Goal: Task Accomplishment & Management: Use online tool/utility

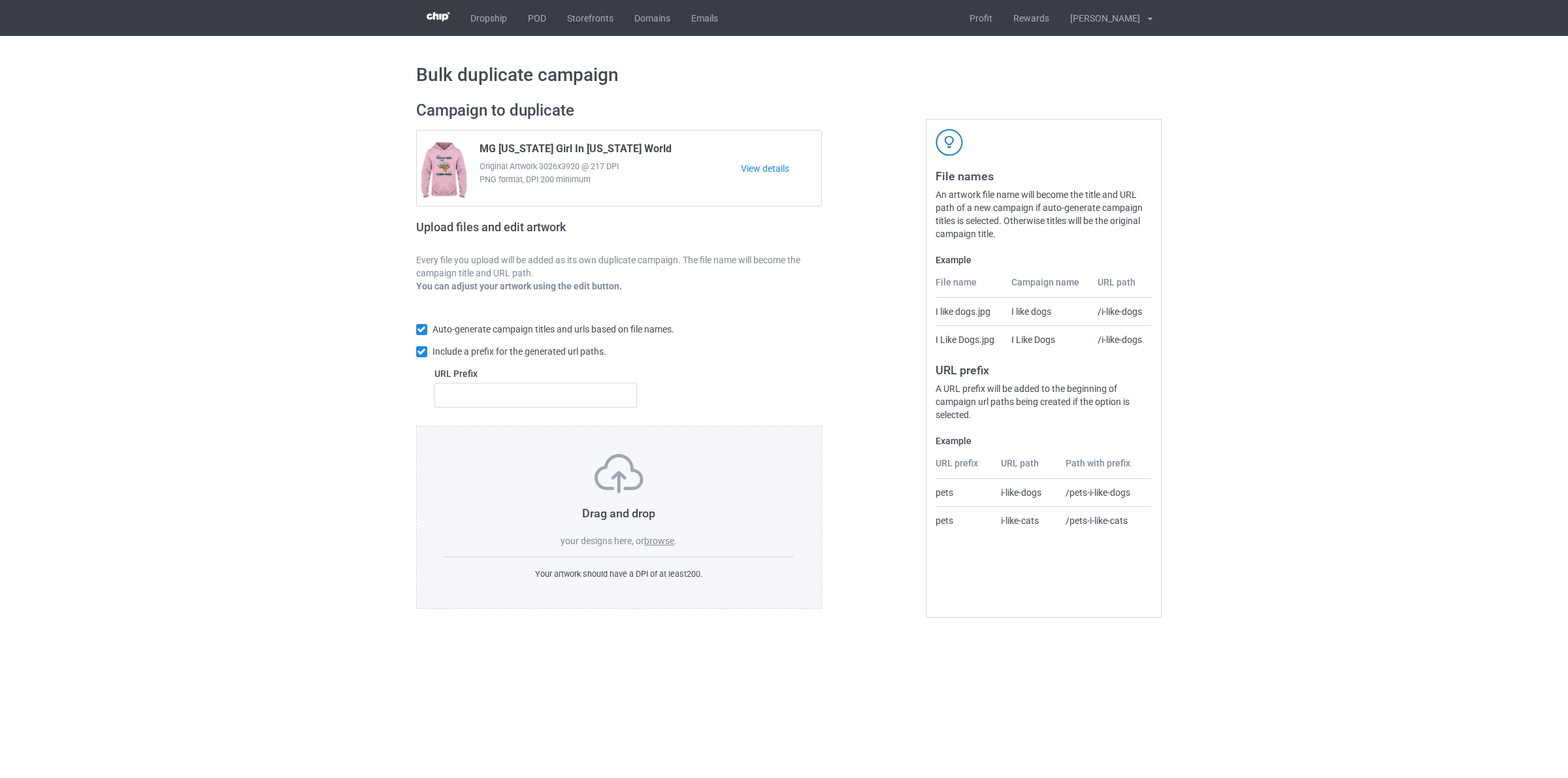
click at [664, 540] on label "browse" at bounding box center [659, 540] width 30 height 10
click at [0, 0] on input "browse" at bounding box center [0, 0] width 0 height 0
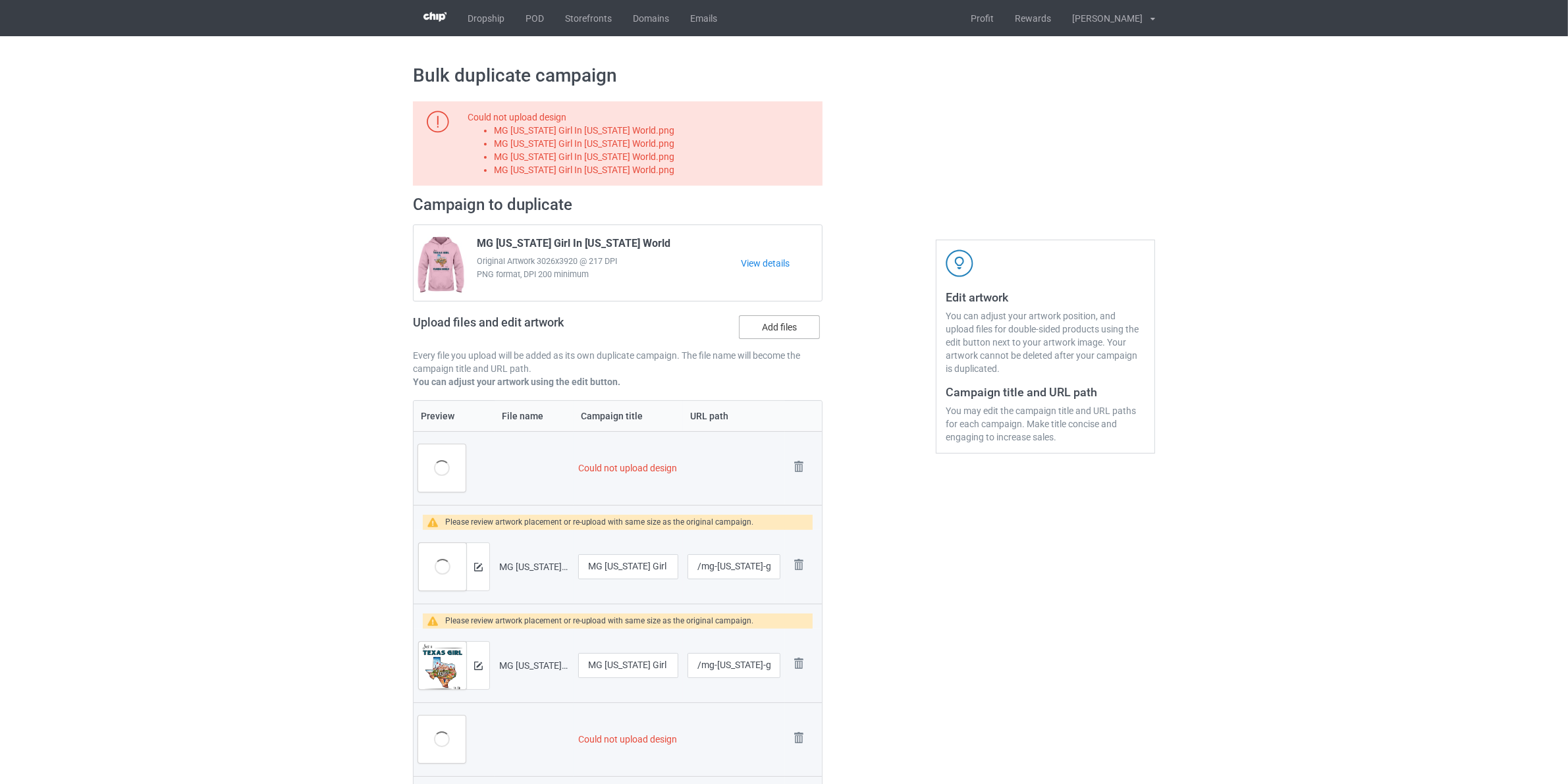
click at [788, 326] on label "Add files" at bounding box center [780, 327] width 81 height 23
click at [0, 0] on input "Add files" at bounding box center [0, 0] width 0 height 0
click at [802, 464] on img at bounding box center [798, 467] width 19 height 19
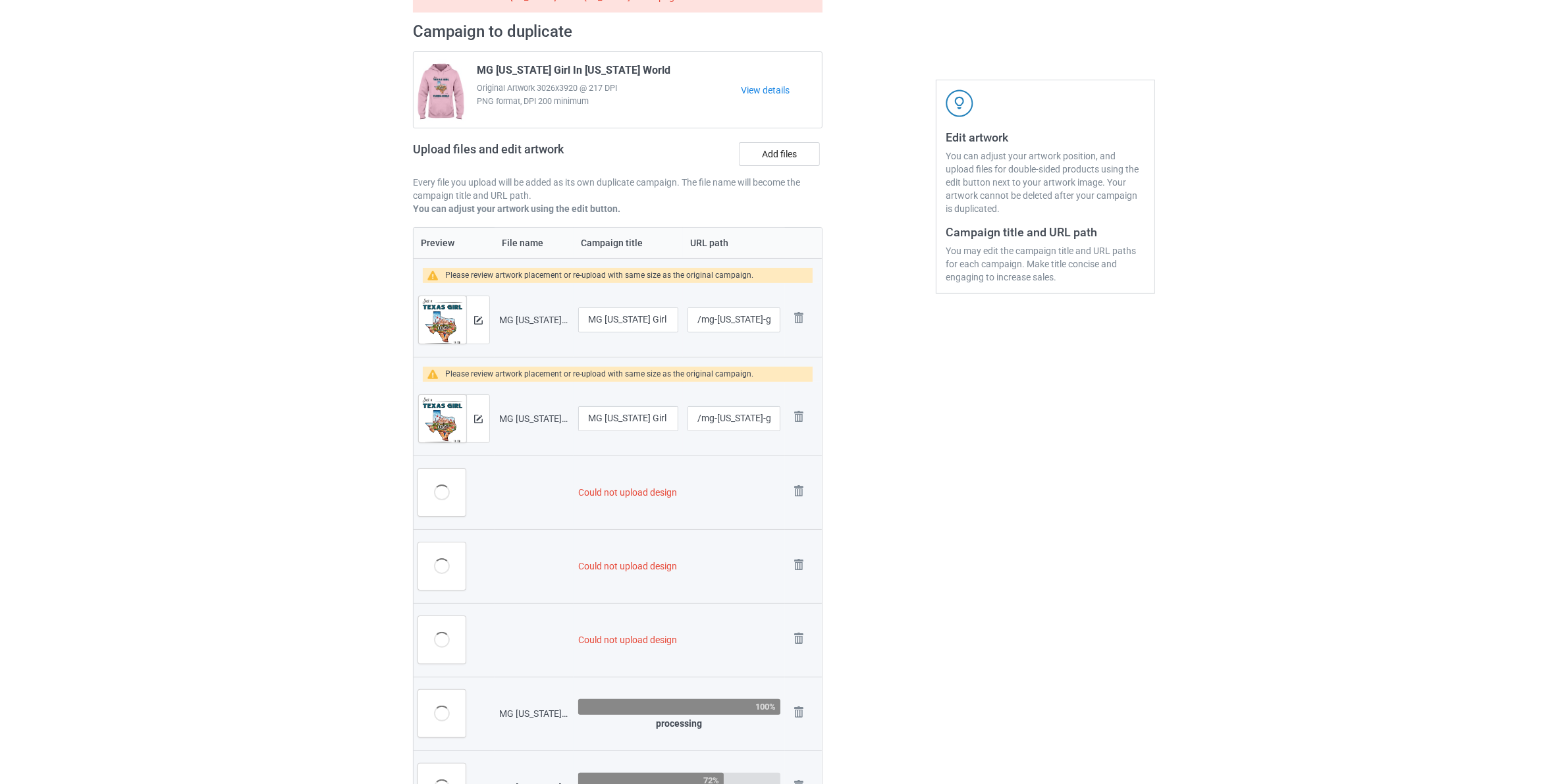
scroll to position [164, 0]
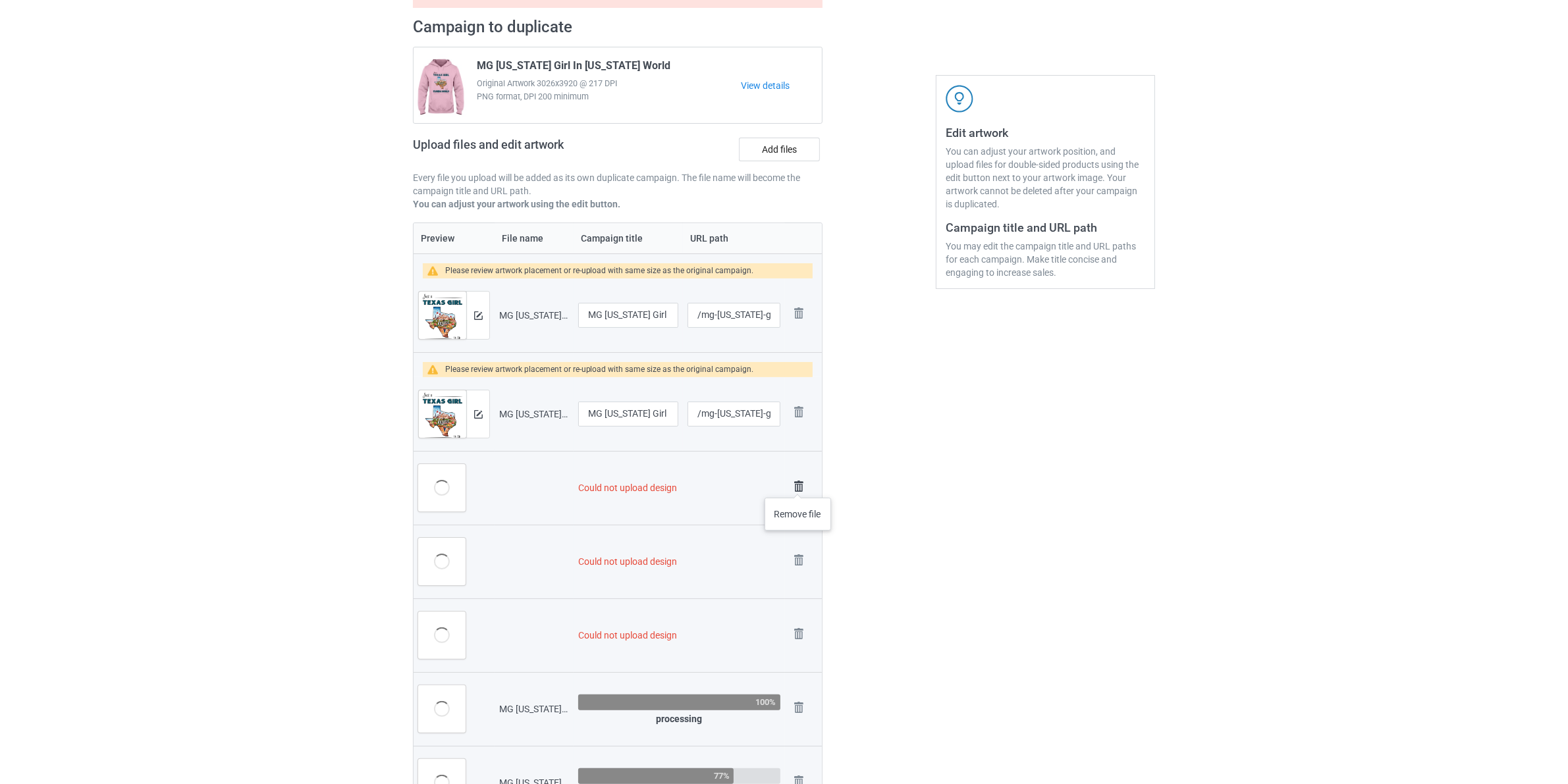
click at [798, 484] on img at bounding box center [798, 486] width 19 height 19
click at [798, 482] on img at bounding box center [798, 486] width 19 height 19
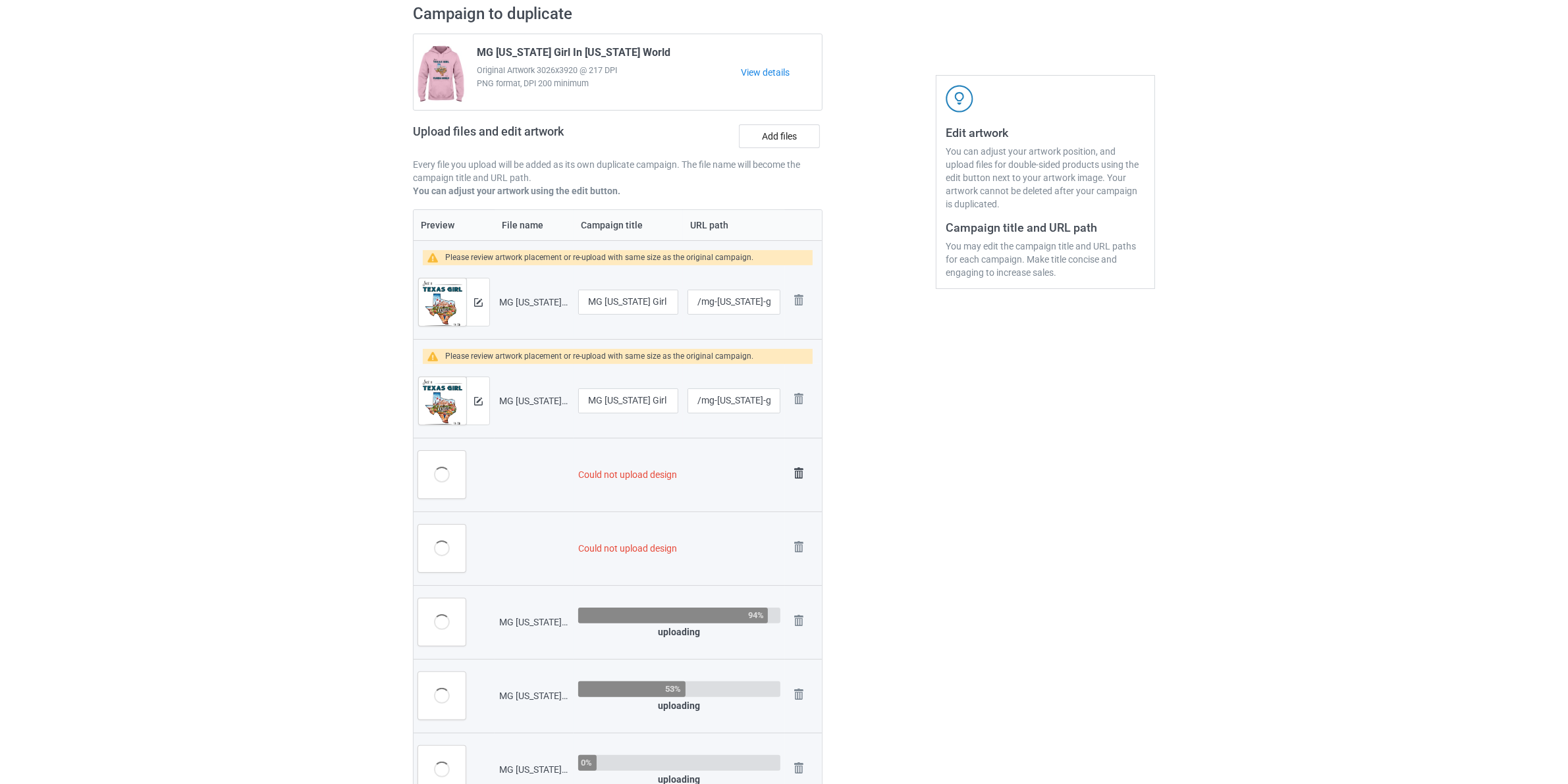
click at [795, 474] on img at bounding box center [798, 473] width 19 height 19
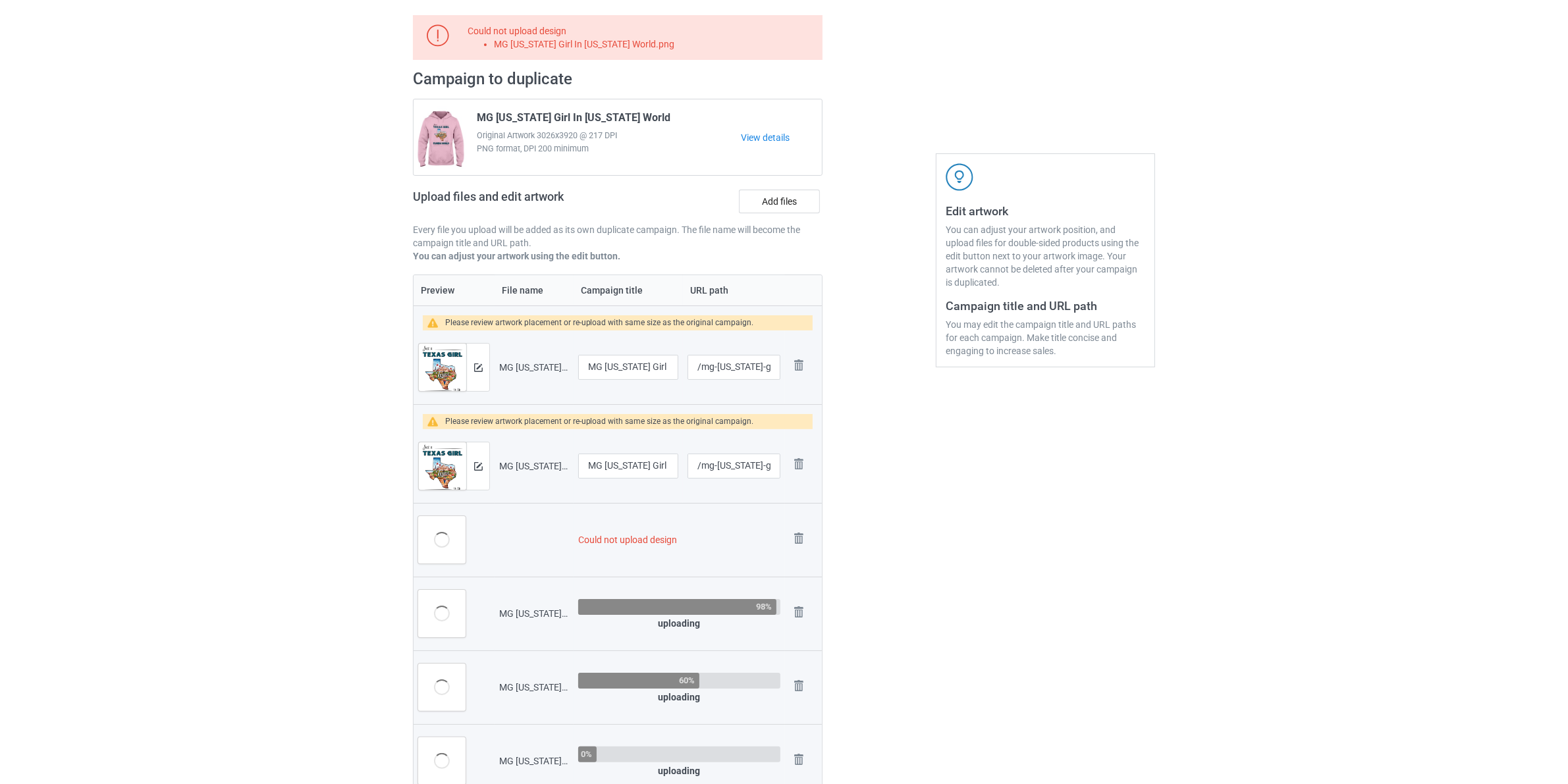
scroll to position [0, 0]
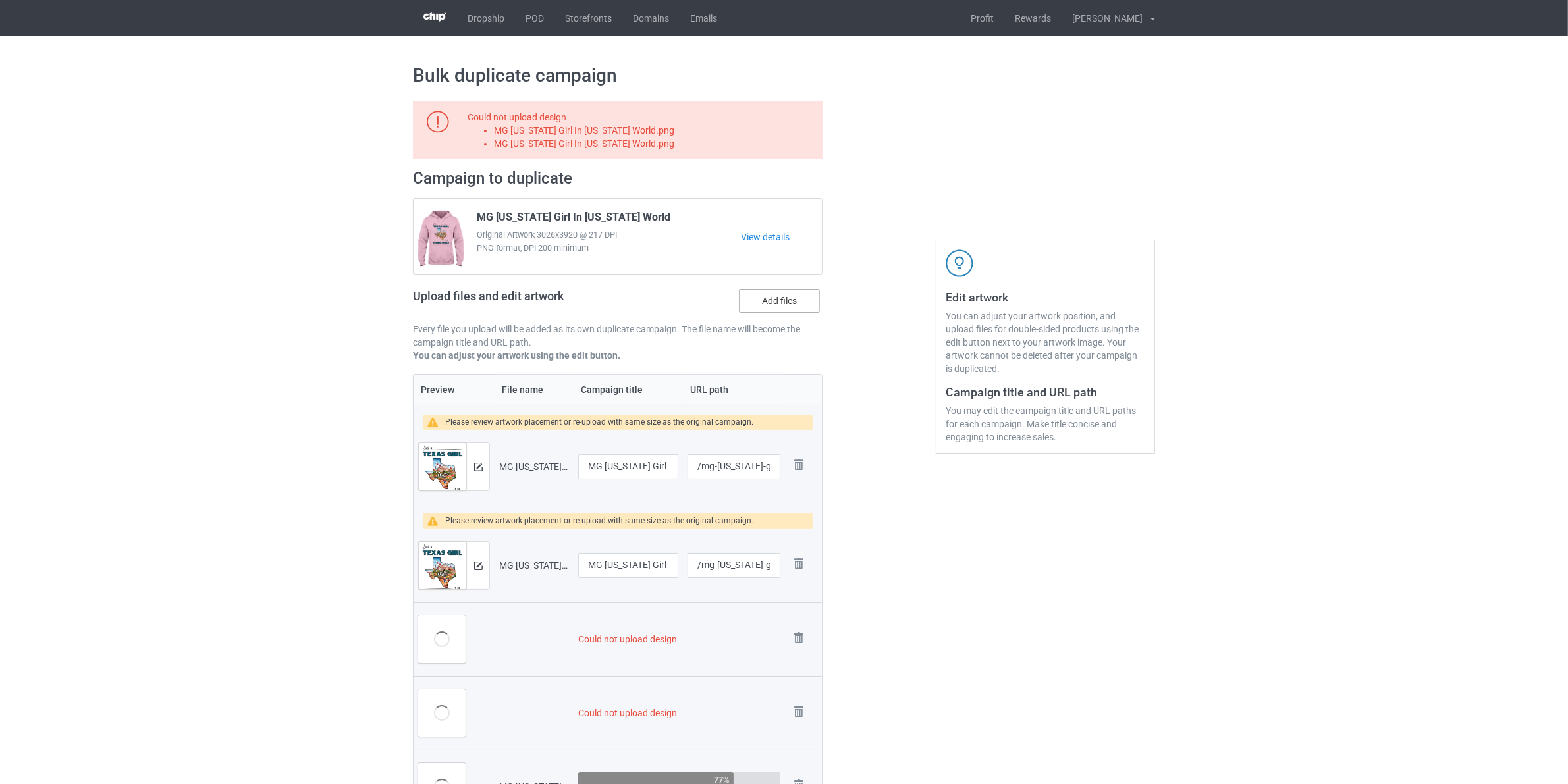
click at [780, 287] on div "Upload files and edit artwork Add files" at bounding box center [618, 304] width 410 height 38
click at [788, 291] on label "Add files" at bounding box center [780, 300] width 81 height 23
click at [0, 0] on input "Add files" at bounding box center [0, 0] width 0 height 0
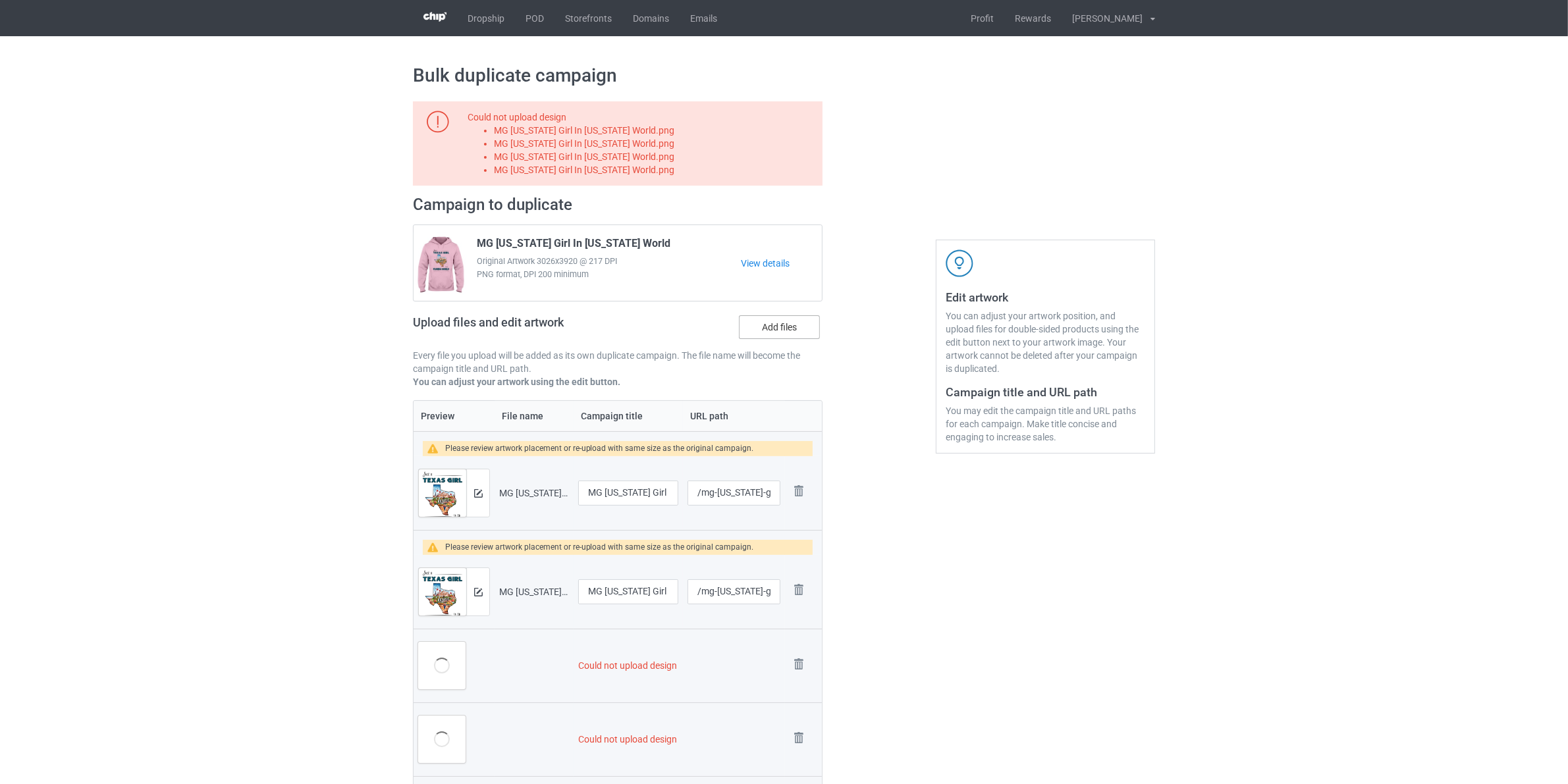
click at [779, 331] on label "Add files" at bounding box center [780, 327] width 81 height 23
click at [0, 0] on input "Add files" at bounding box center [0, 0] width 0 height 0
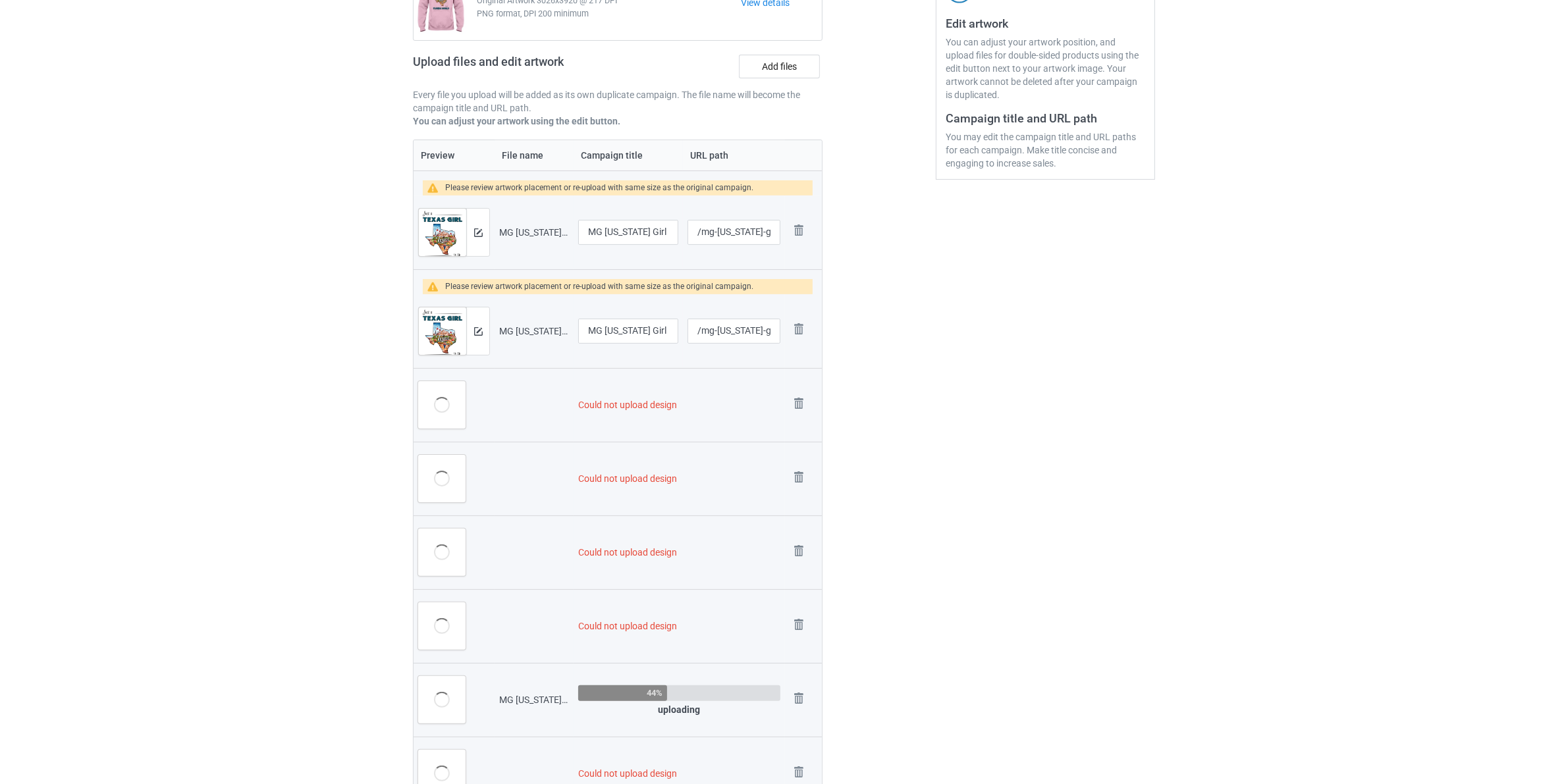
scroll to position [412, 0]
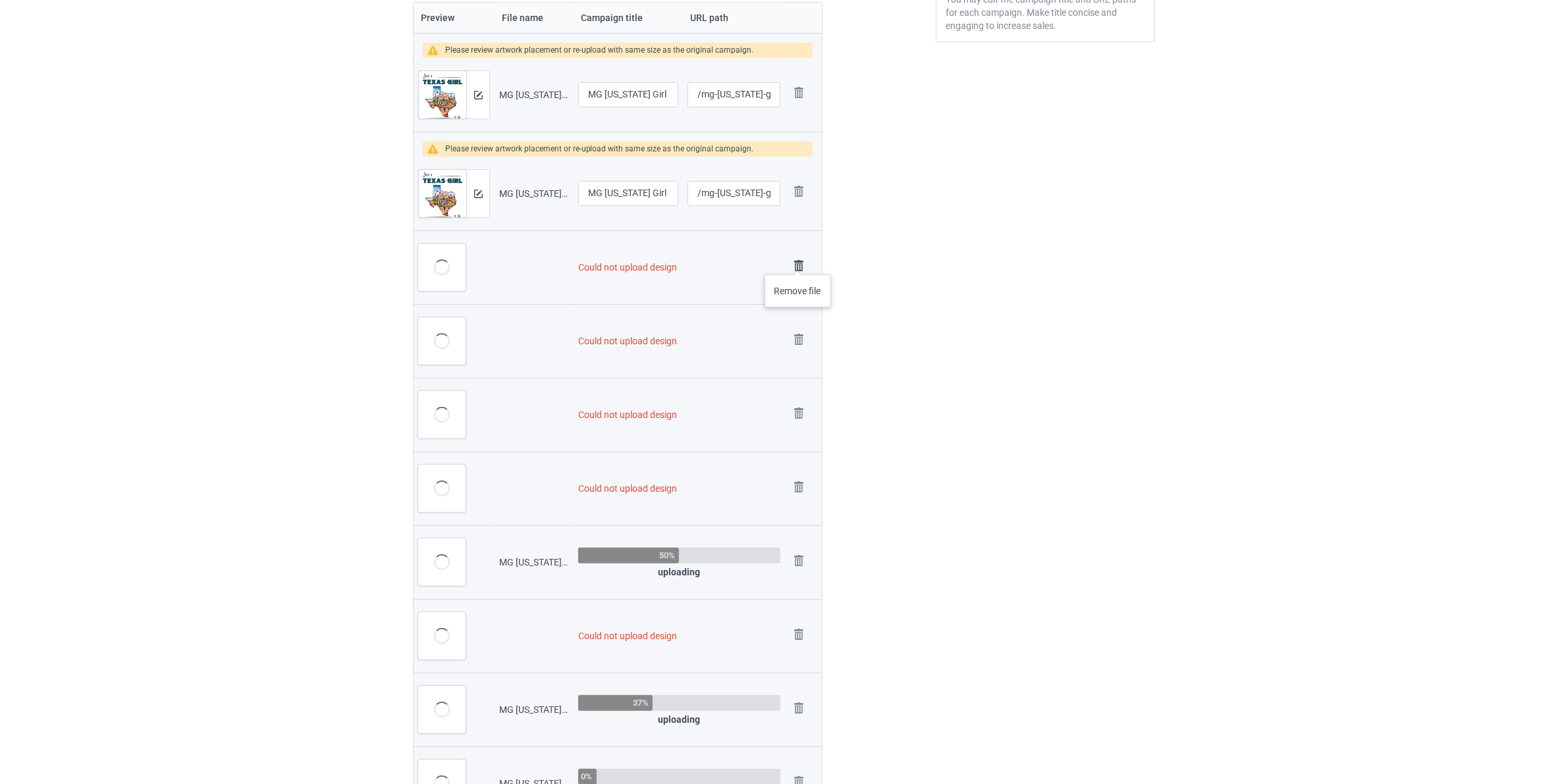
click at [798, 261] on img at bounding box center [798, 266] width 19 height 19
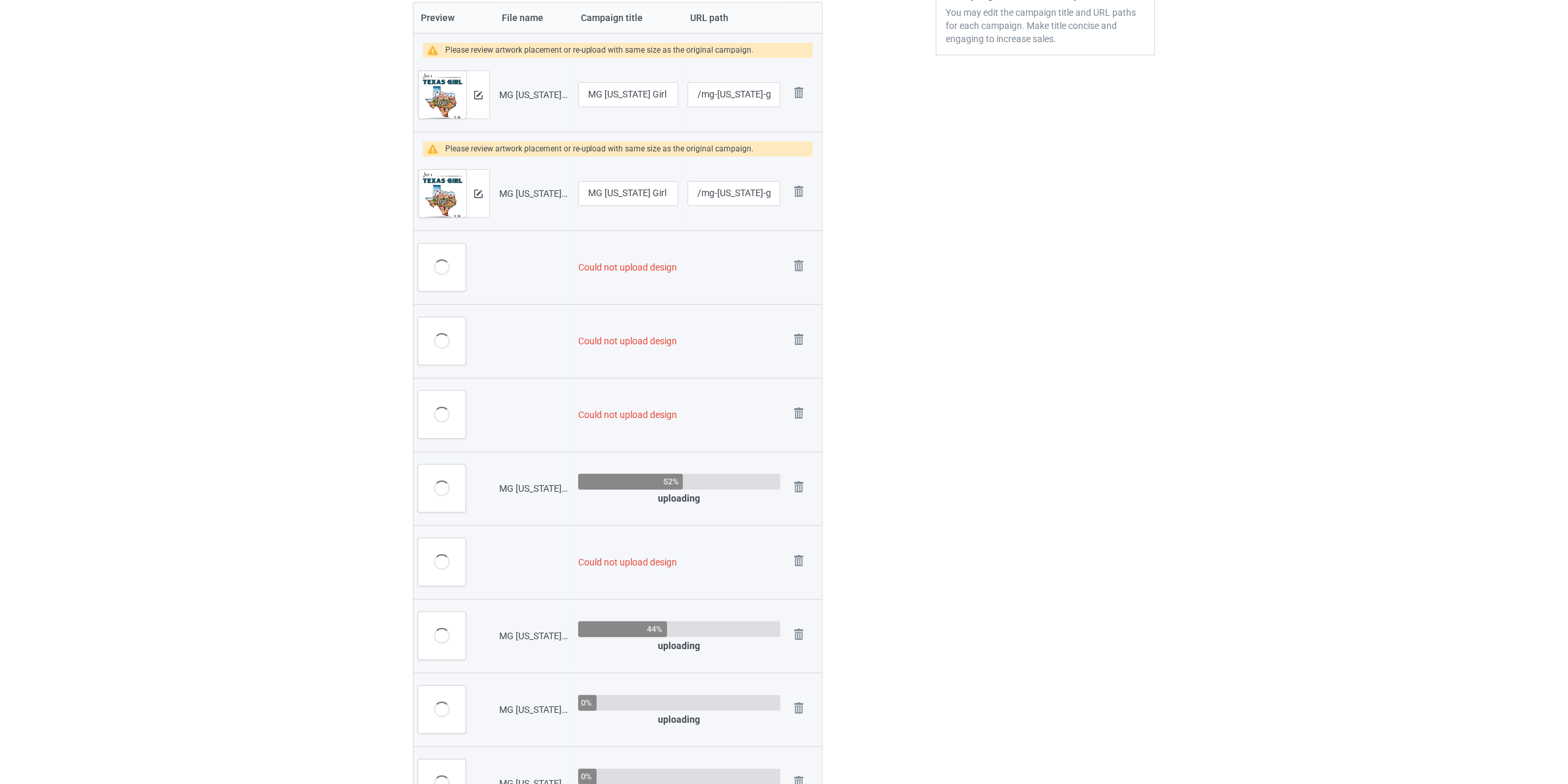
click at [0, 0] on img at bounding box center [0, 0] width 0 height 0
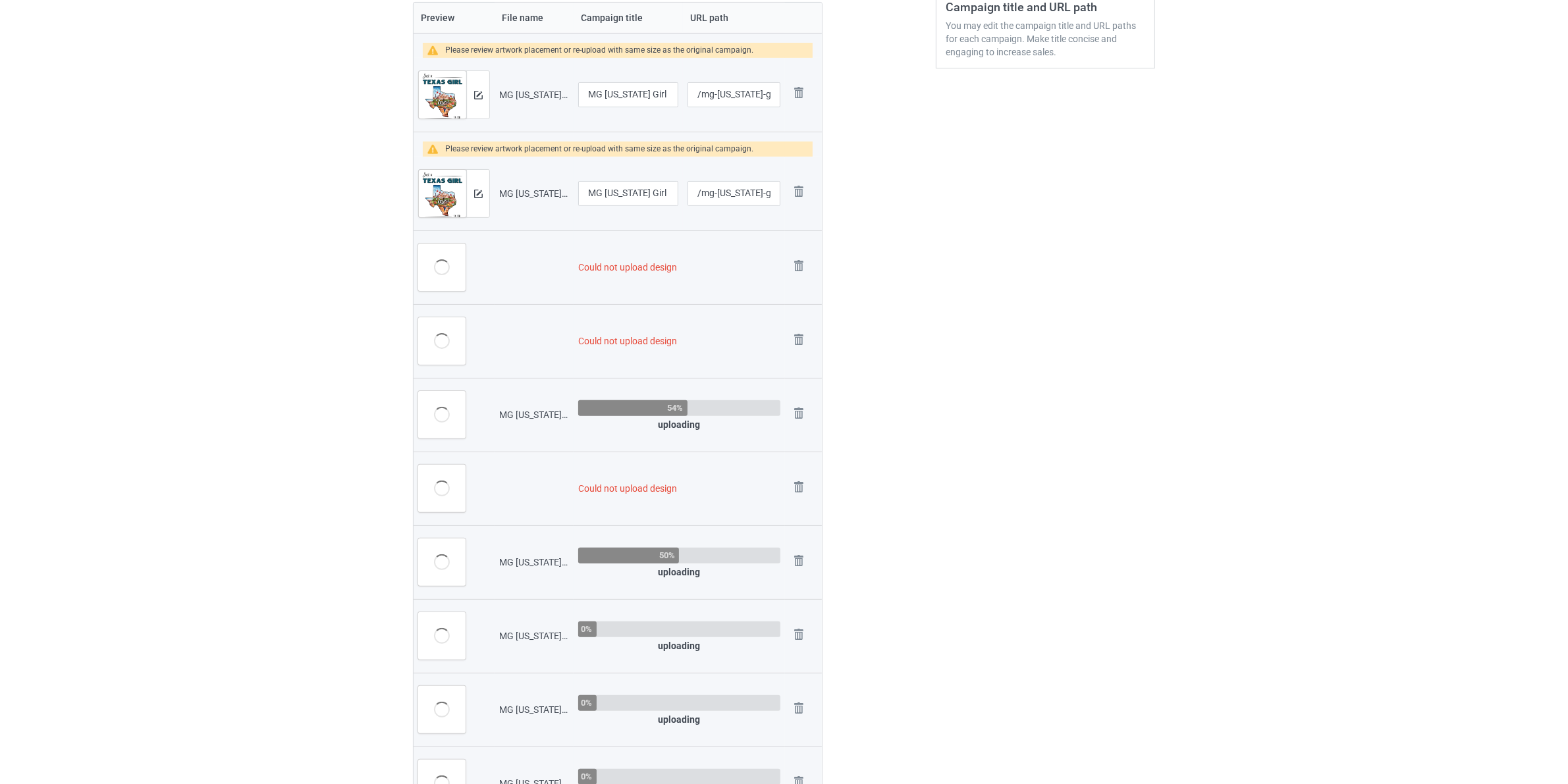
click at [0, 0] on img at bounding box center [0, 0] width 0 height 0
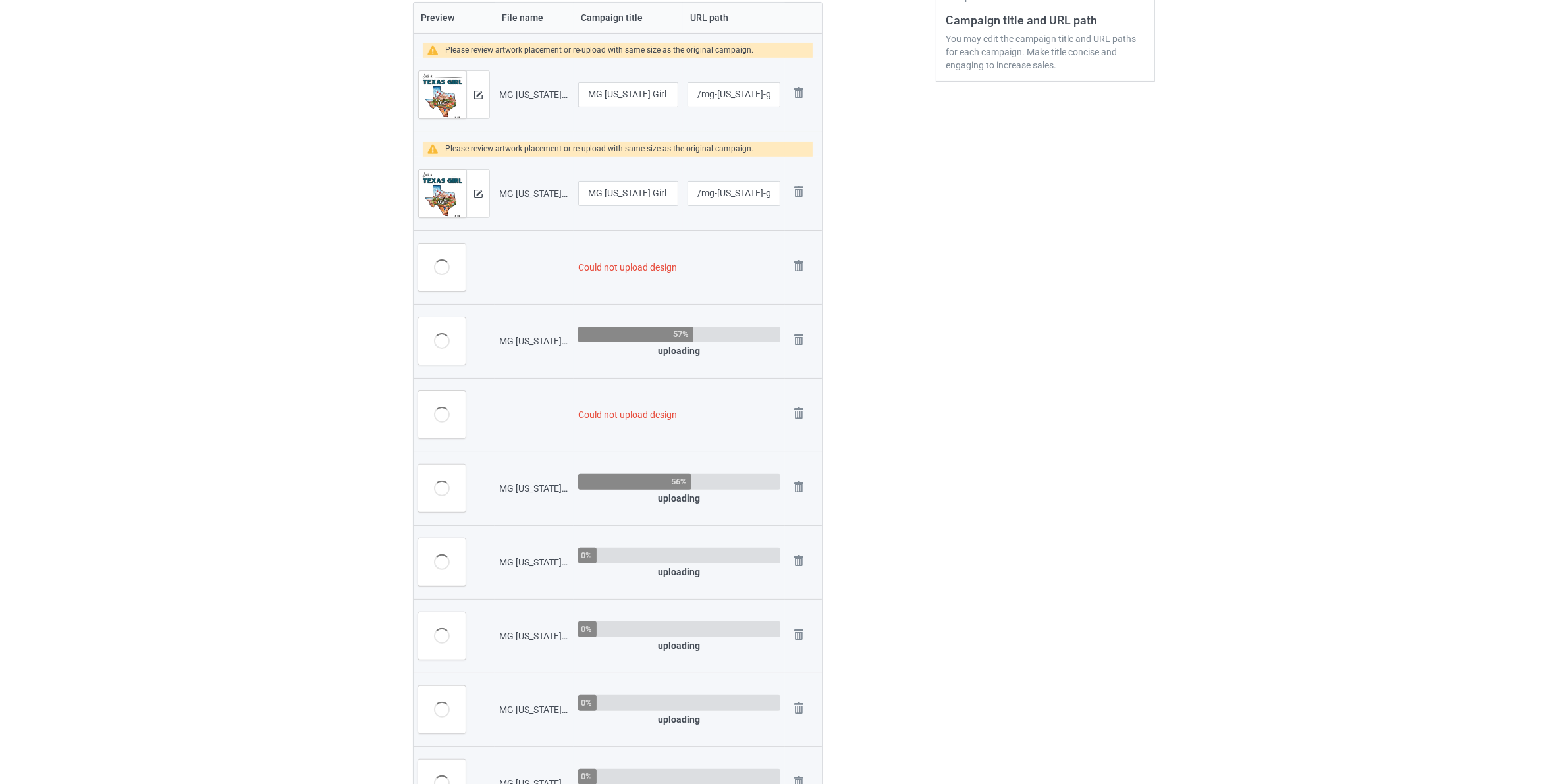
click at [0, 0] on img at bounding box center [0, 0] width 0 height 0
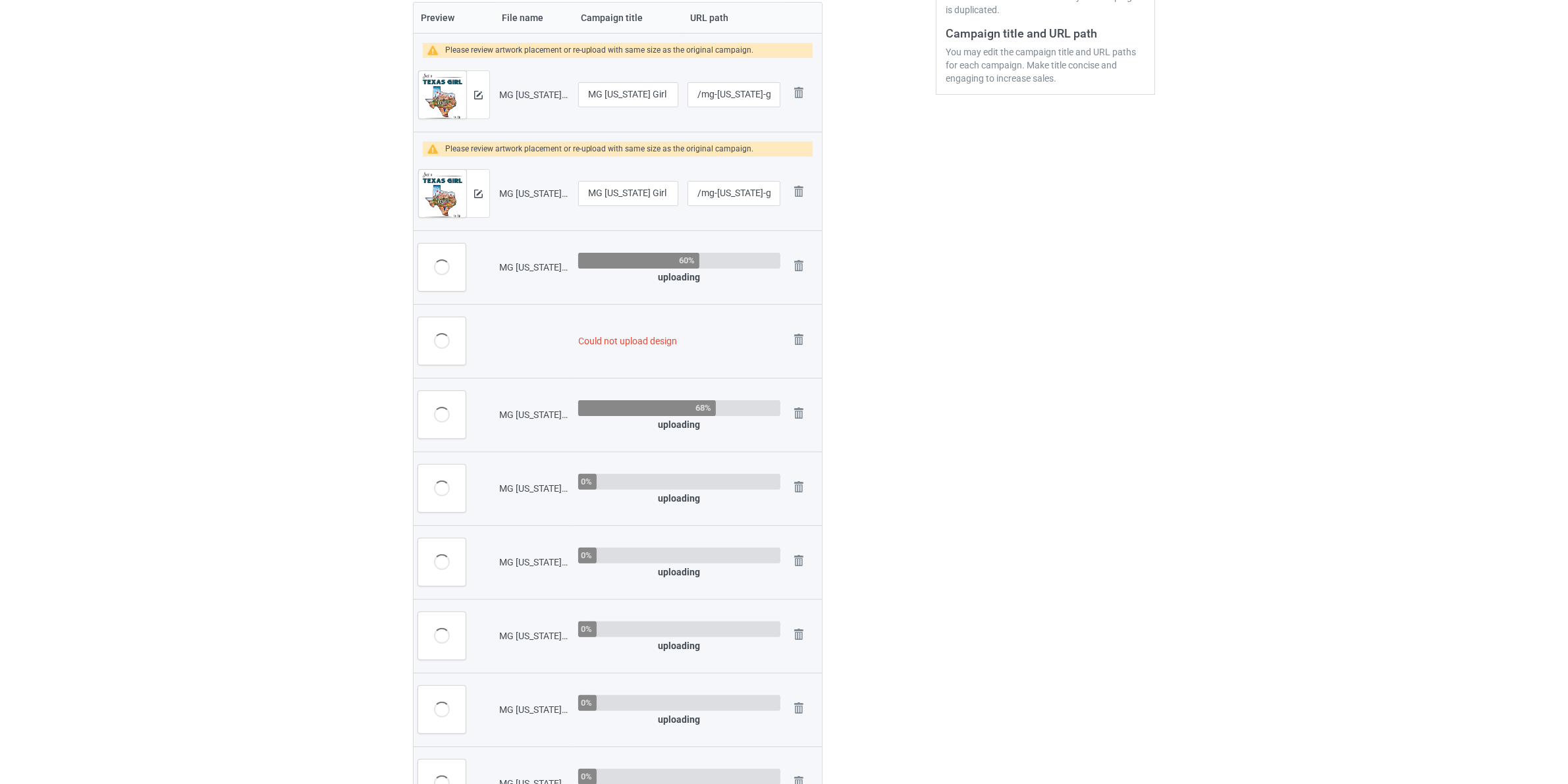
scroll to position [0, 0]
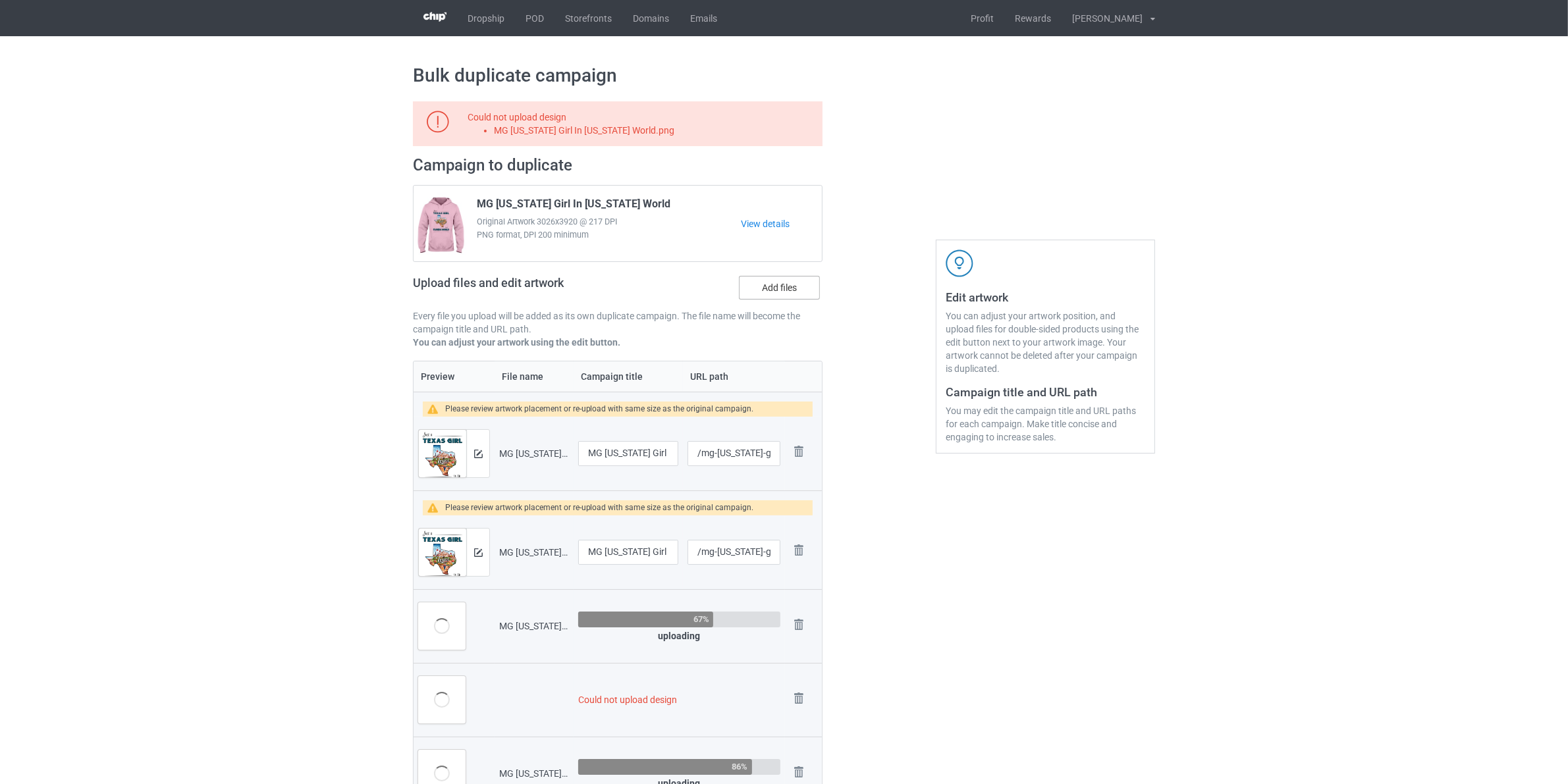
click at [785, 282] on label "Add files" at bounding box center [780, 287] width 81 height 23
click at [0, 0] on input "Add files" at bounding box center [0, 0] width 0 height 0
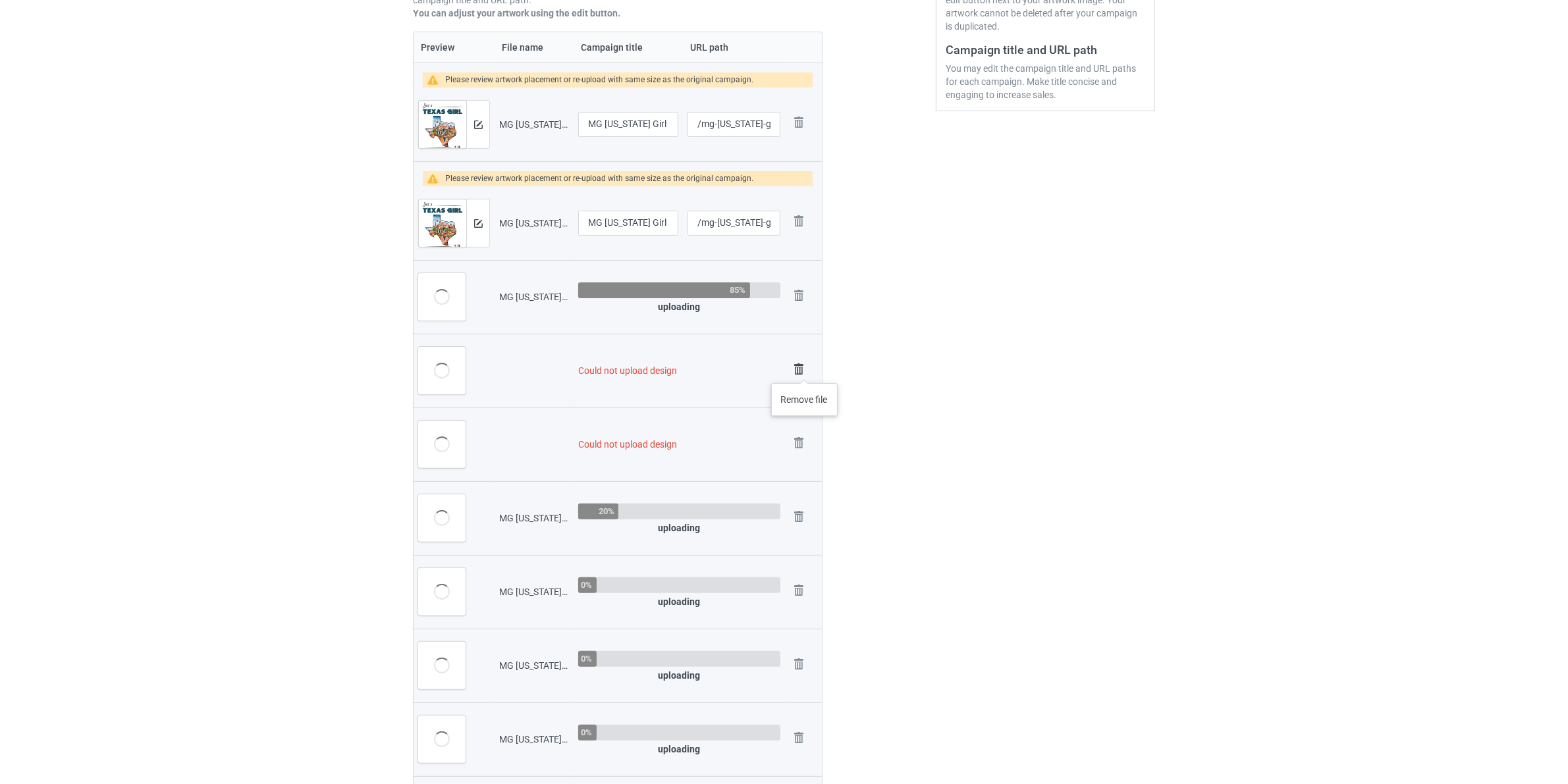
click at [804, 370] on img at bounding box center [798, 369] width 19 height 19
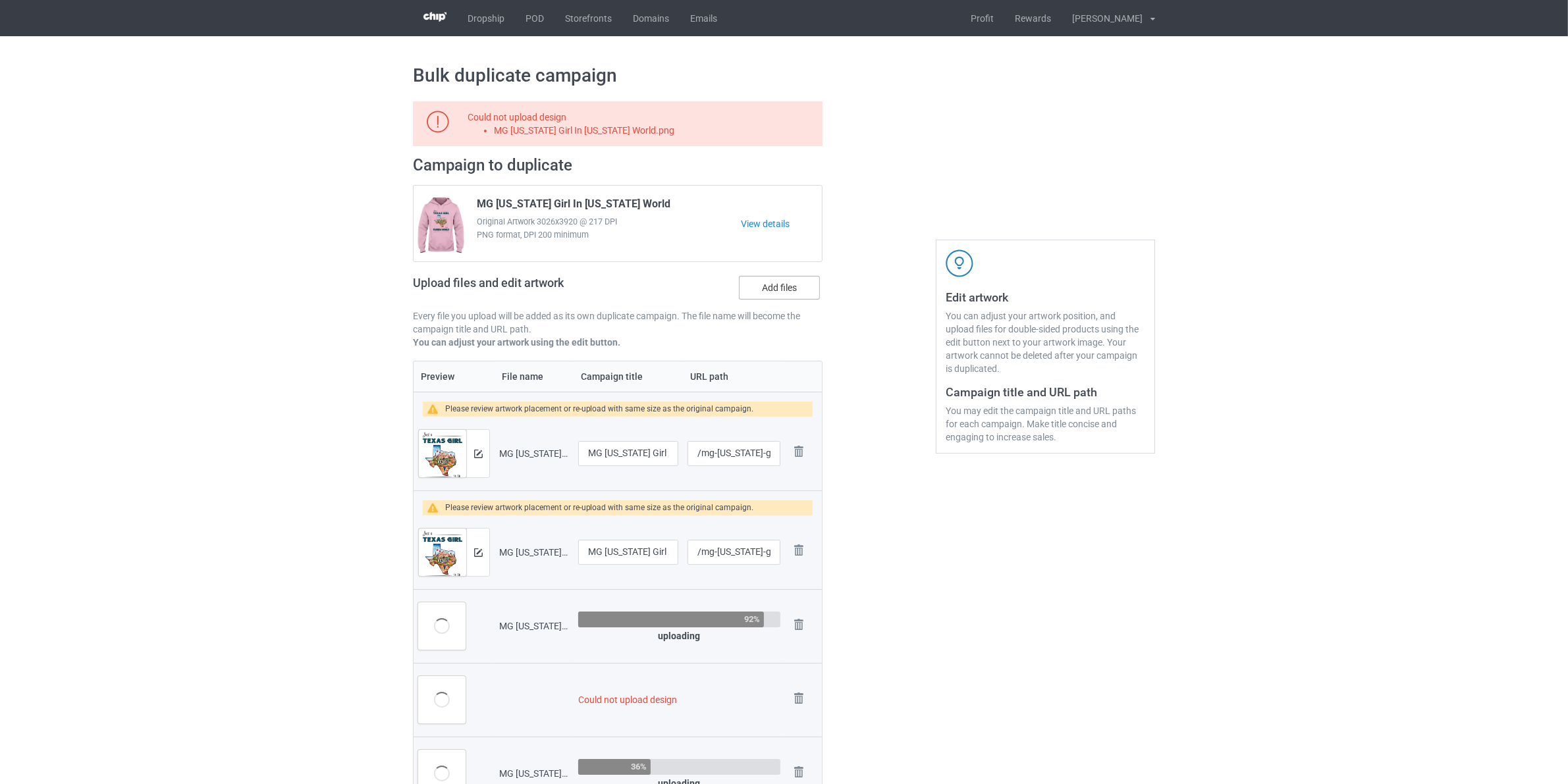
click at [797, 294] on label "Add files" at bounding box center [780, 287] width 81 height 23
click at [0, 0] on input "Add files" at bounding box center [0, 0] width 0 height 0
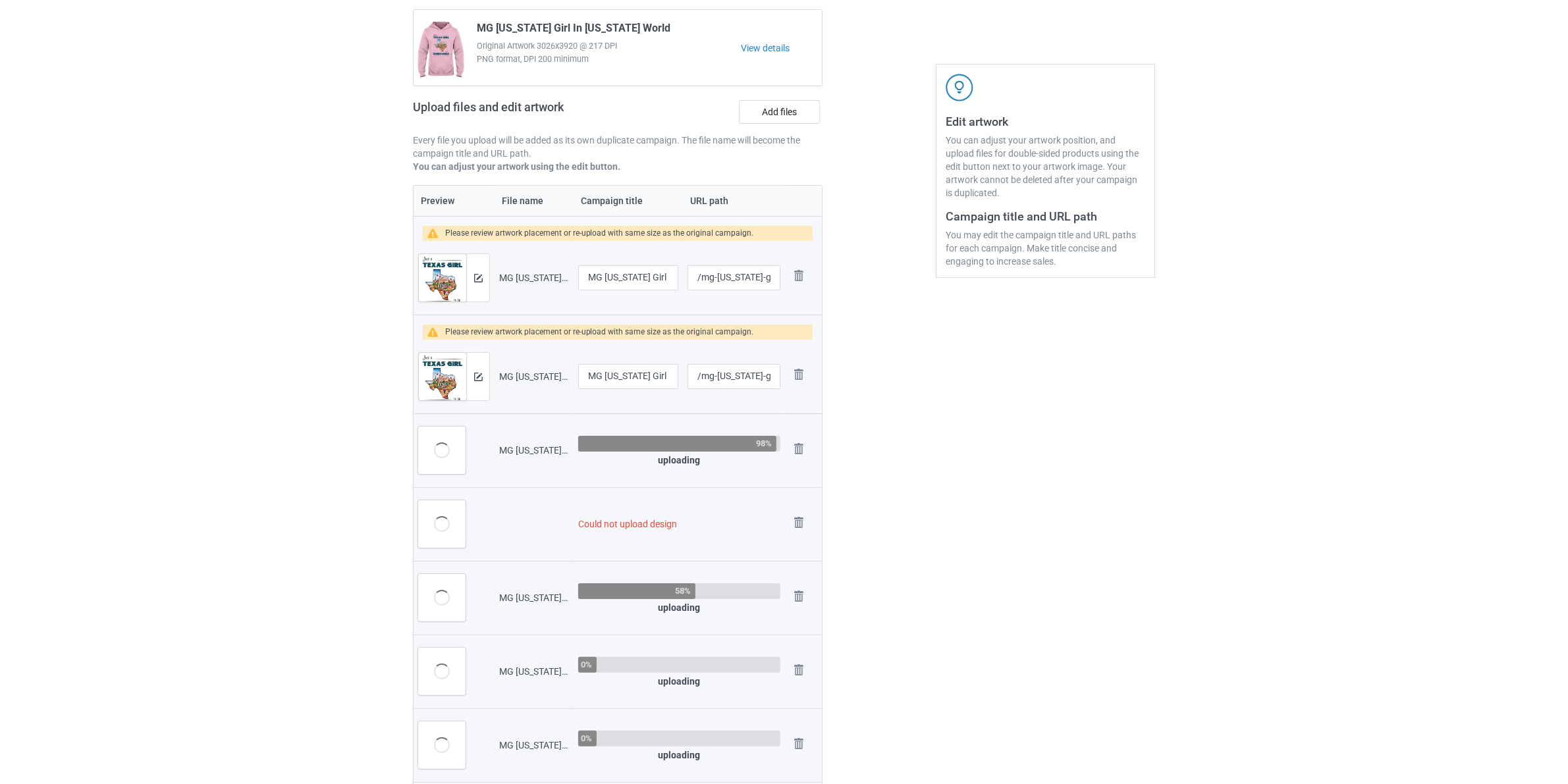
scroll to position [329, 0]
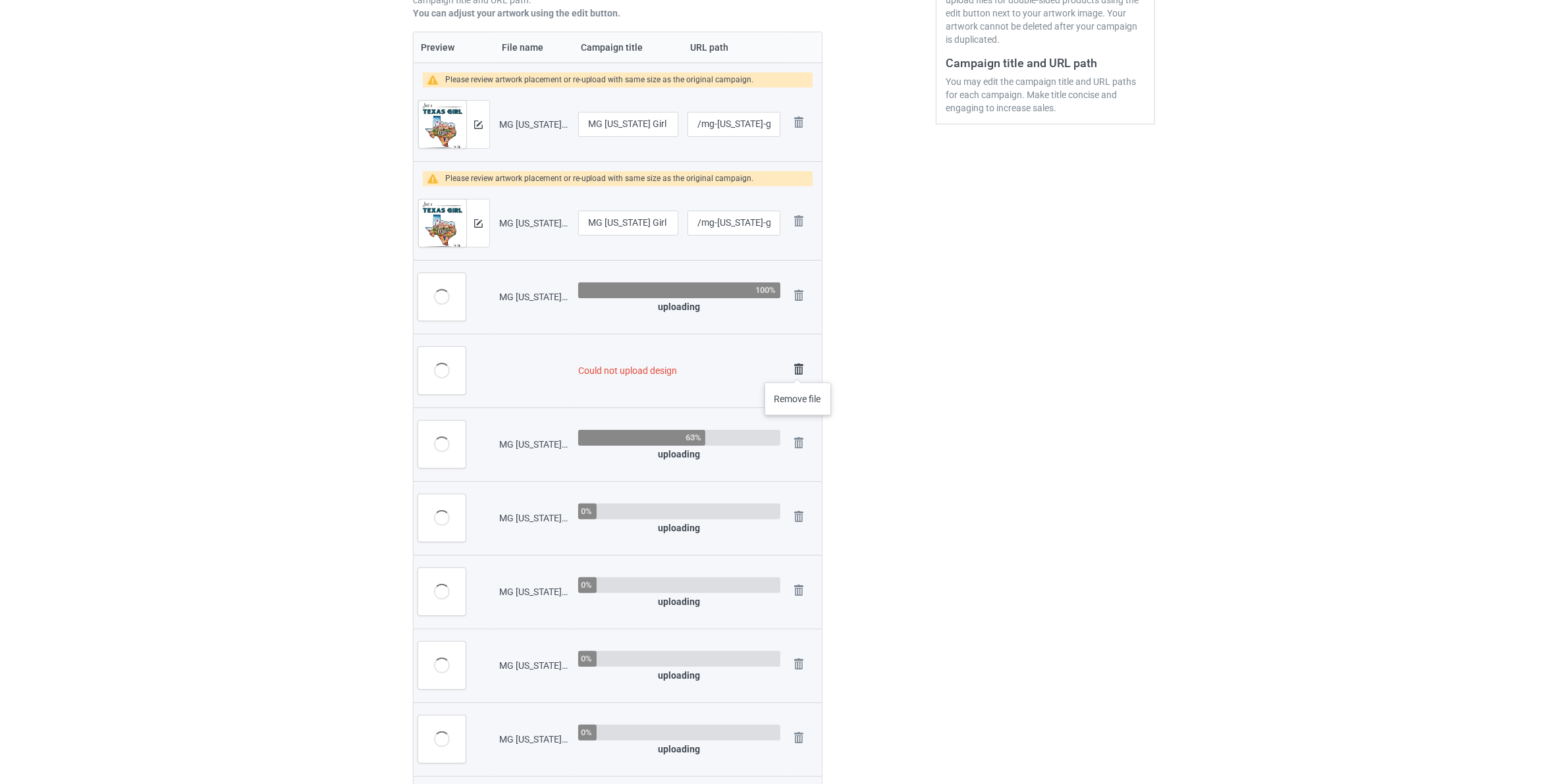
click at [798, 369] on img at bounding box center [798, 369] width 19 height 19
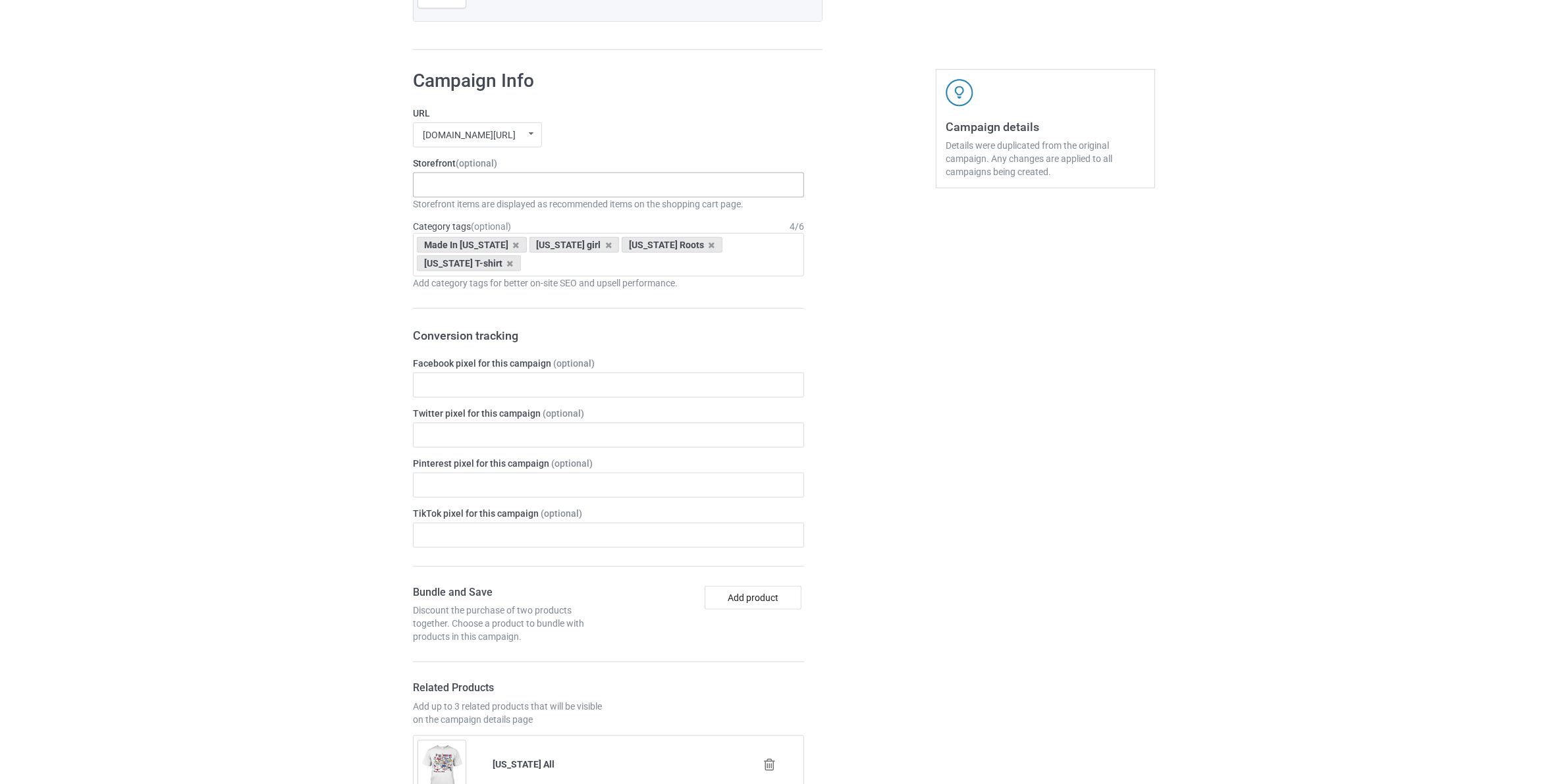
scroll to position [1453, 0]
click at [550, 189] on div "Staten Island Store My Memories Store Netherlands Store Germany Store Chihuahua…" at bounding box center [608, 185] width 391 height 25
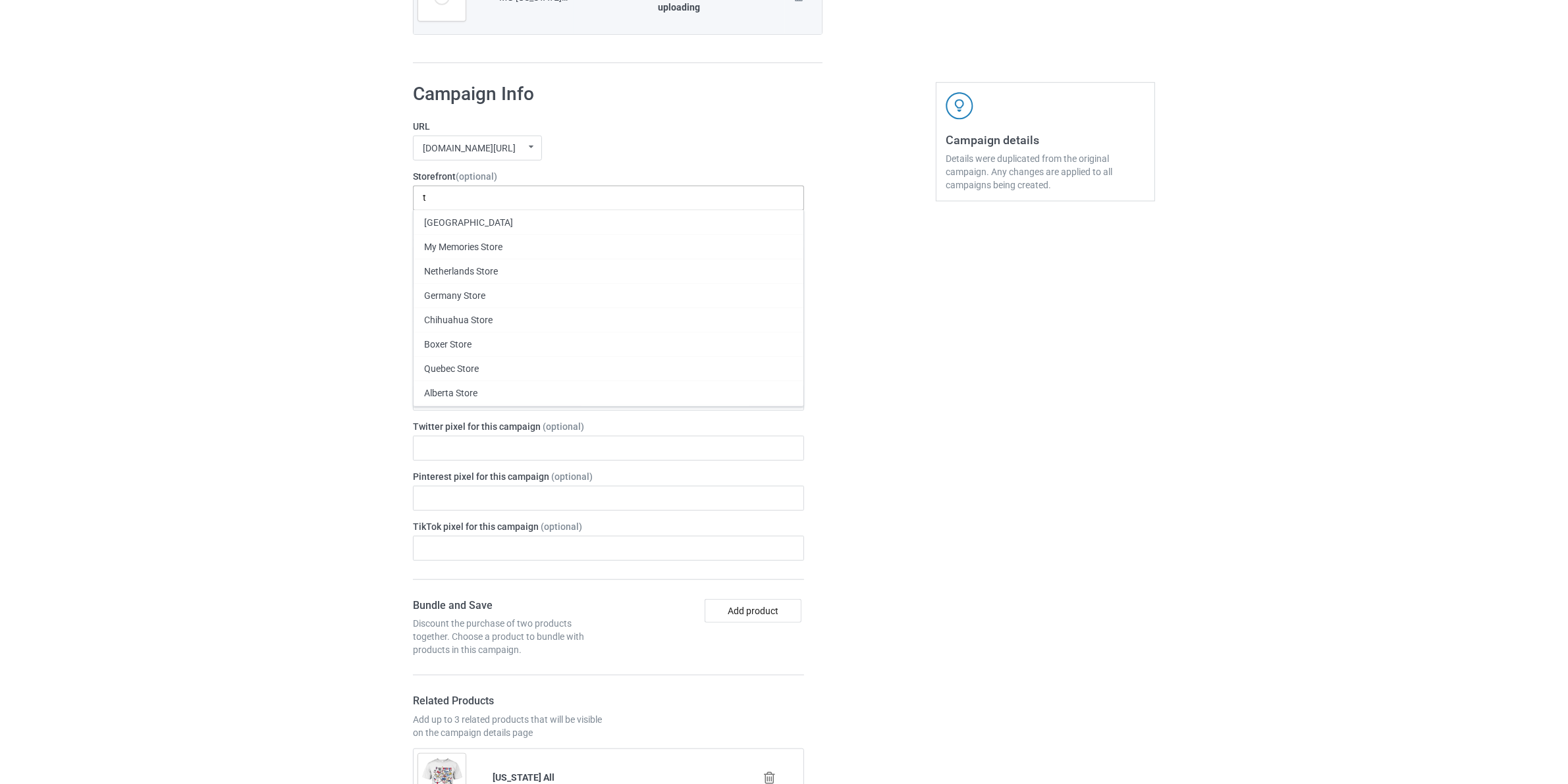
scroll to position [1466, 0]
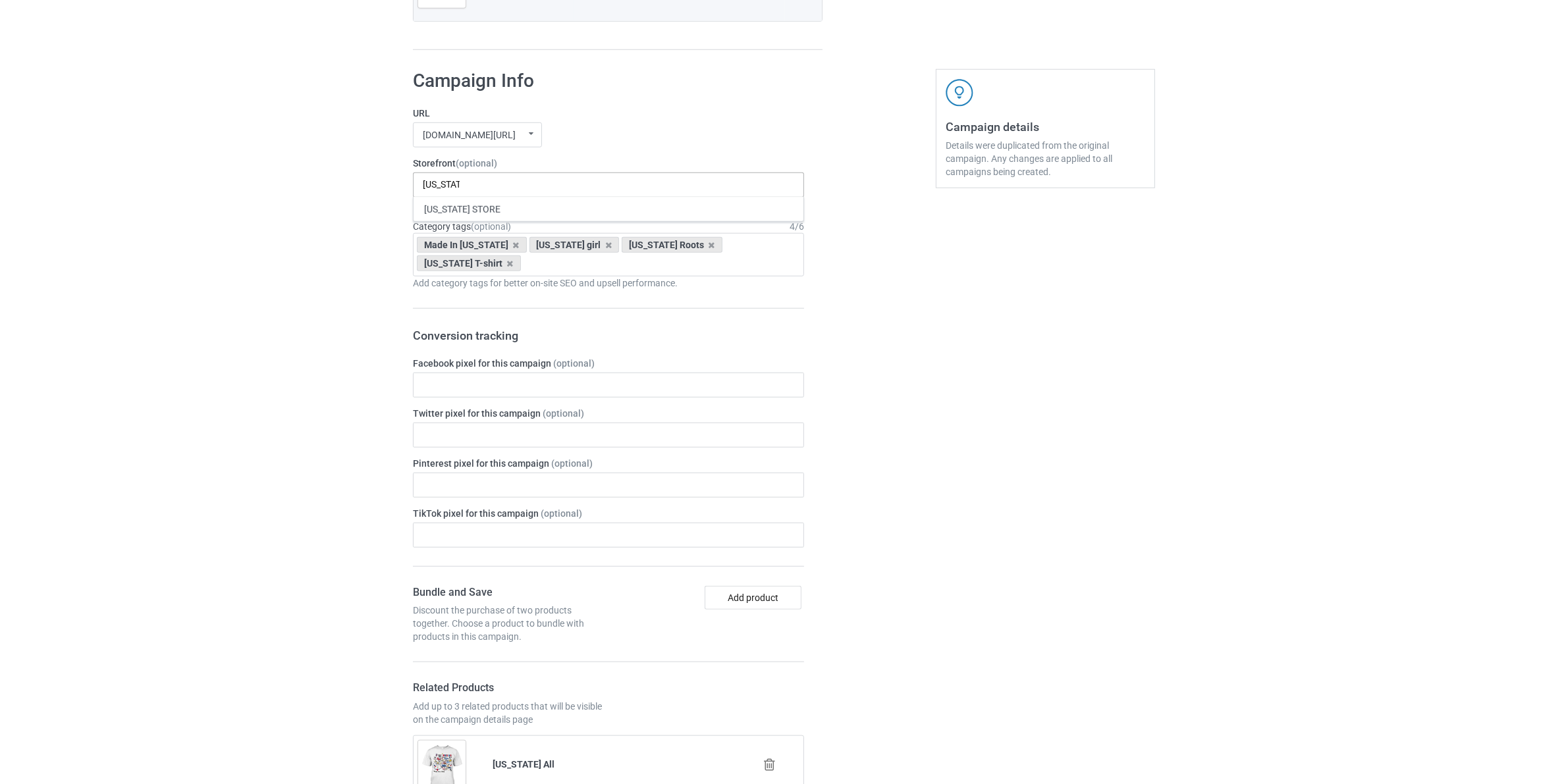
type input "[US_STATE]"
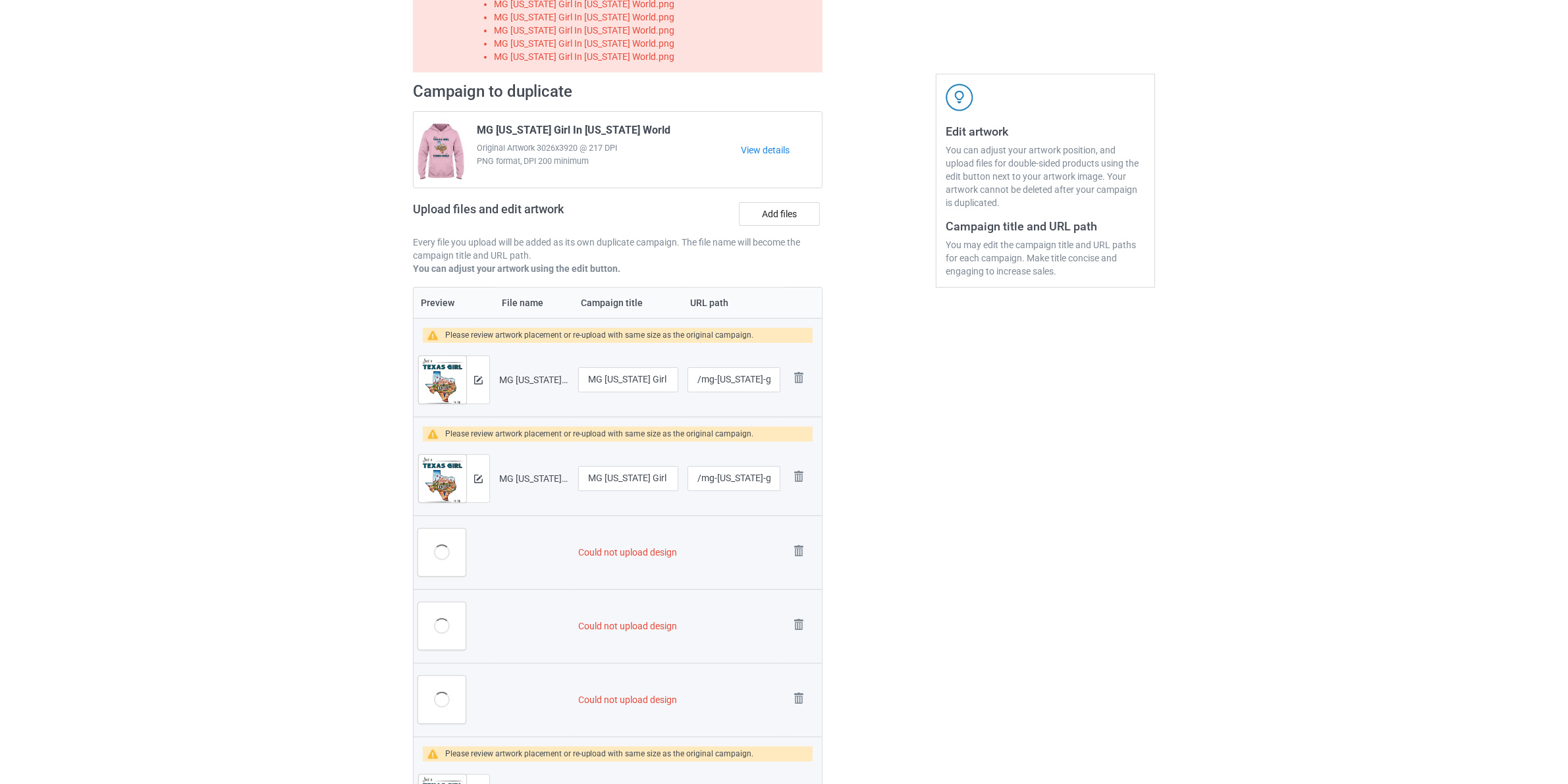
scroll to position [32, 0]
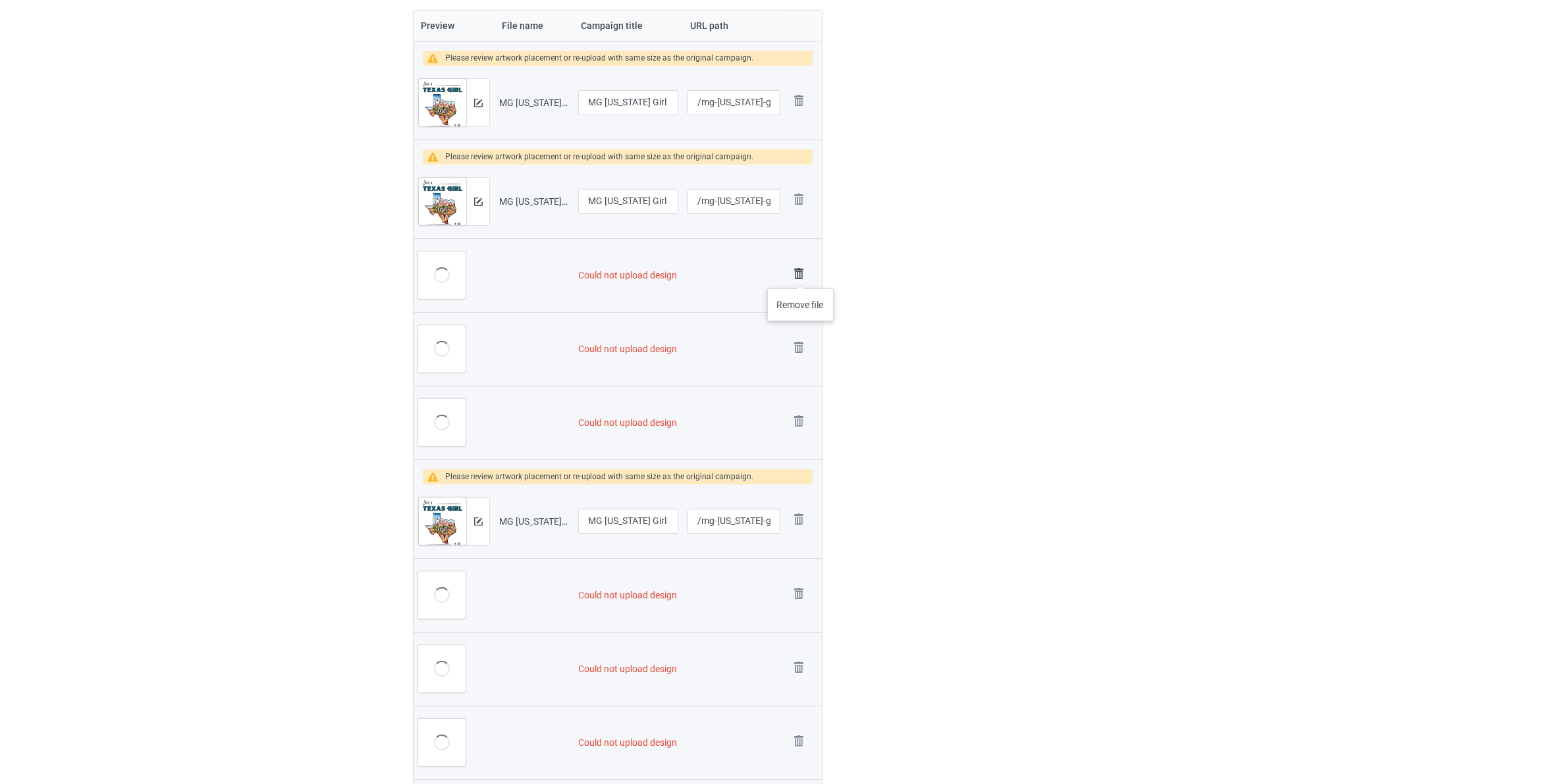
click at [801, 275] on img at bounding box center [798, 273] width 19 height 19
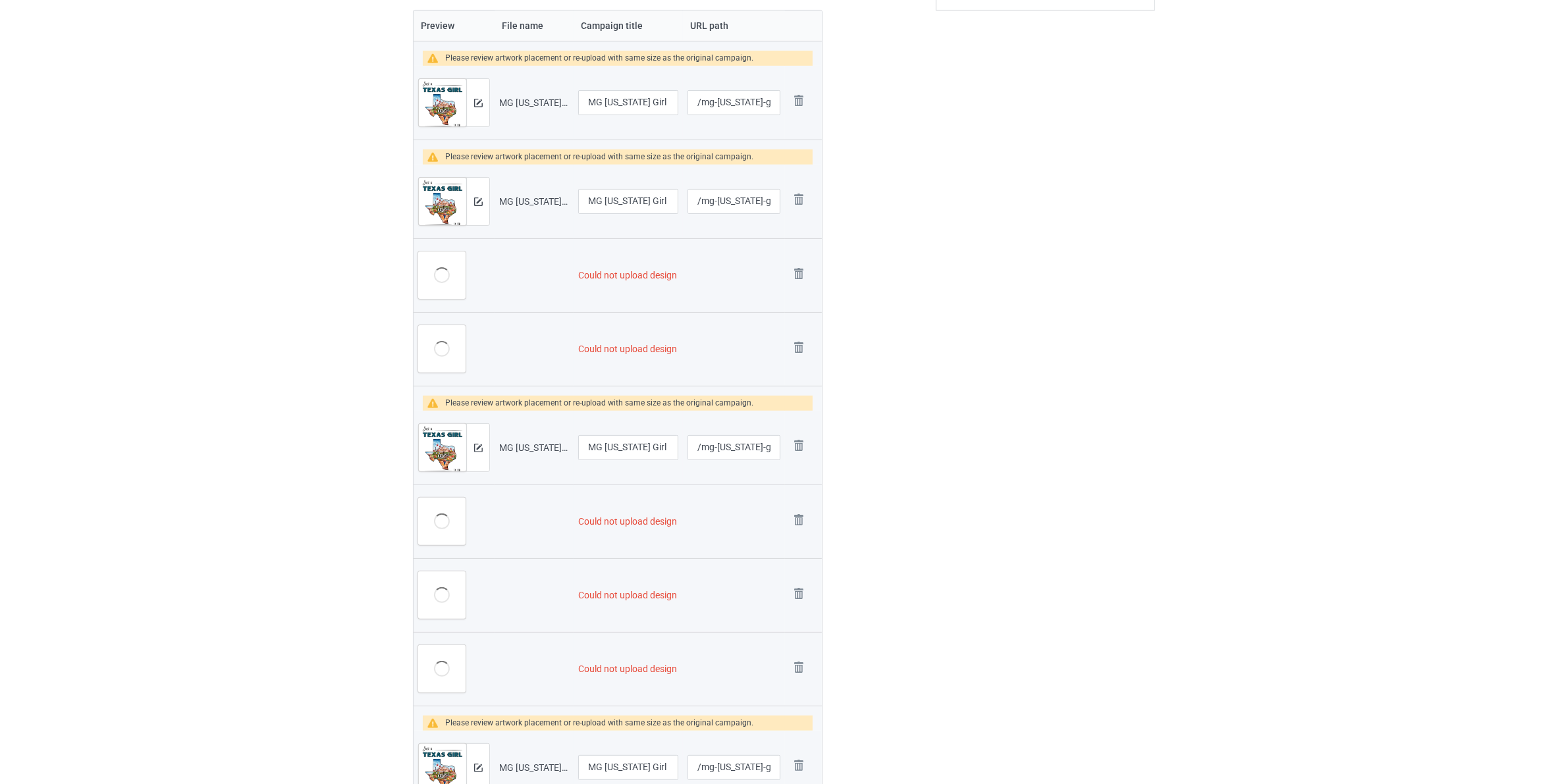
click at [0, 0] on img at bounding box center [0, 0] width 0 height 0
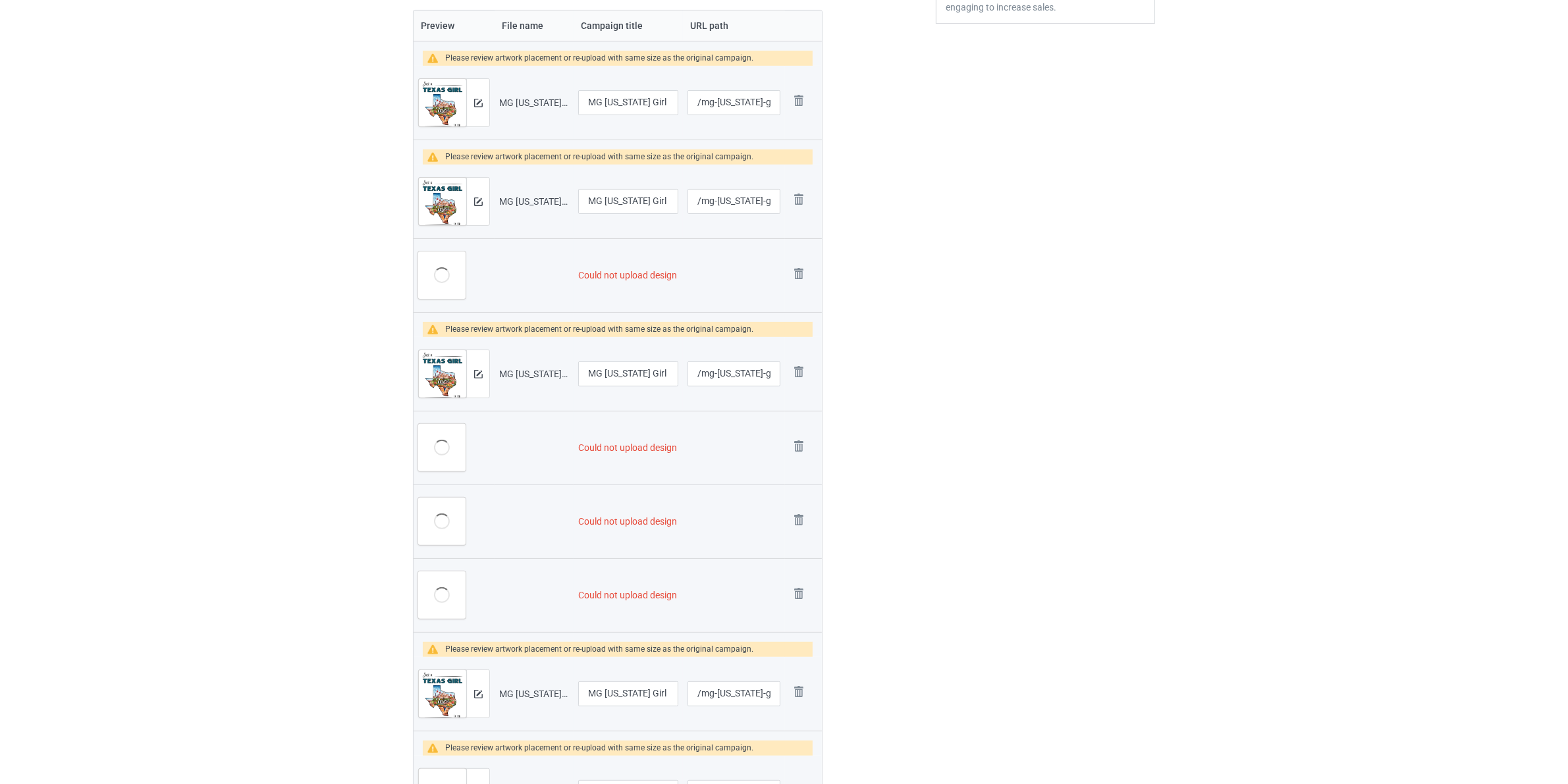
click at [0, 0] on img at bounding box center [0, 0] width 0 height 0
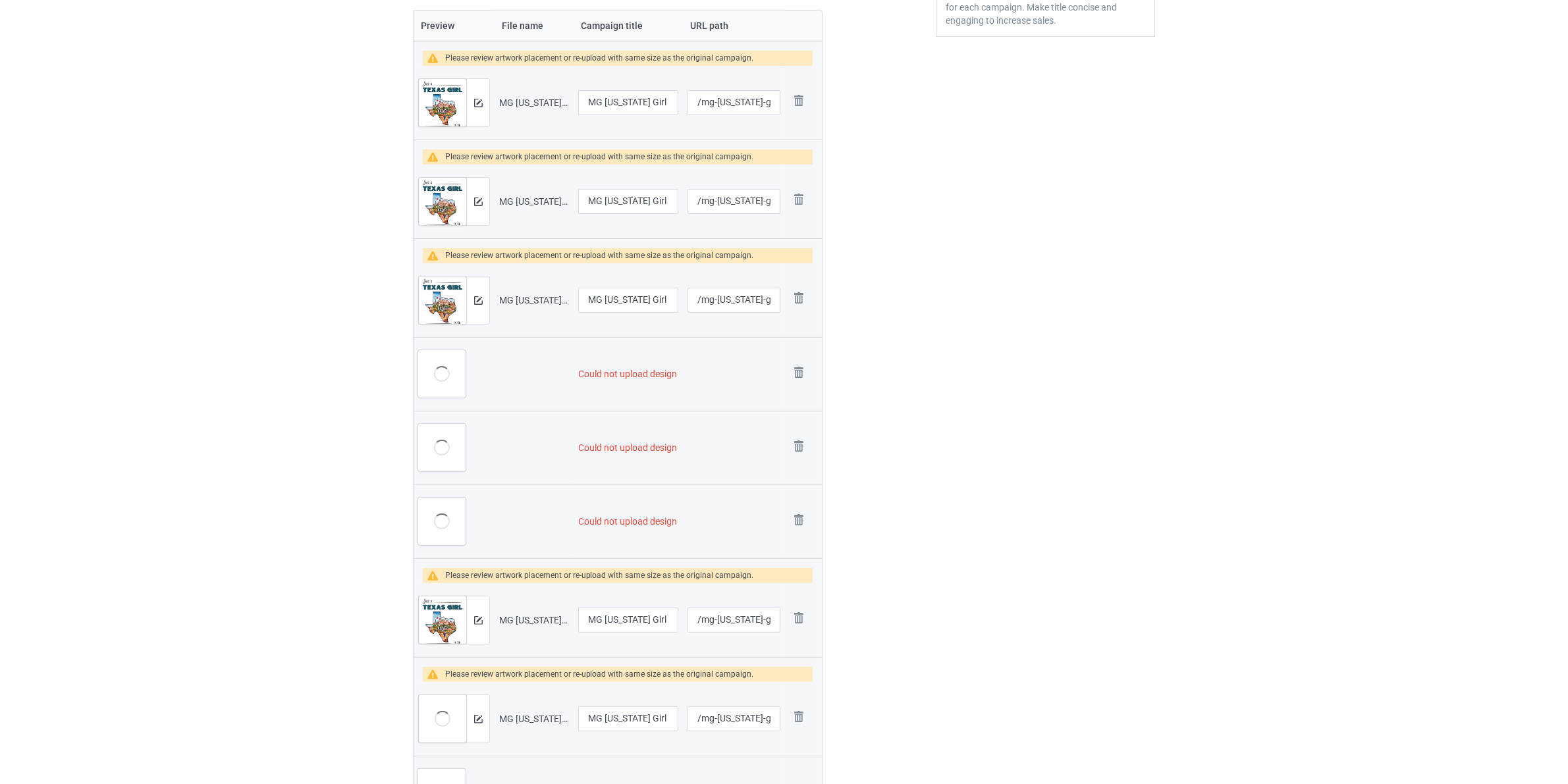
click at [795, 363] on td "Remove file" at bounding box center [804, 373] width 37 height 74
click at [797, 373] on img at bounding box center [798, 372] width 19 height 19
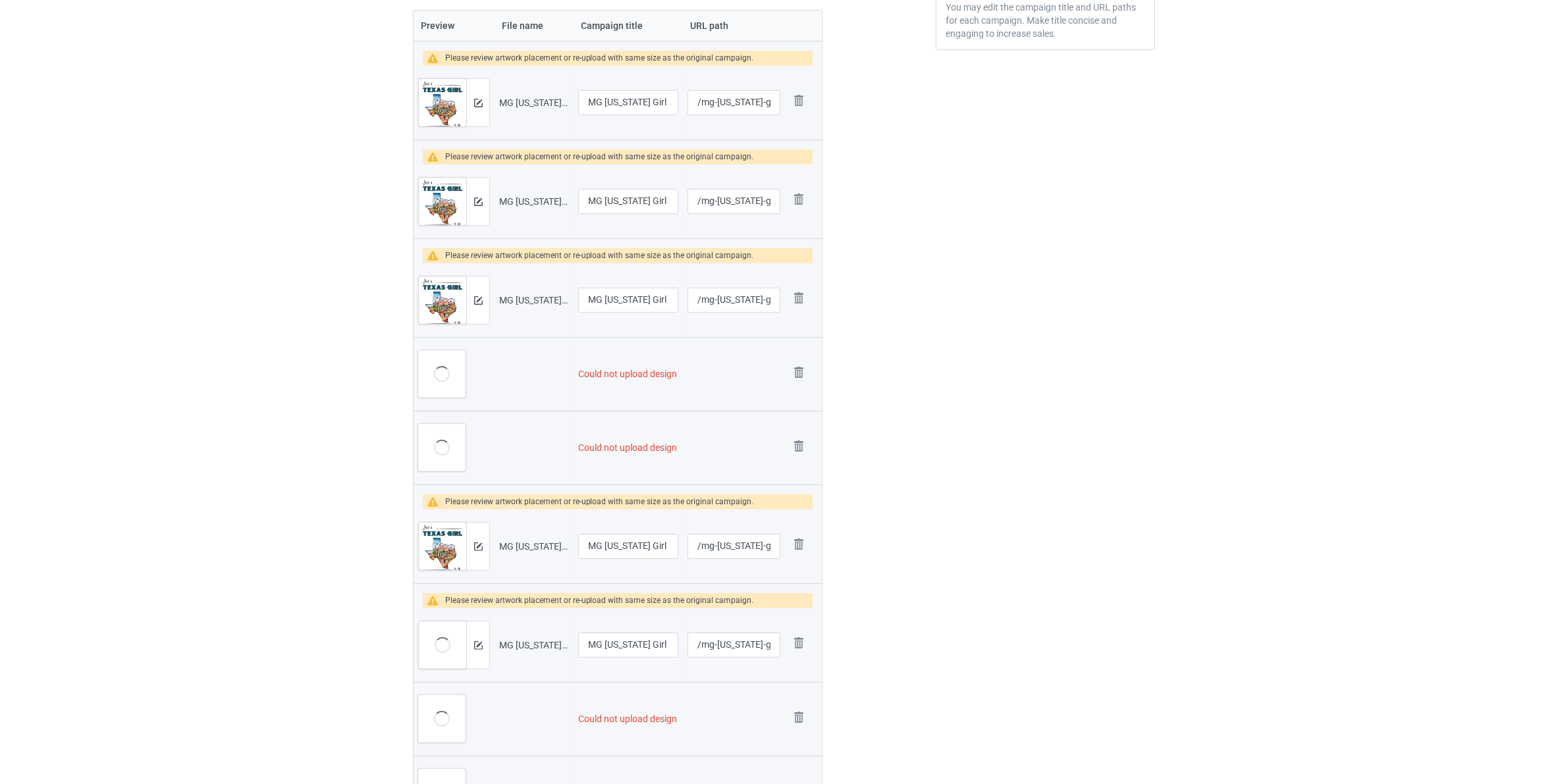
click at [0, 0] on img at bounding box center [0, 0] width 0 height 0
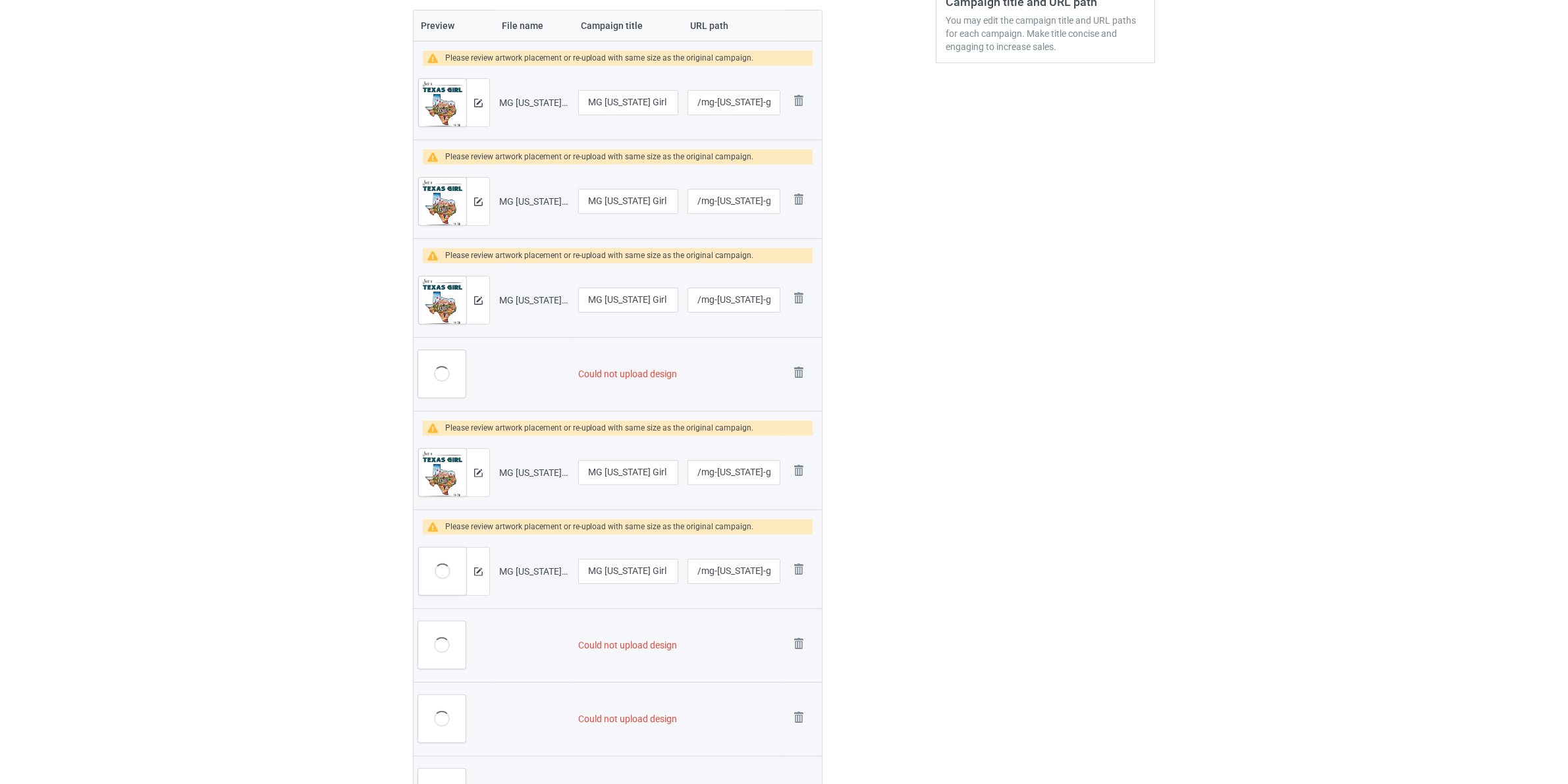
click at [0, 0] on img at bounding box center [0, 0] width 0 height 0
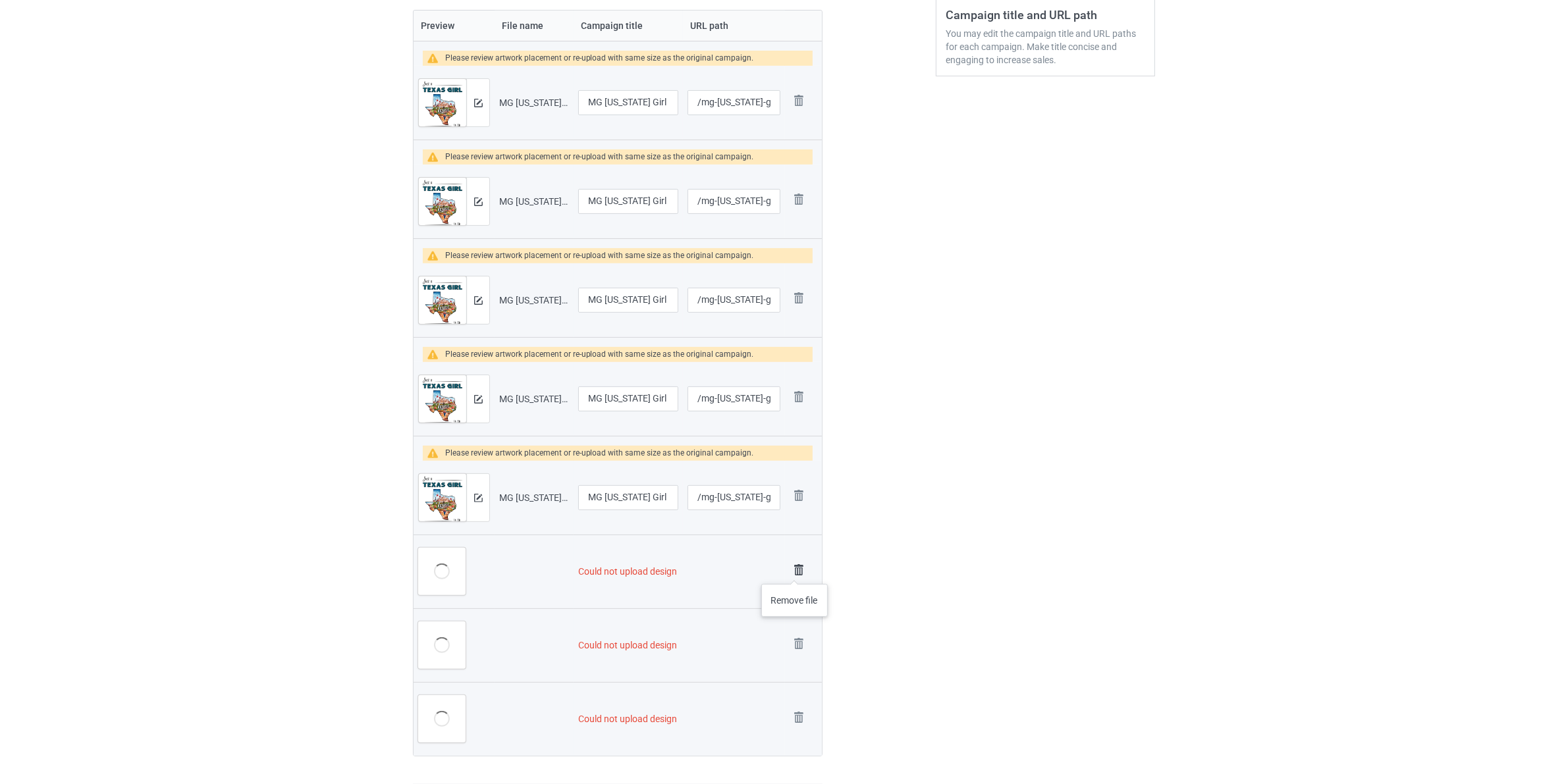
click at [795, 570] on img at bounding box center [798, 570] width 19 height 19
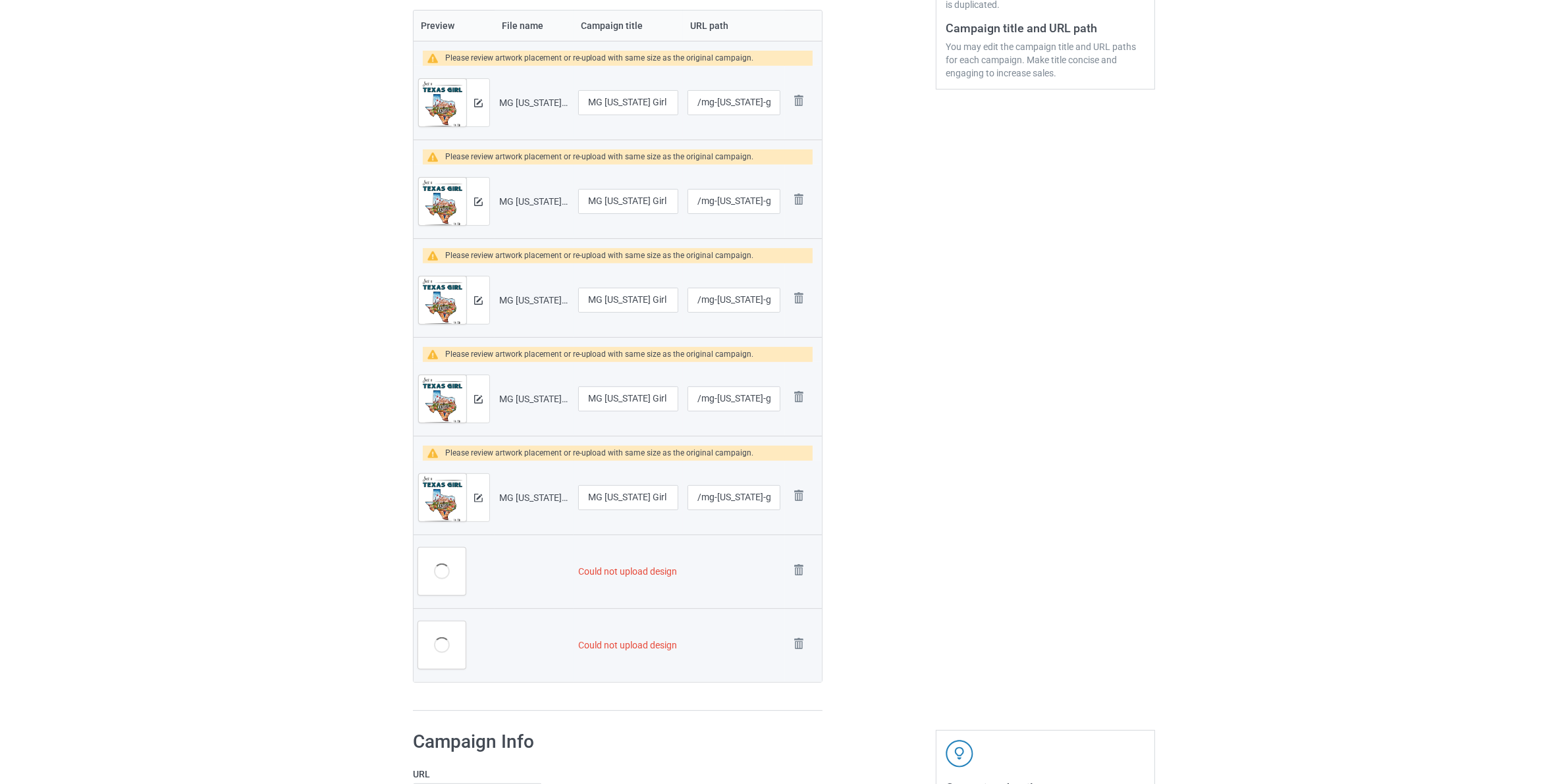
click at [0, 0] on img at bounding box center [0, 0] width 0 height 0
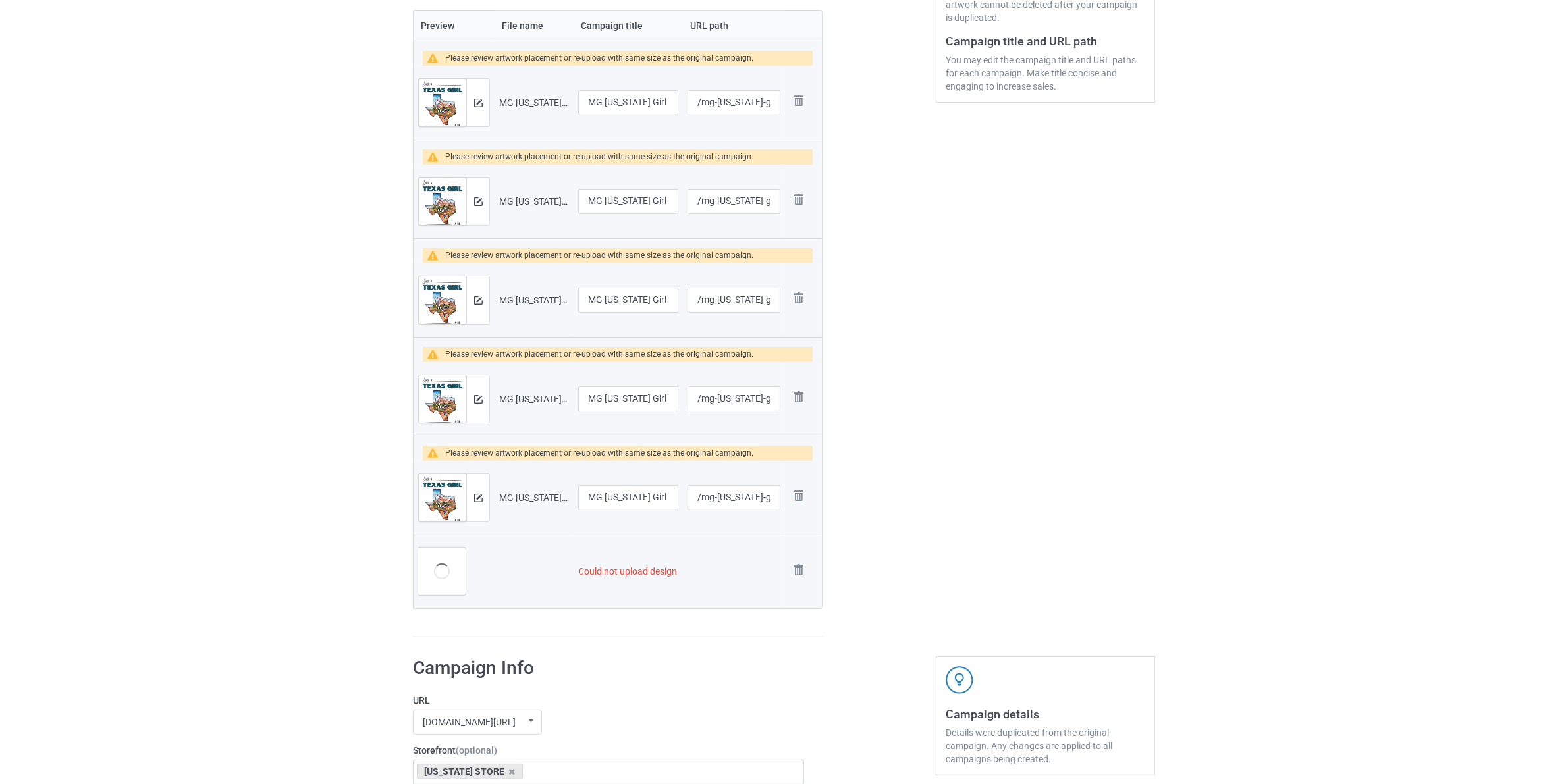
click at [0, 0] on img at bounding box center [0, 0] width 0 height 0
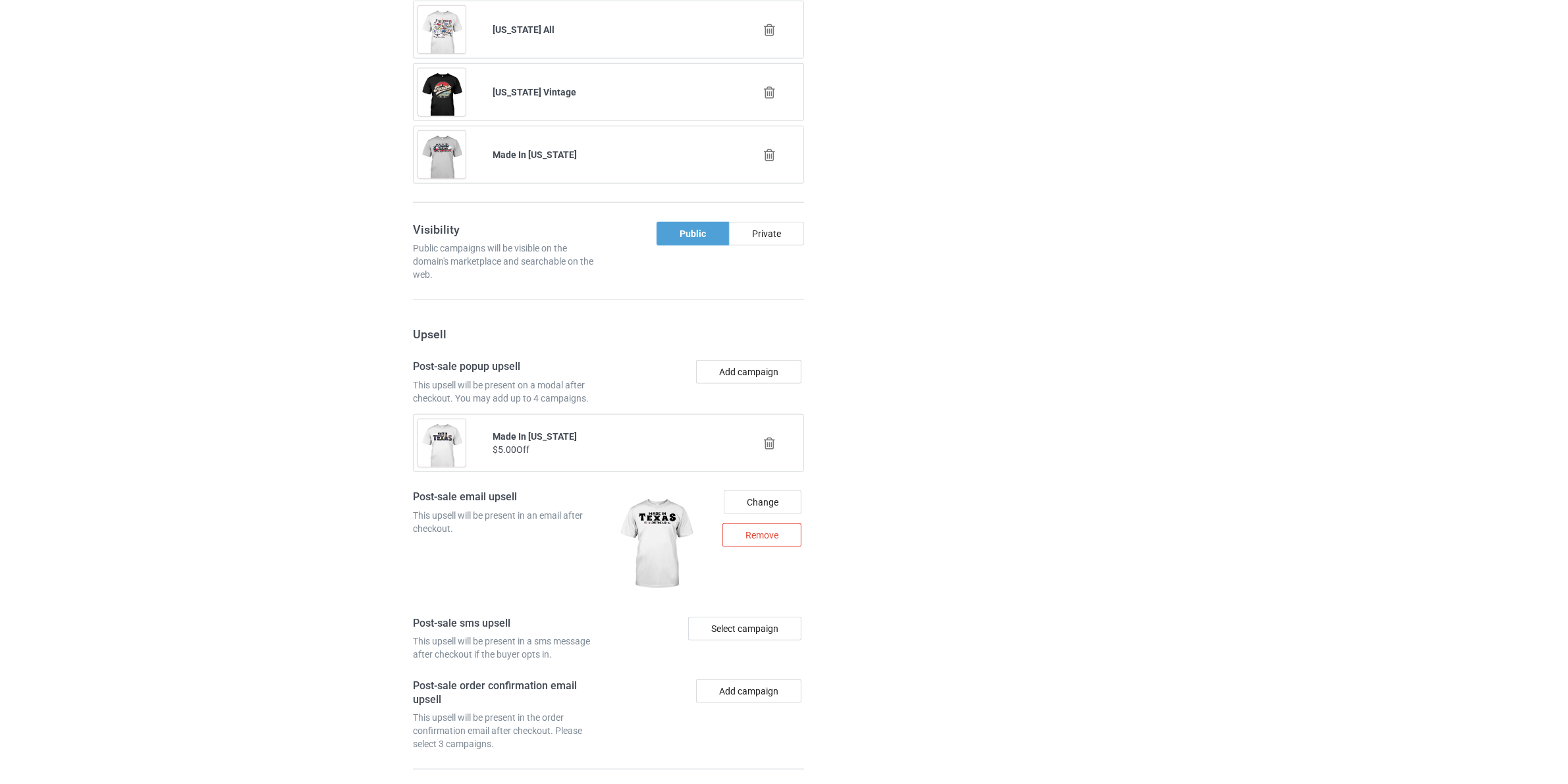
scroll to position [1641, 0]
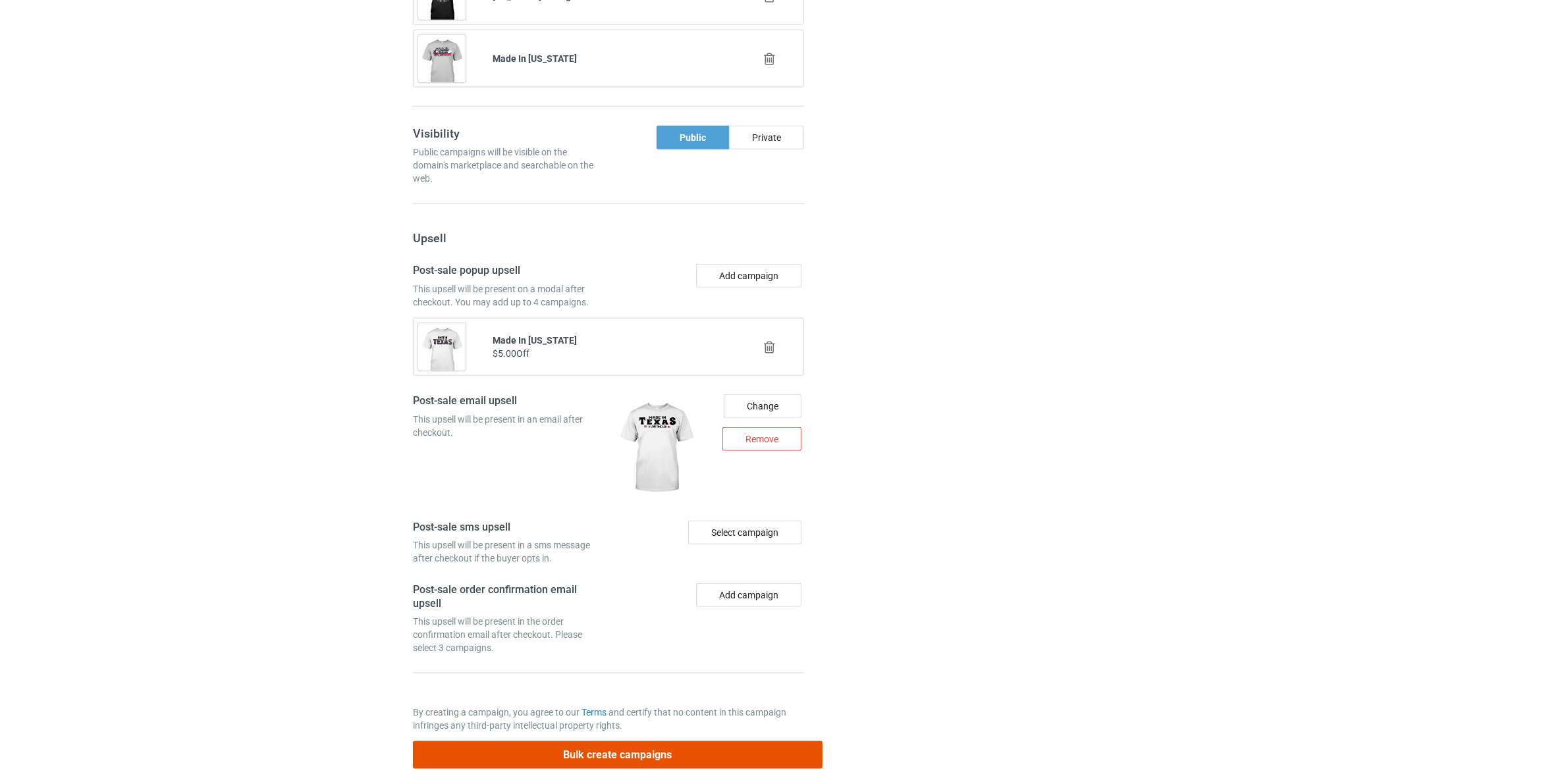
click at [719, 741] on button "Bulk create campaigns" at bounding box center [618, 754] width 410 height 27
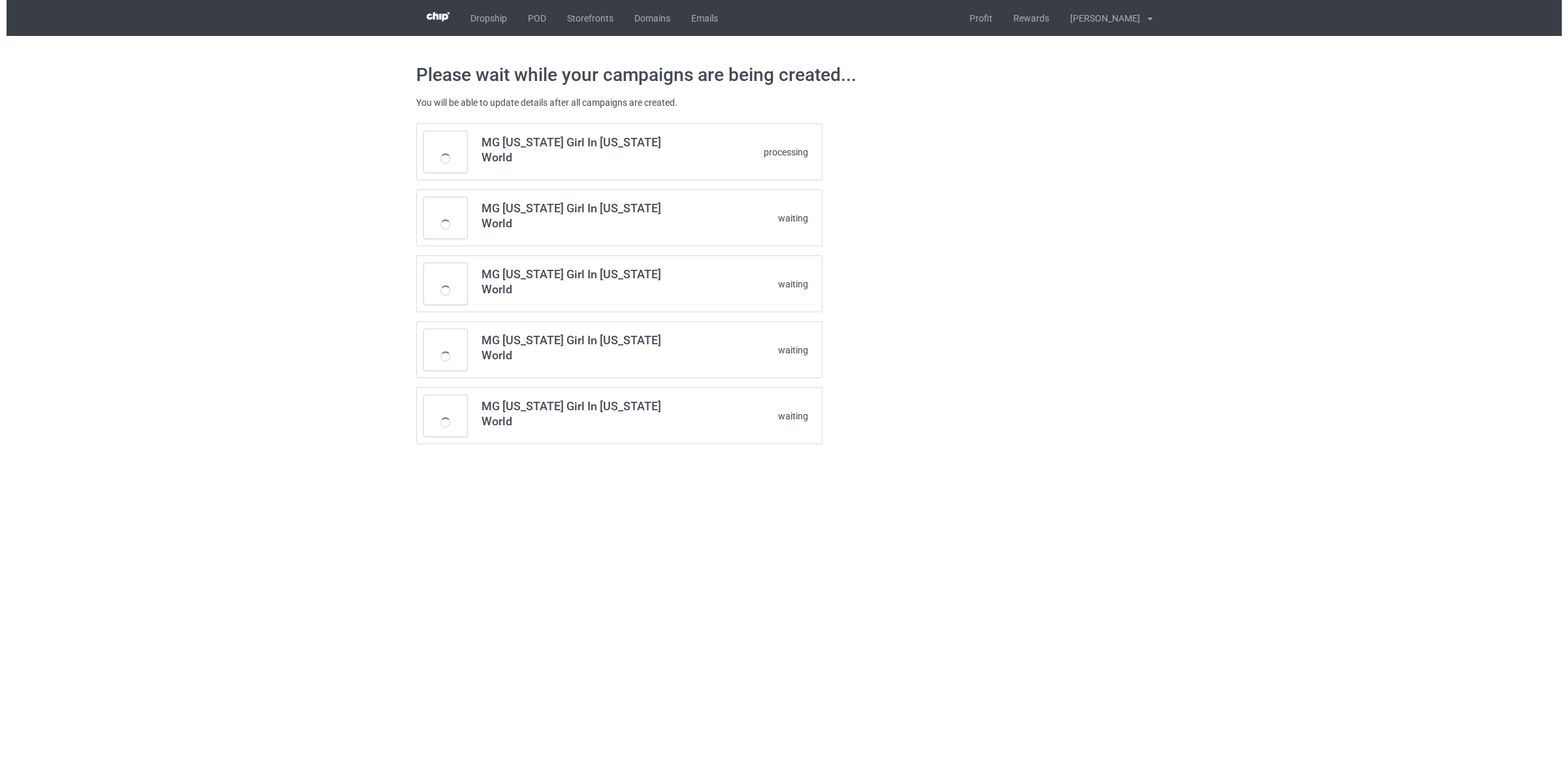
scroll to position [0, 0]
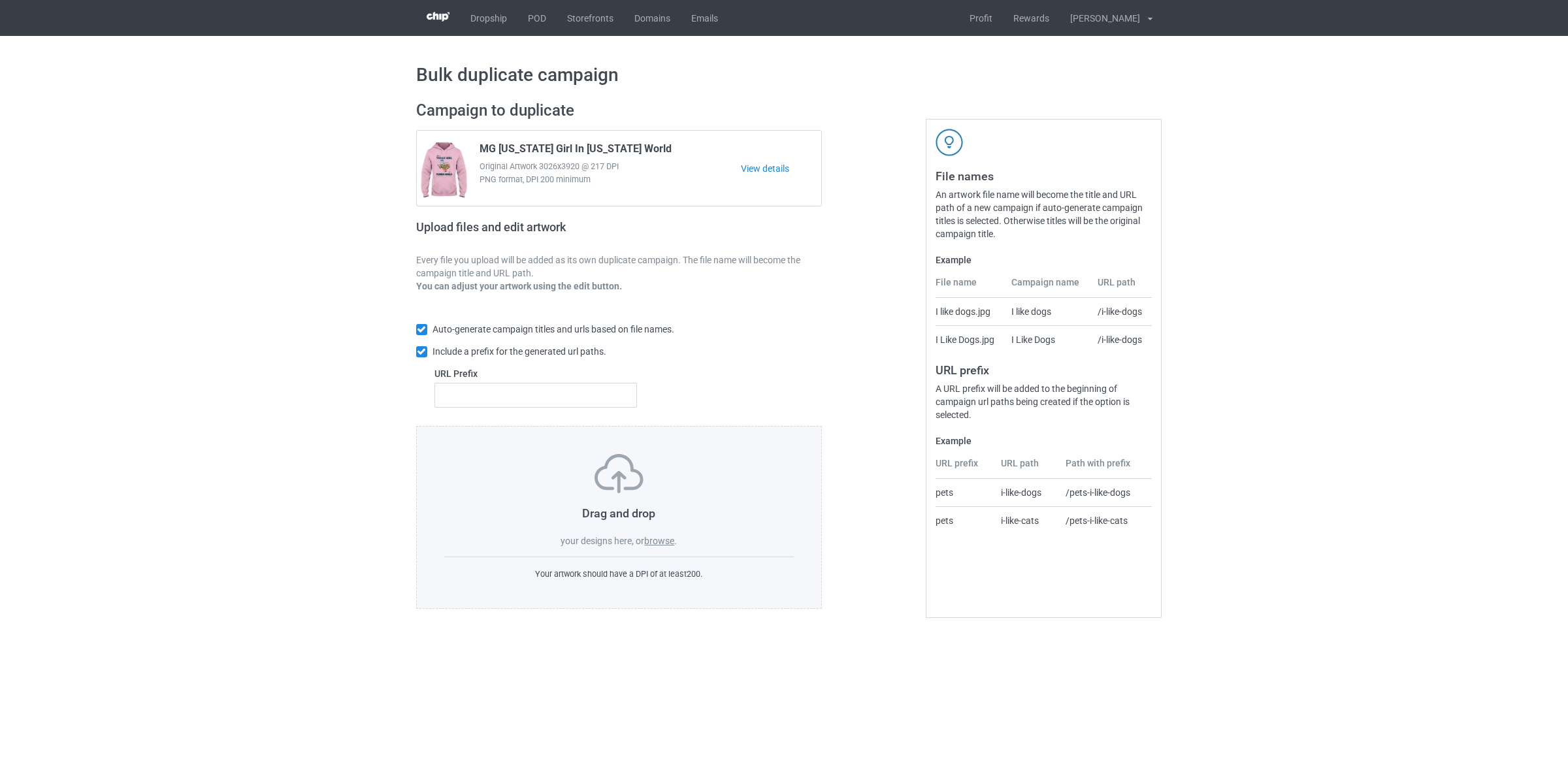
click at [660, 540] on label "browse" at bounding box center [659, 540] width 30 height 10
click at [0, 0] on input "browse" at bounding box center [0, 0] width 0 height 0
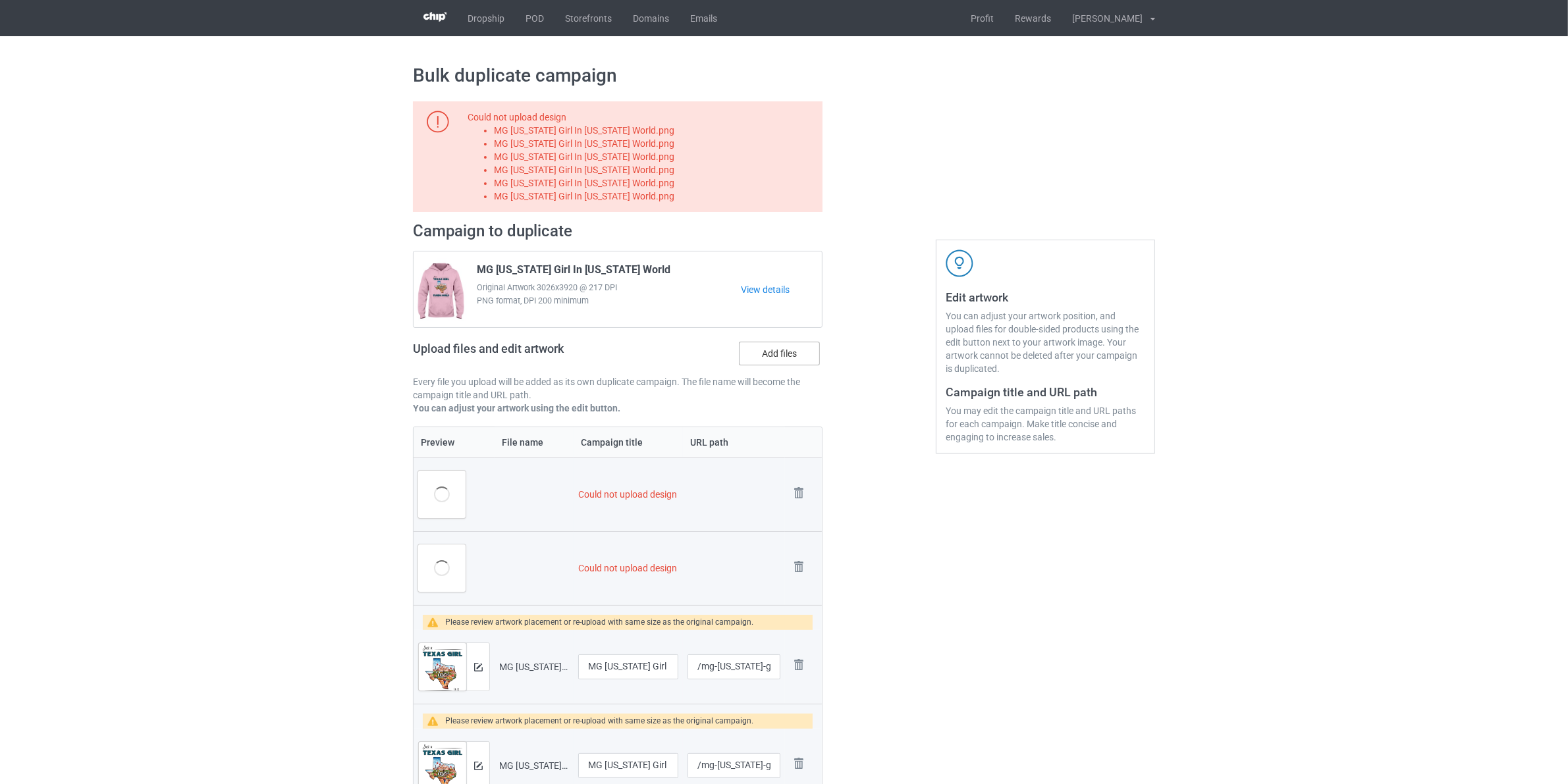
click at [785, 357] on label "Add files" at bounding box center [780, 353] width 81 height 23
click at [0, 0] on input "Add files" at bounding box center [0, 0] width 0 height 0
click at [806, 487] on img at bounding box center [798, 493] width 19 height 19
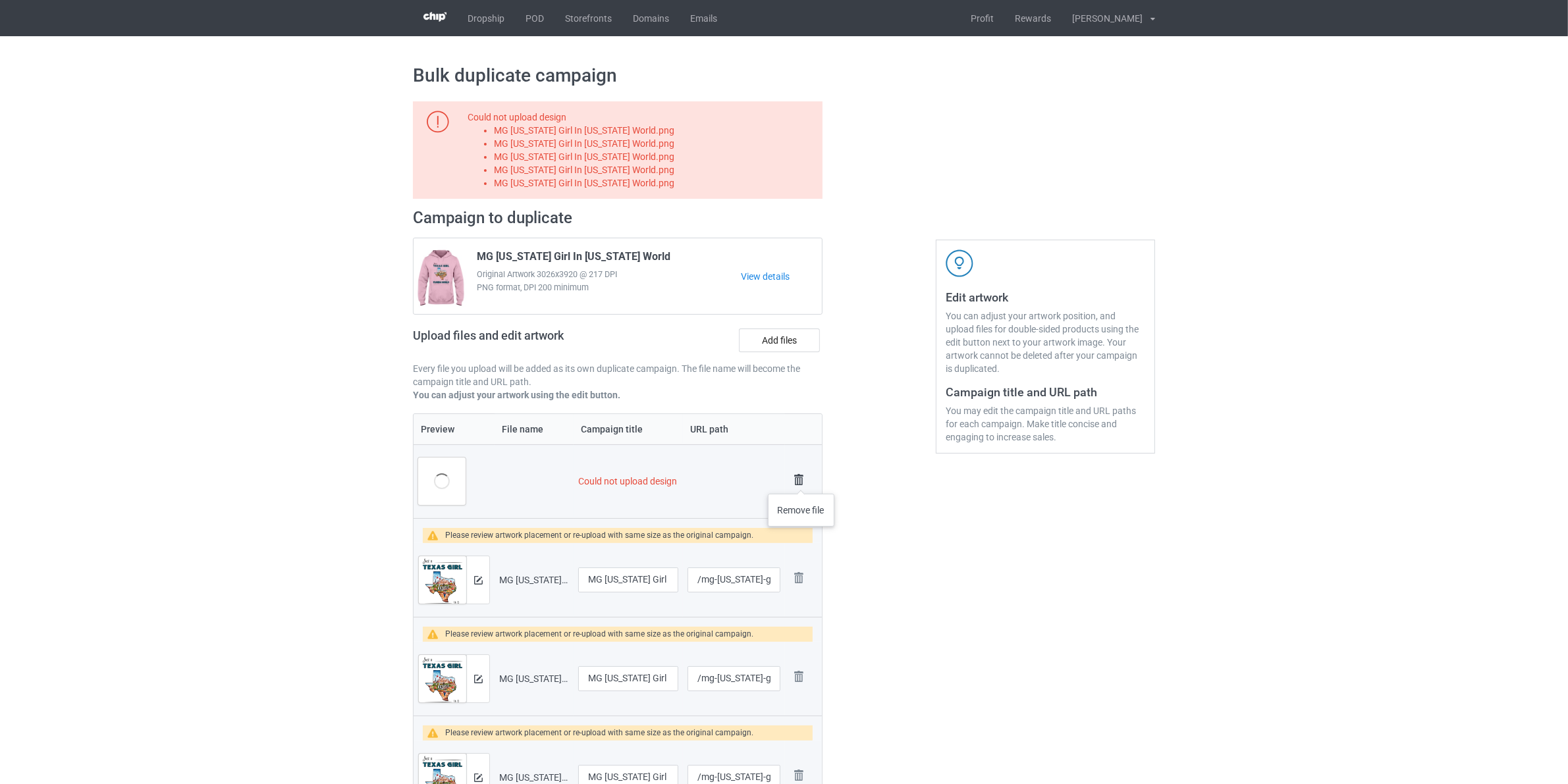
click at [802, 480] on img at bounding box center [798, 480] width 19 height 19
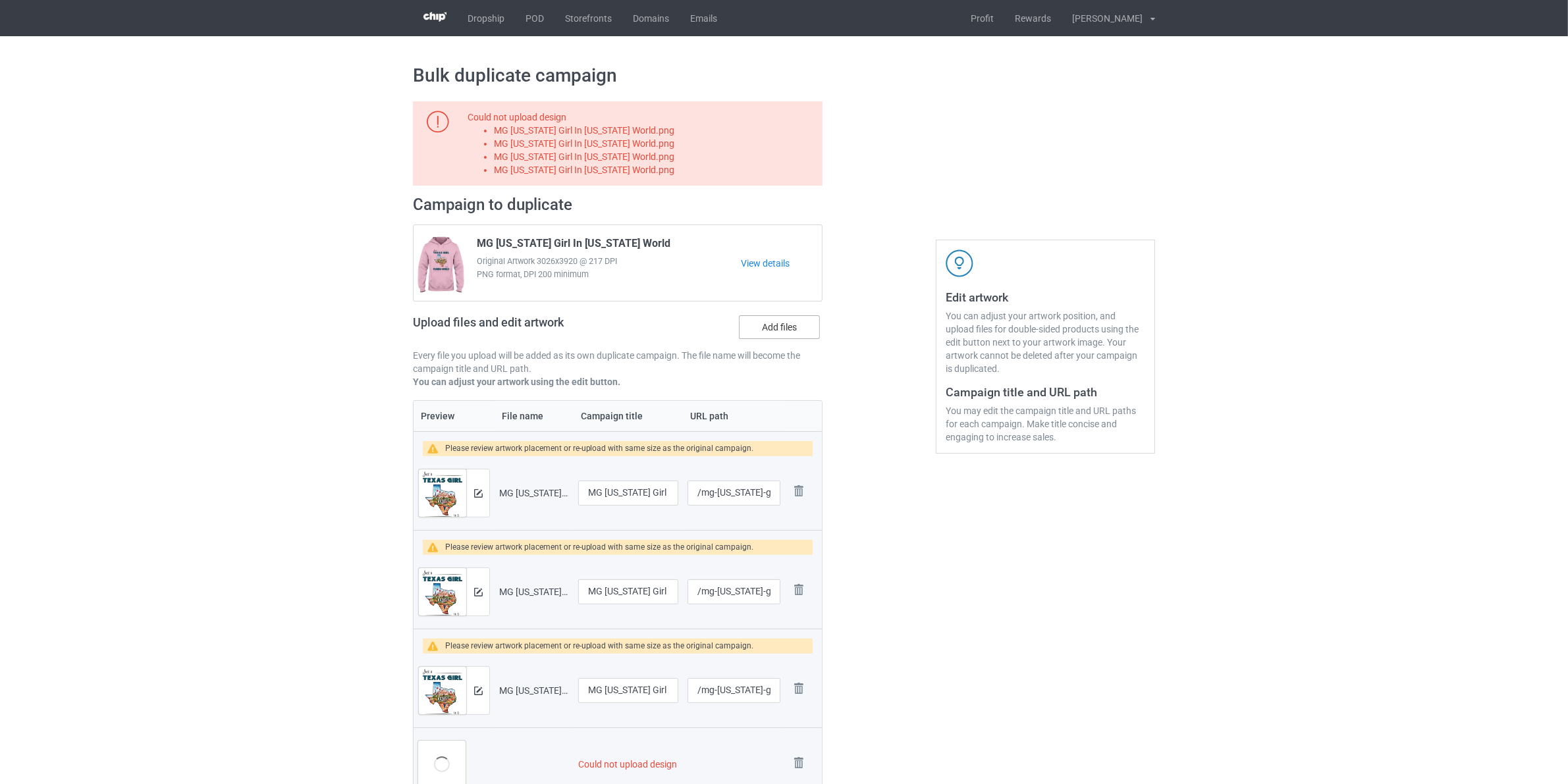
click at [788, 333] on label "Add files" at bounding box center [780, 327] width 81 height 23
click at [0, 0] on input "Add files" at bounding box center [0, 0] width 0 height 0
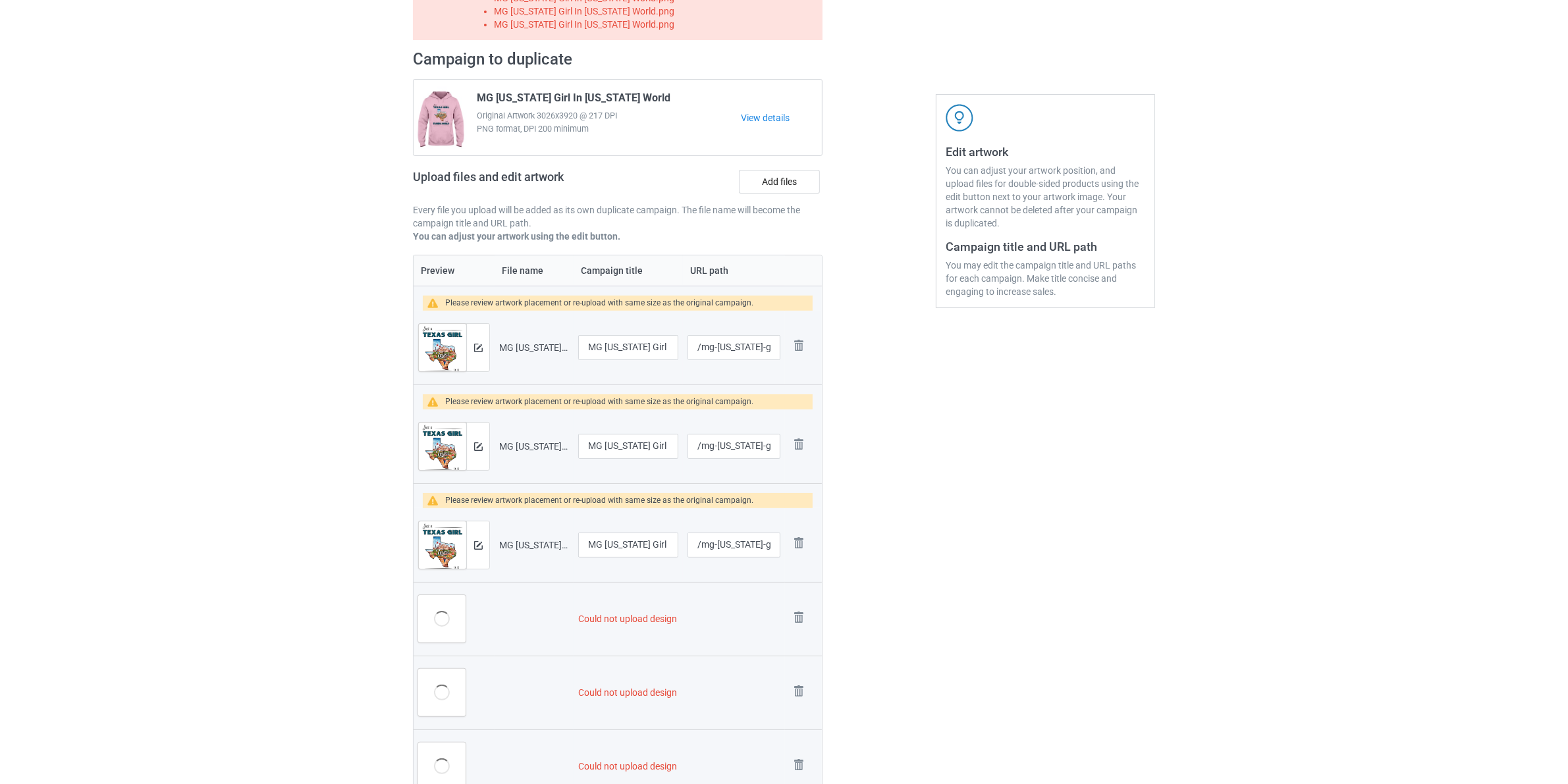
scroll to position [329, 0]
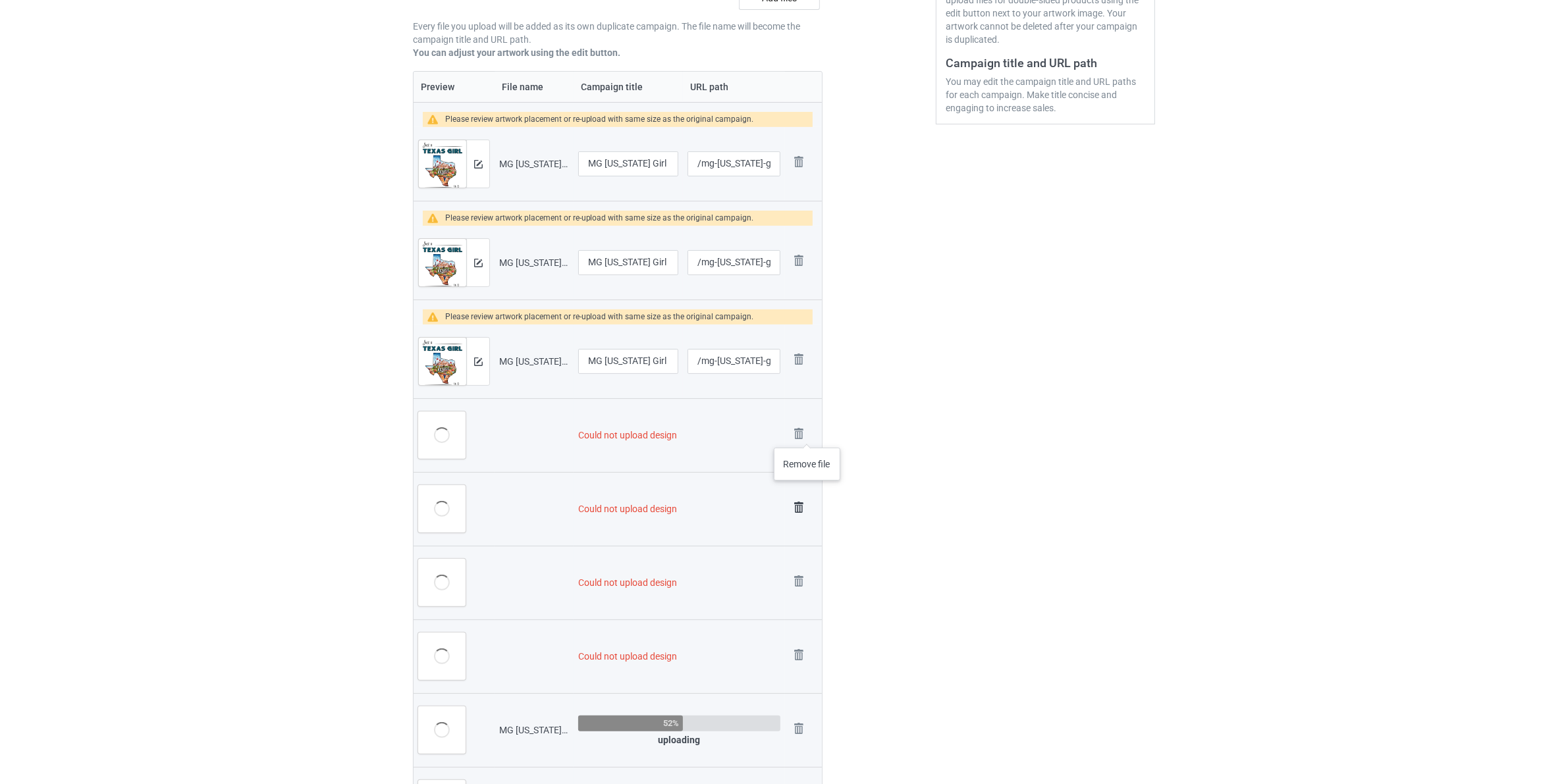
click at [0, 0] on img at bounding box center [0, 0] width 0 height 0
click at [804, 436] on img at bounding box center [798, 434] width 19 height 19
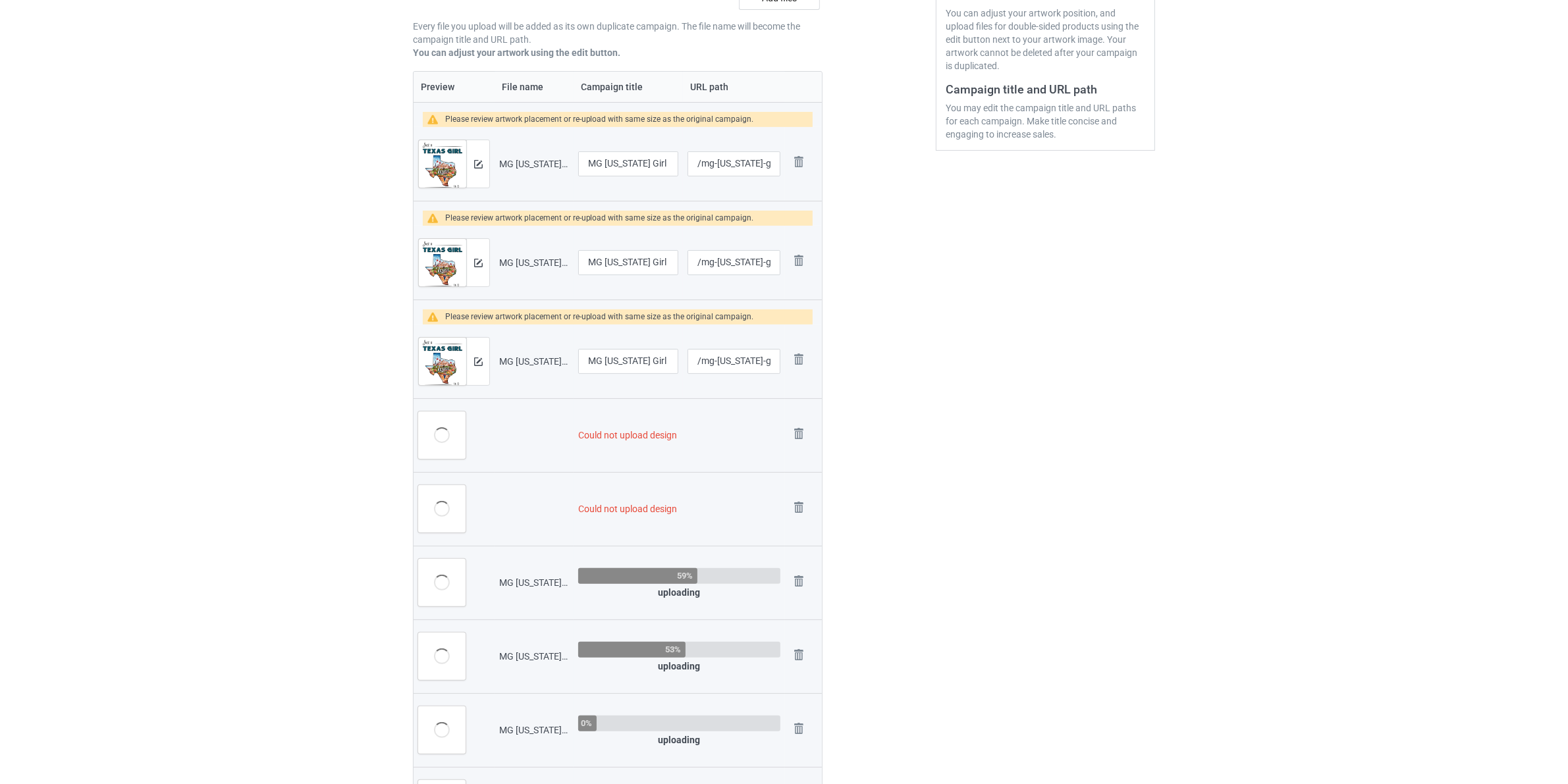
click at [0, 0] on img at bounding box center [0, 0] width 0 height 0
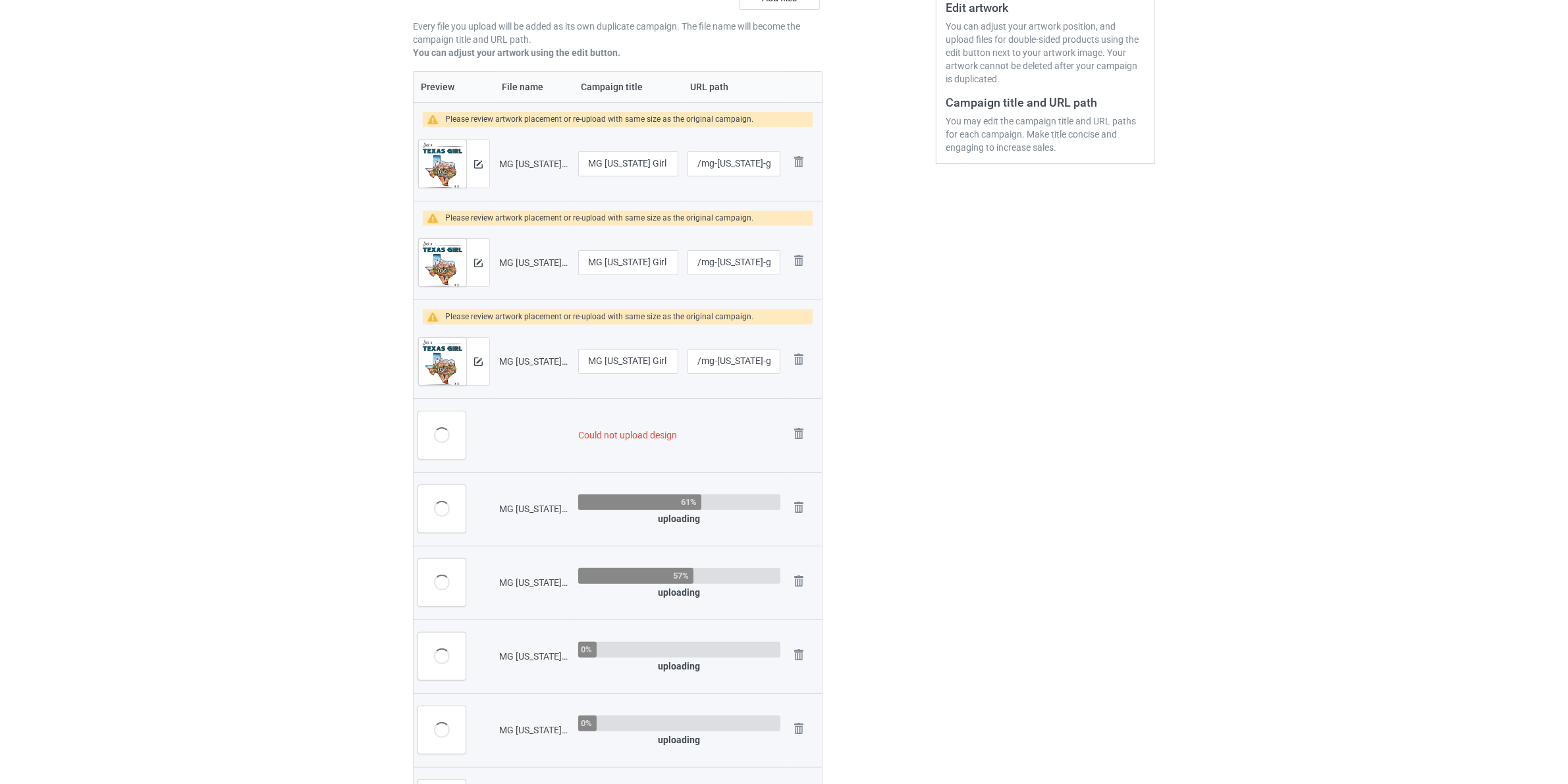
click at [0, 0] on img at bounding box center [0, 0] width 0 height 0
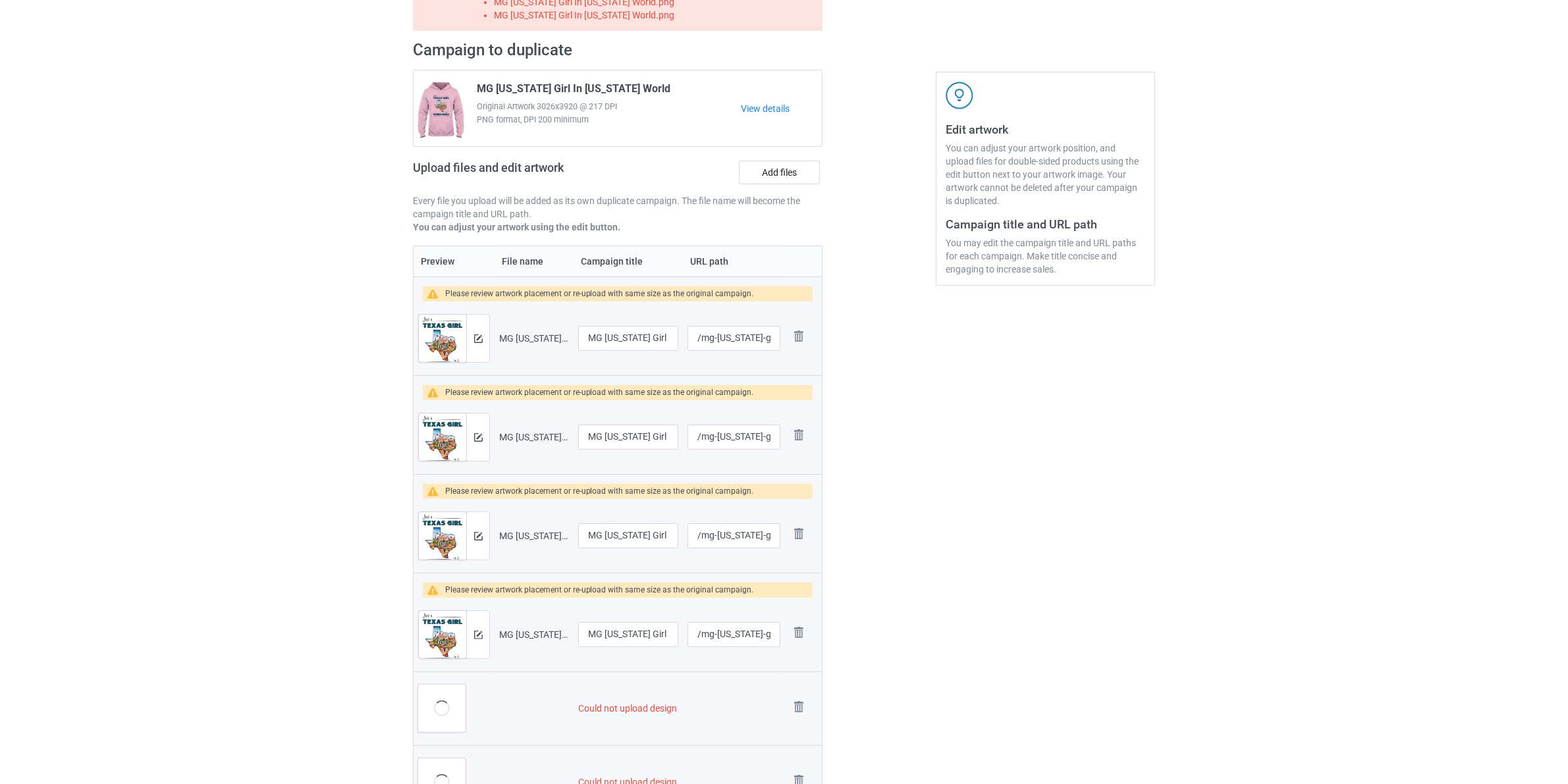
scroll to position [13, 0]
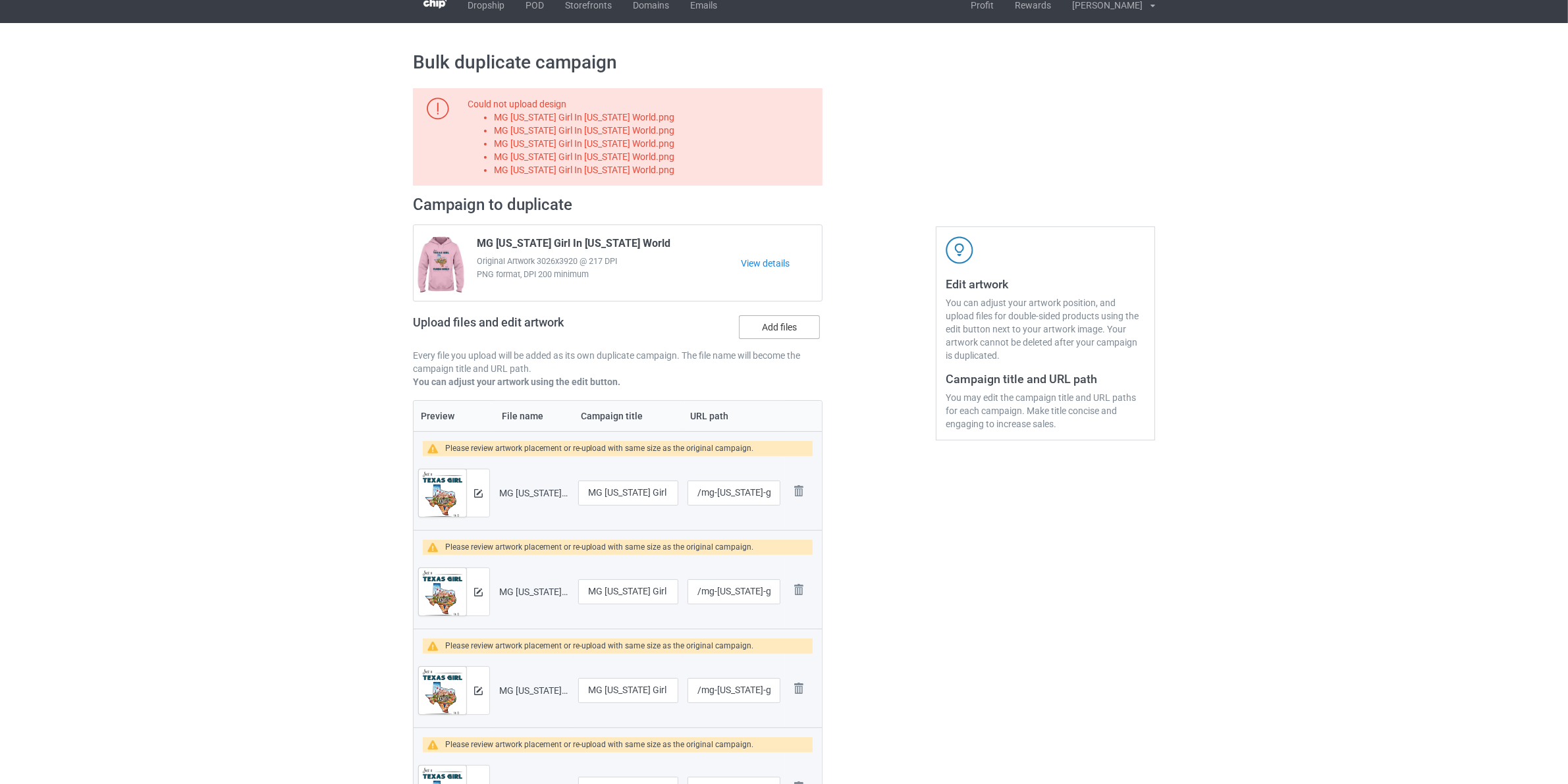
click at [784, 320] on label "Add files" at bounding box center [780, 327] width 81 height 23
click at [0, 0] on input "Add files" at bounding box center [0, 0] width 0 height 0
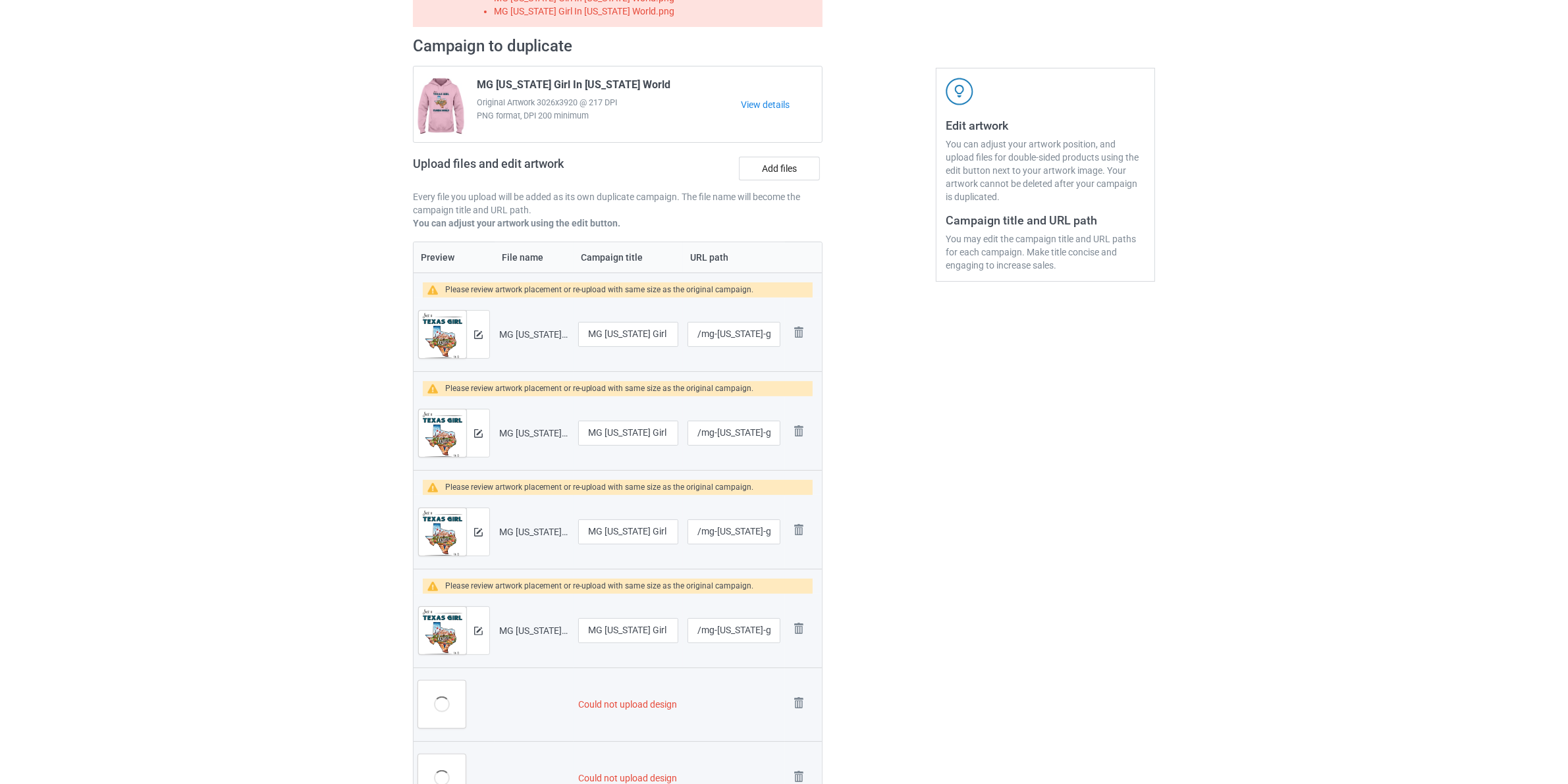
scroll to position [425, 0]
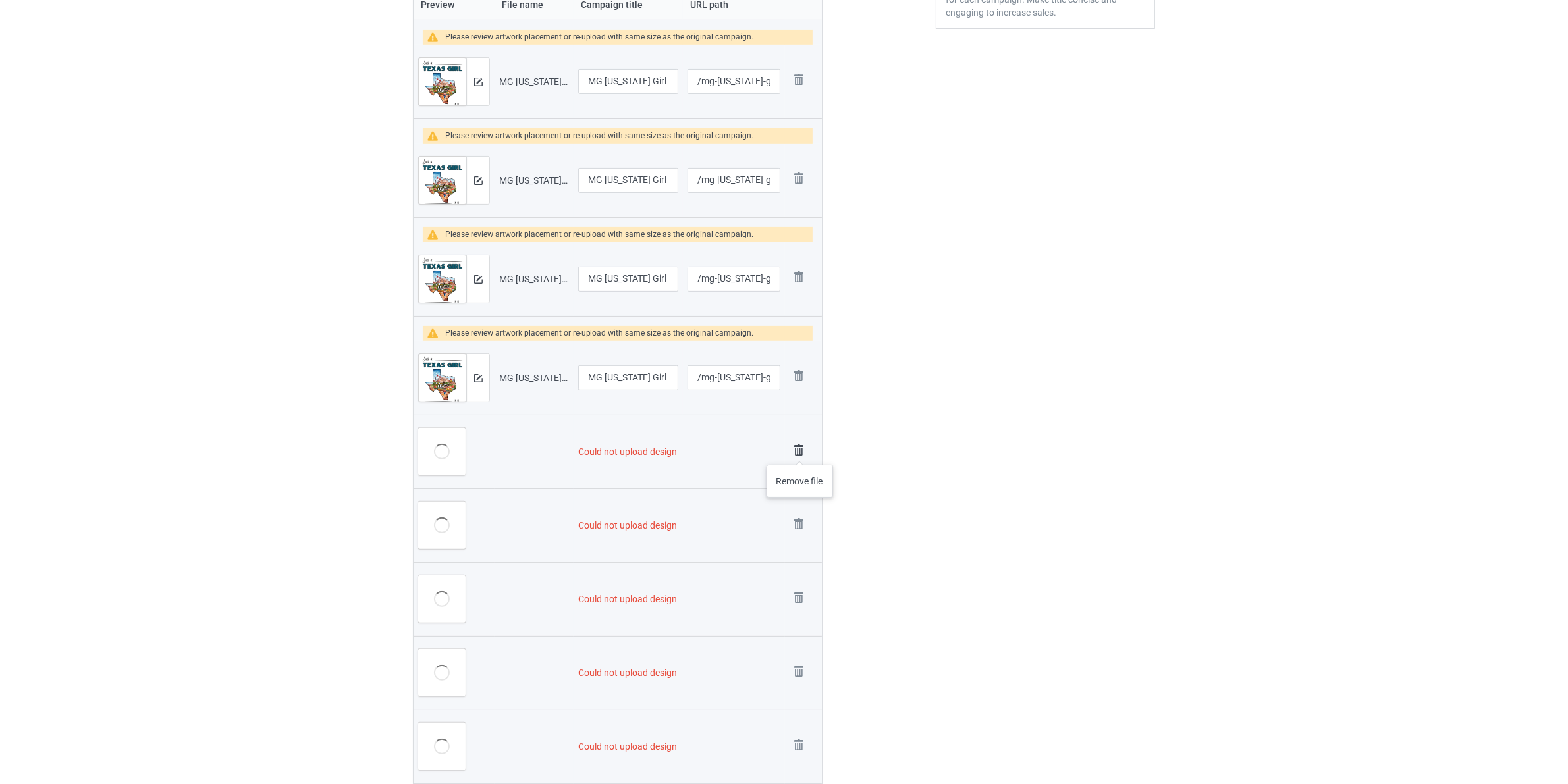
click at [799, 451] on img at bounding box center [798, 450] width 19 height 19
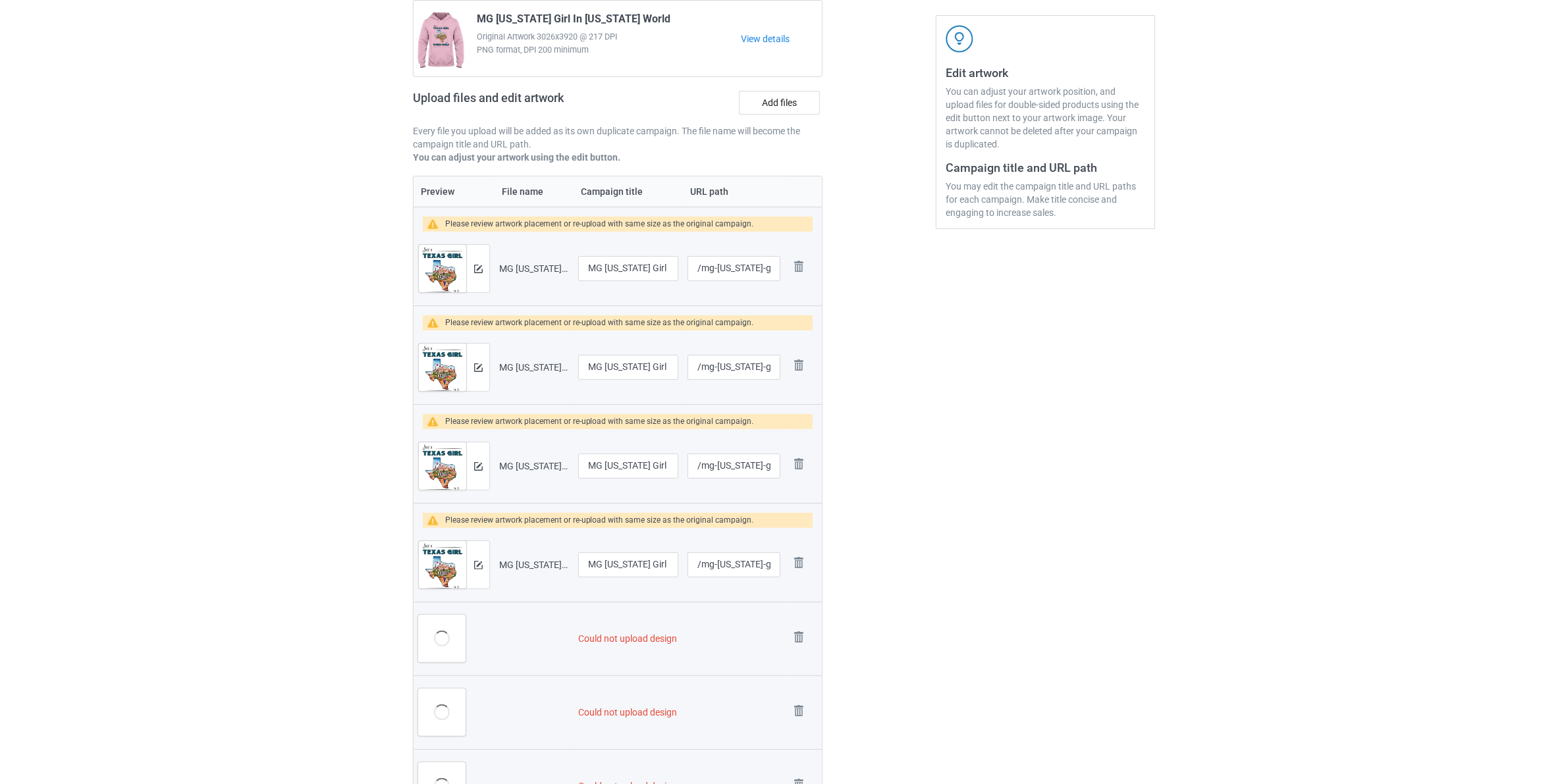
scroll to position [82, 0]
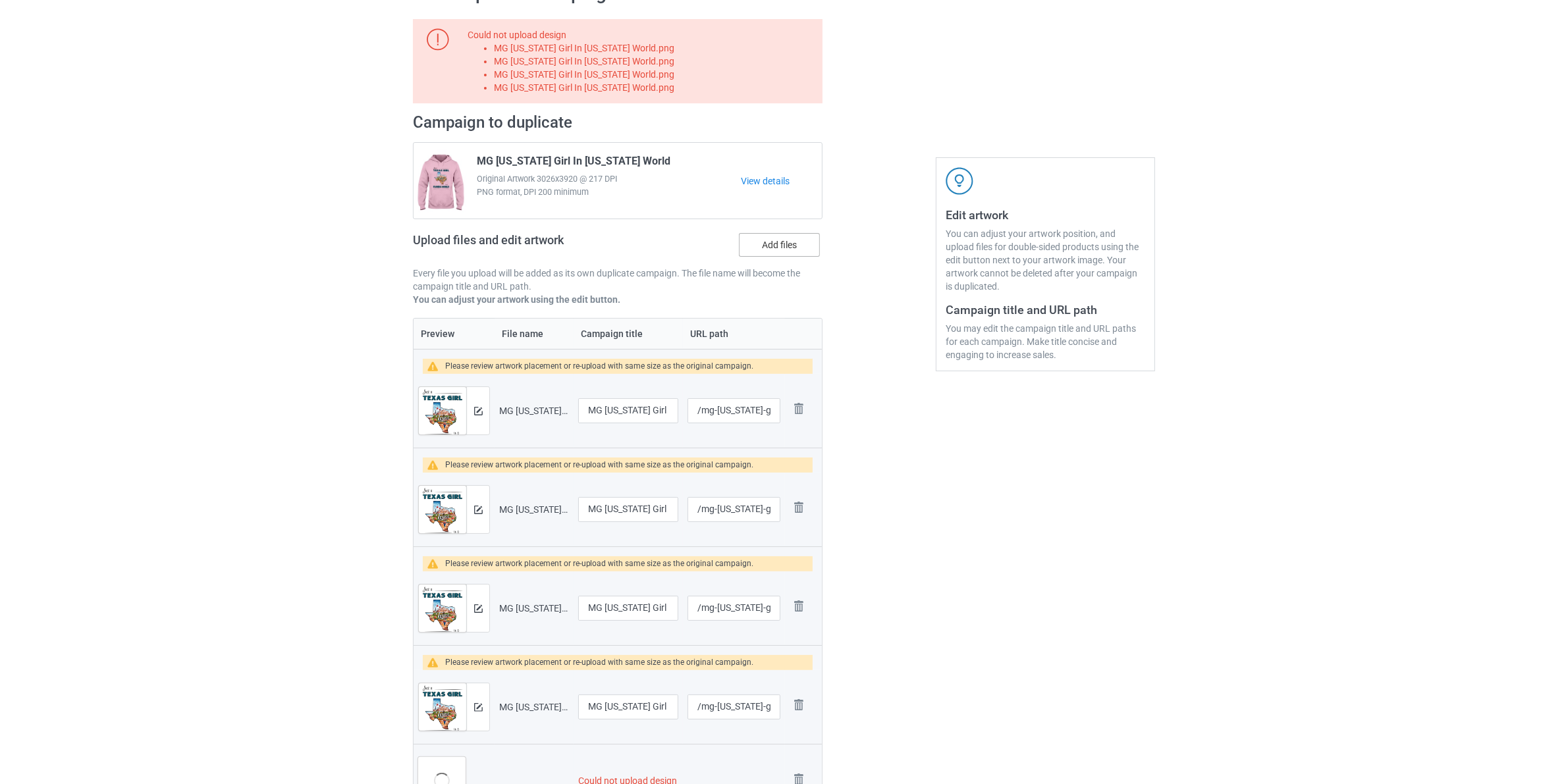
click at [794, 245] on label "Add files" at bounding box center [780, 245] width 81 height 23
click at [0, 0] on input "Add files" at bounding box center [0, 0] width 0 height 0
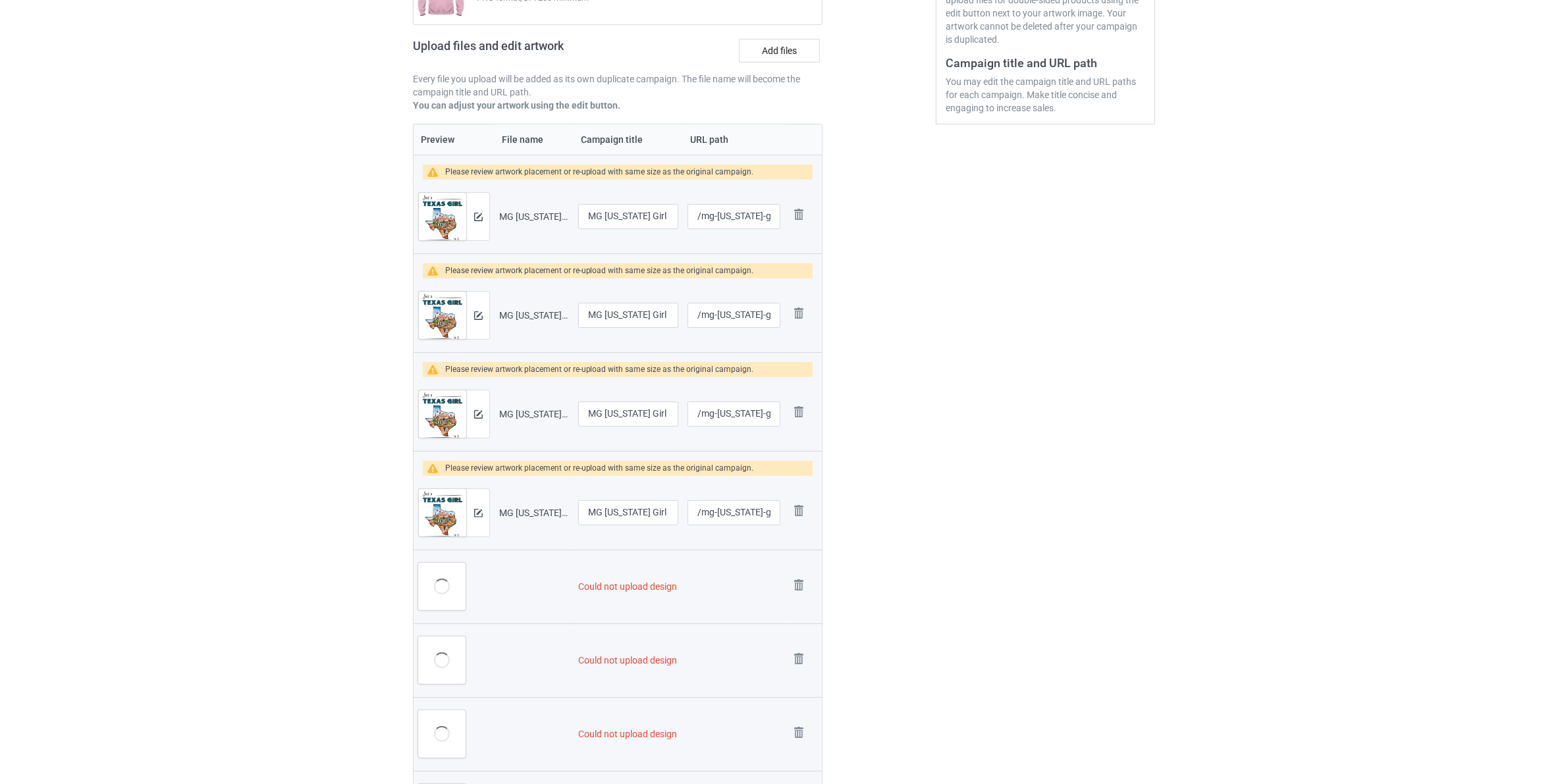
scroll to position [658, 0]
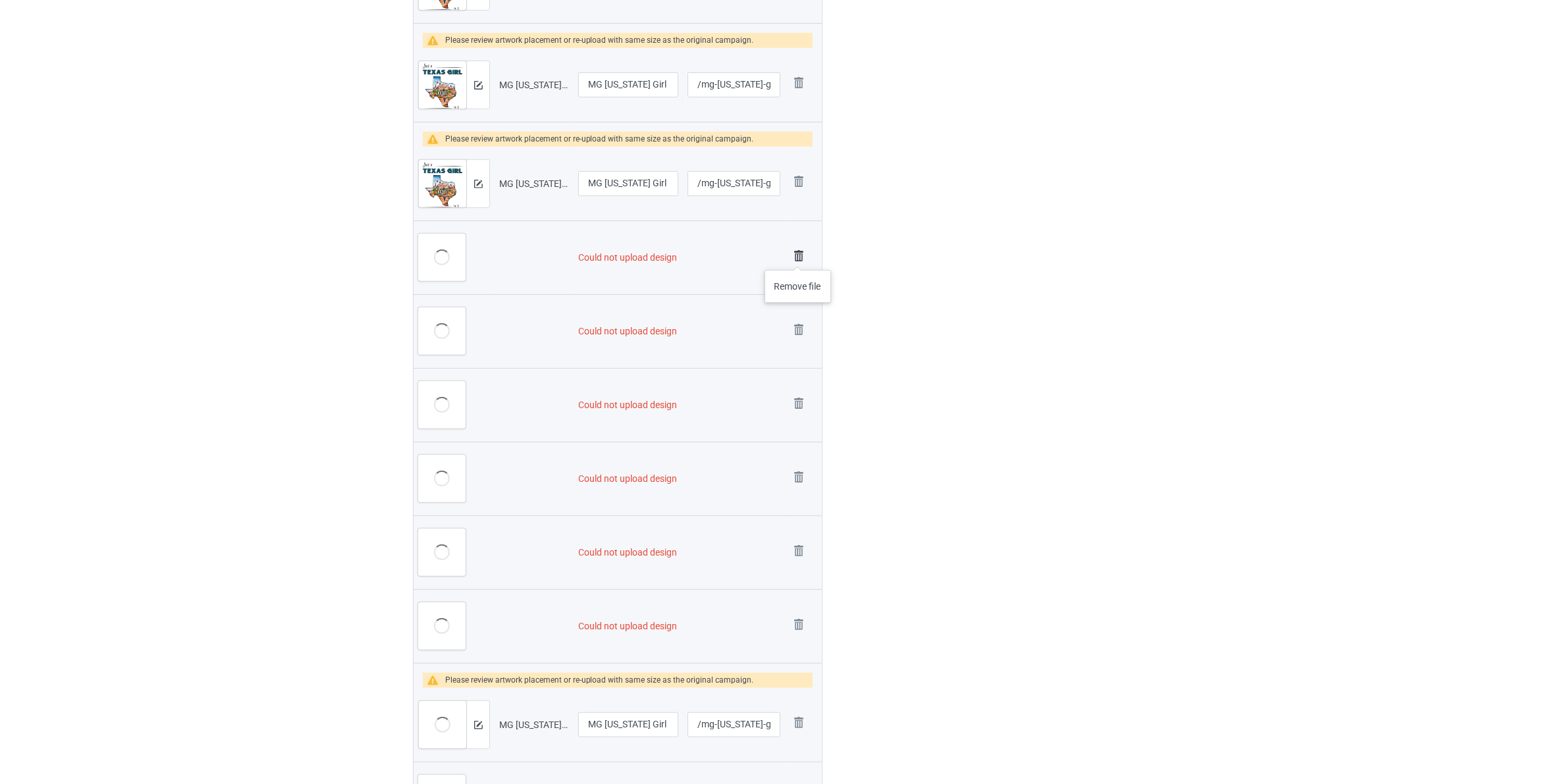
click at [798, 257] on img at bounding box center [798, 256] width 19 height 19
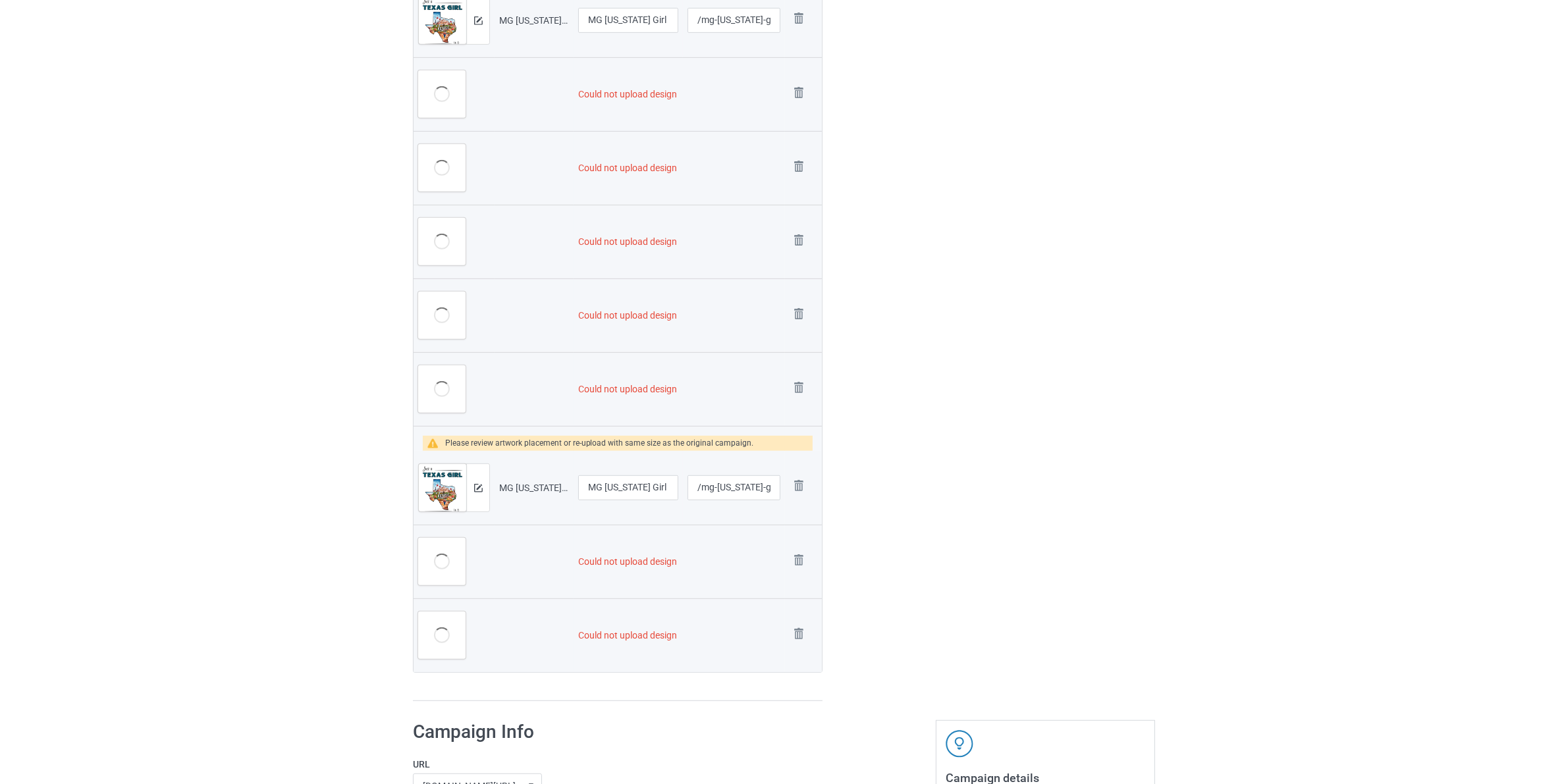
scroll to position [822, 0]
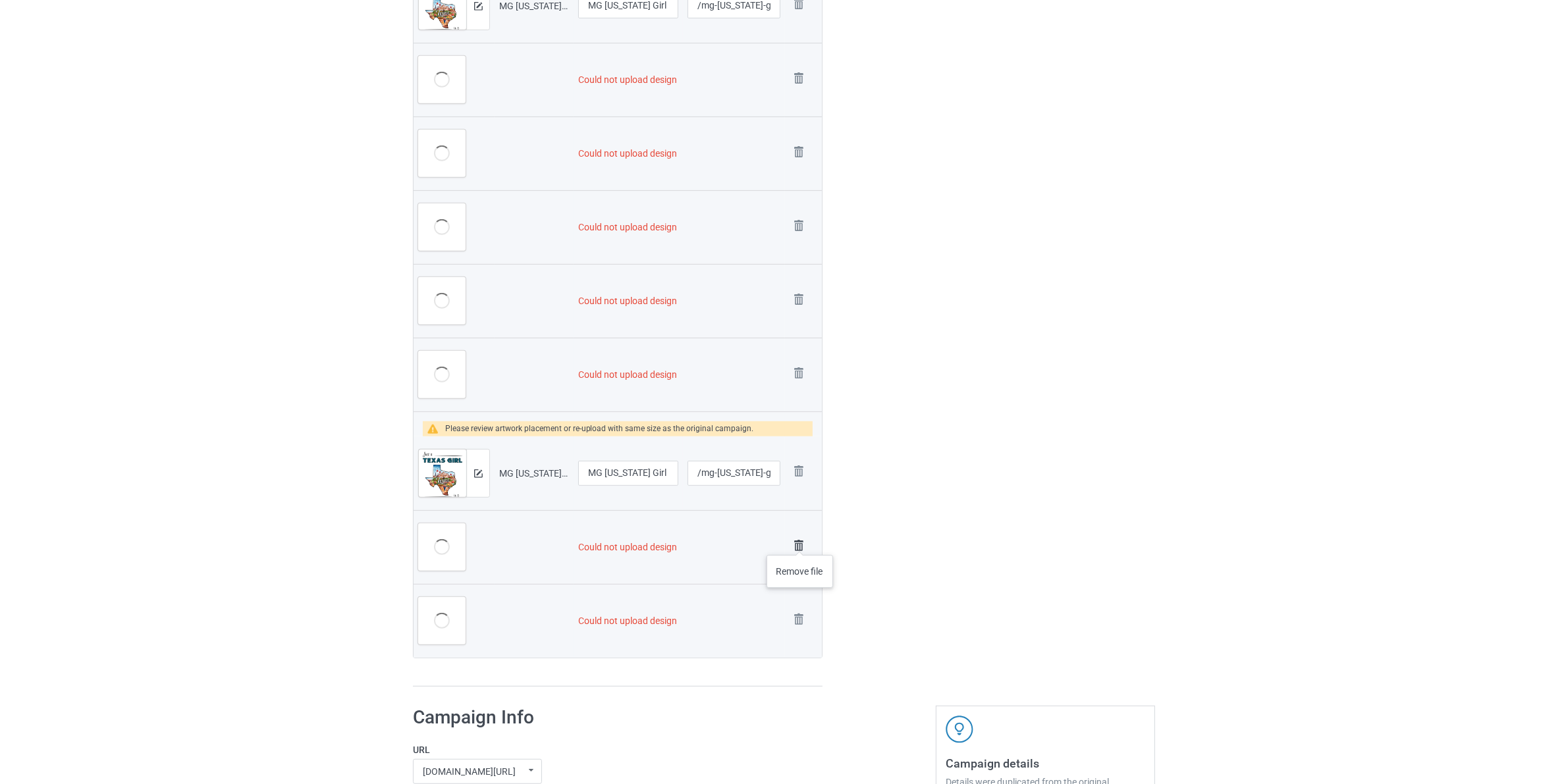
click at [800, 541] on img at bounding box center [798, 546] width 19 height 19
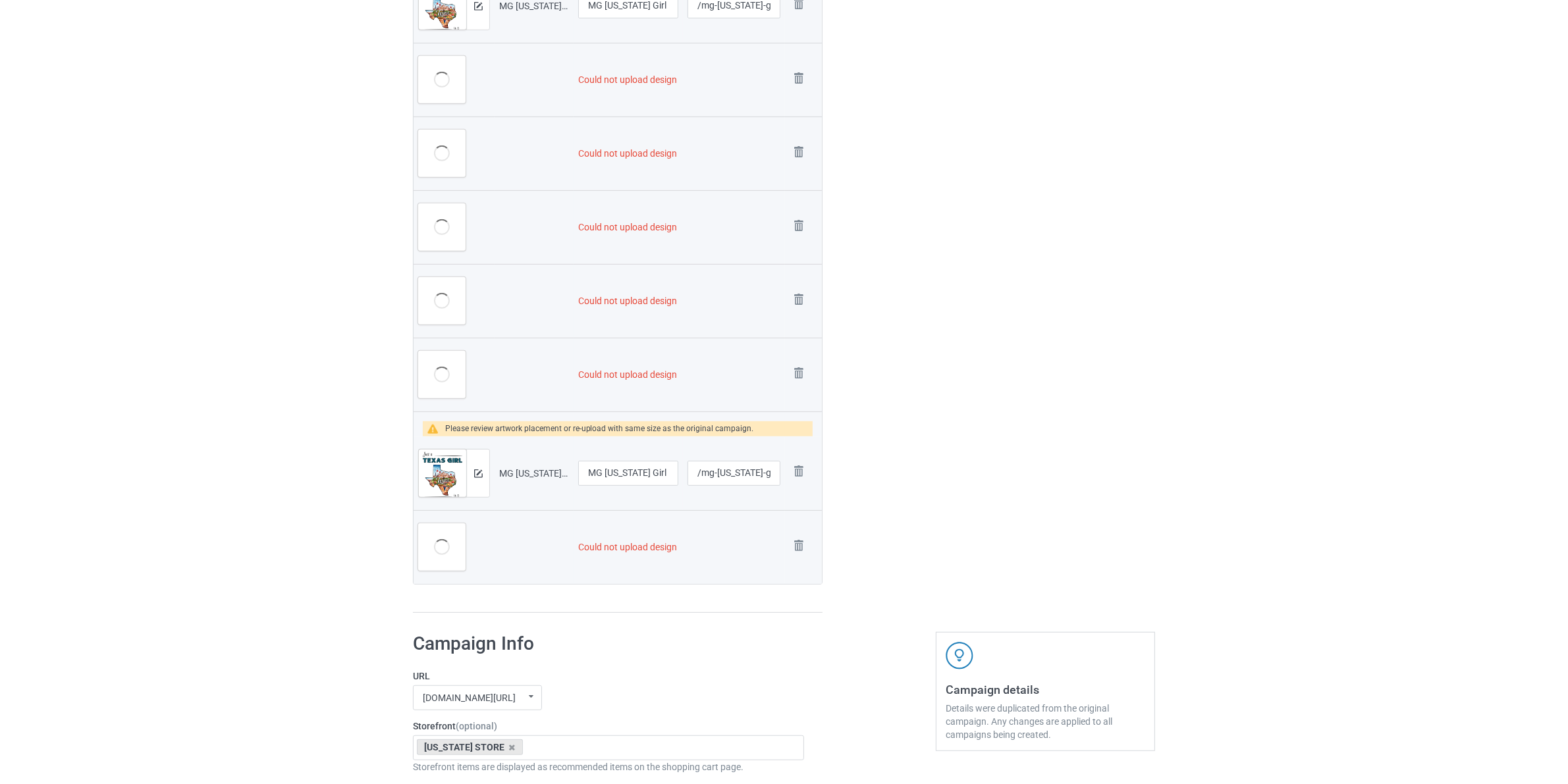
click at [0, 0] on img at bounding box center [0, 0] width 0 height 0
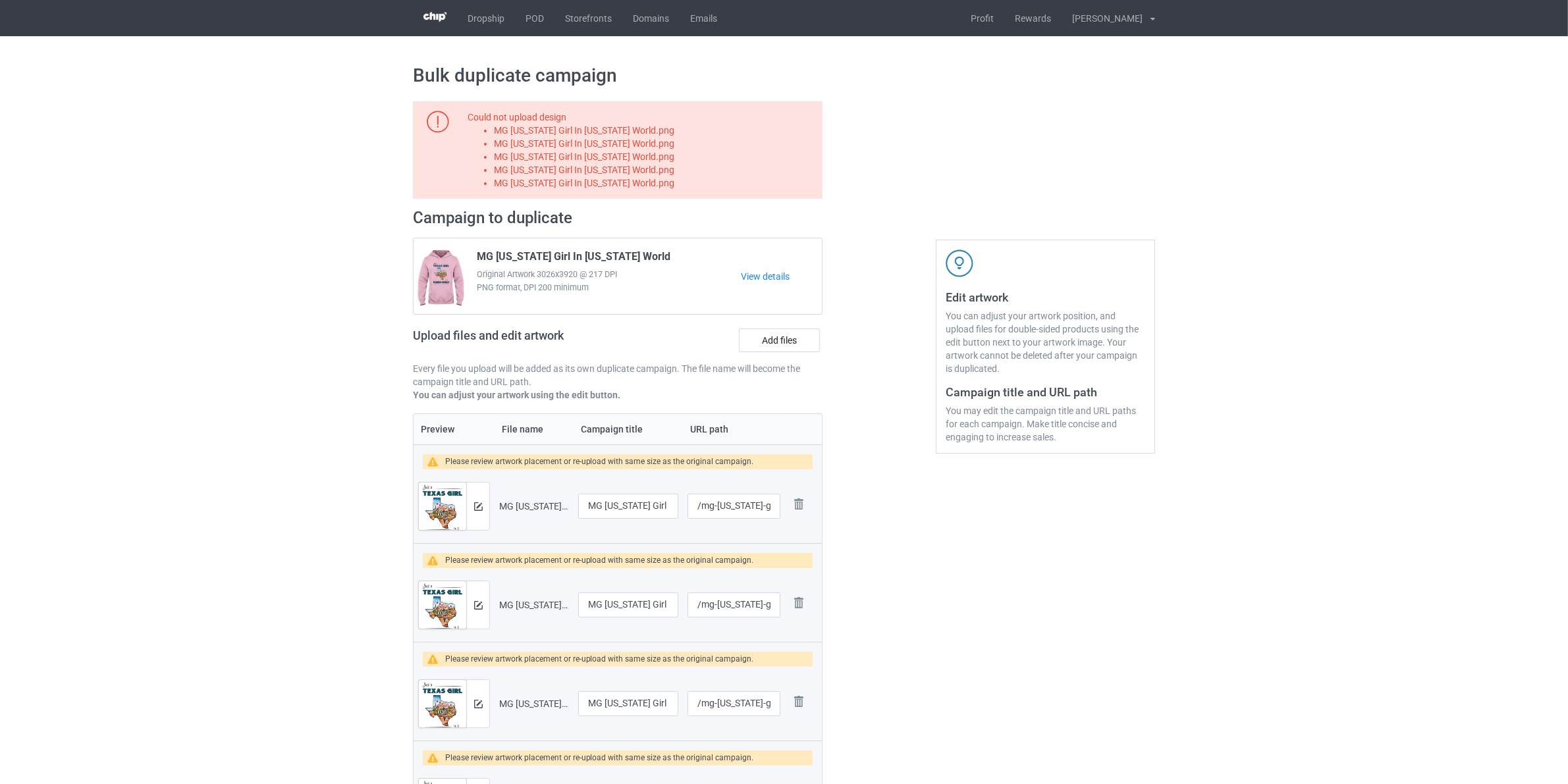
scroll to position [493, 0]
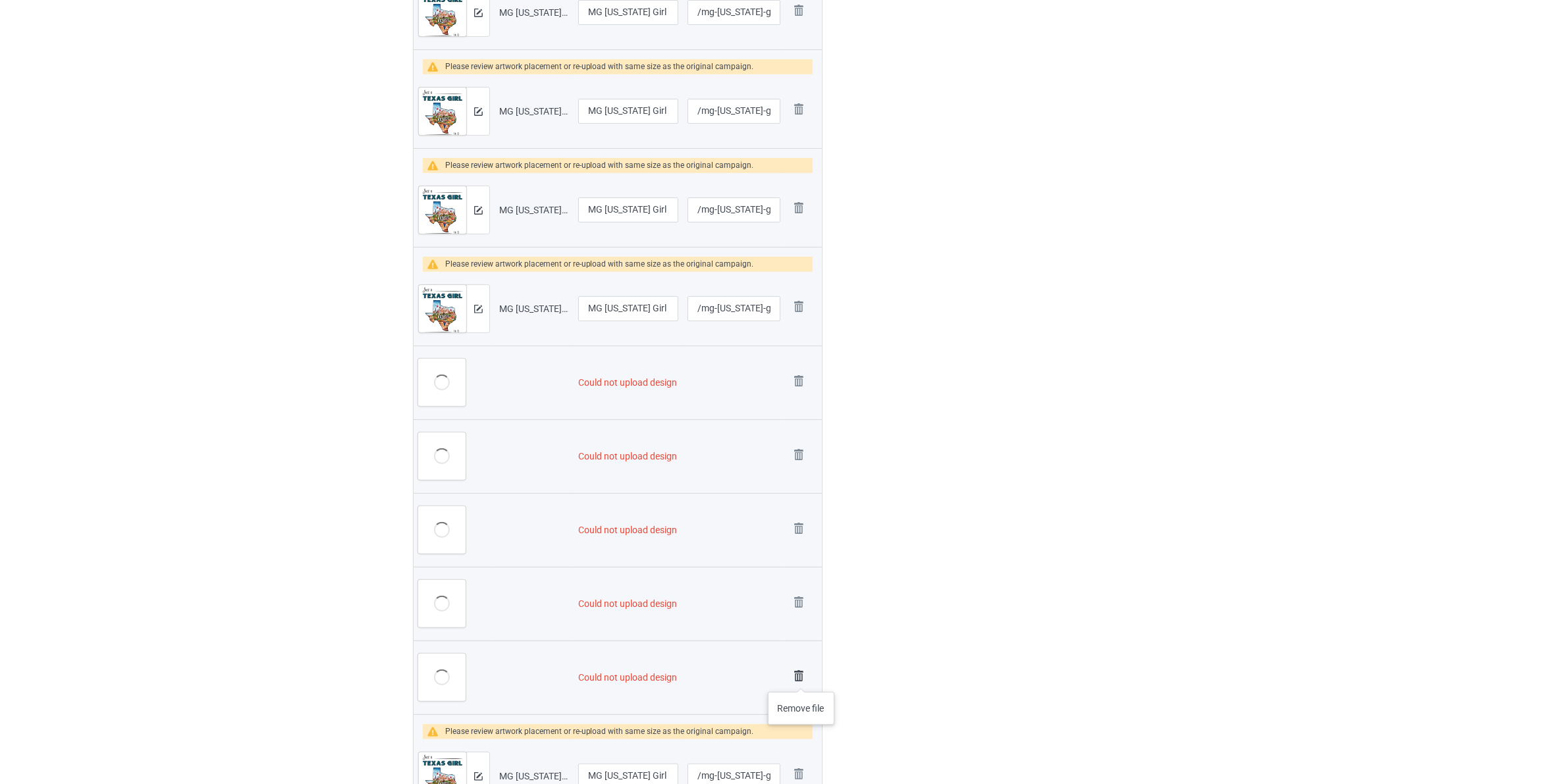
click at [802, 678] on img at bounding box center [798, 675] width 19 height 19
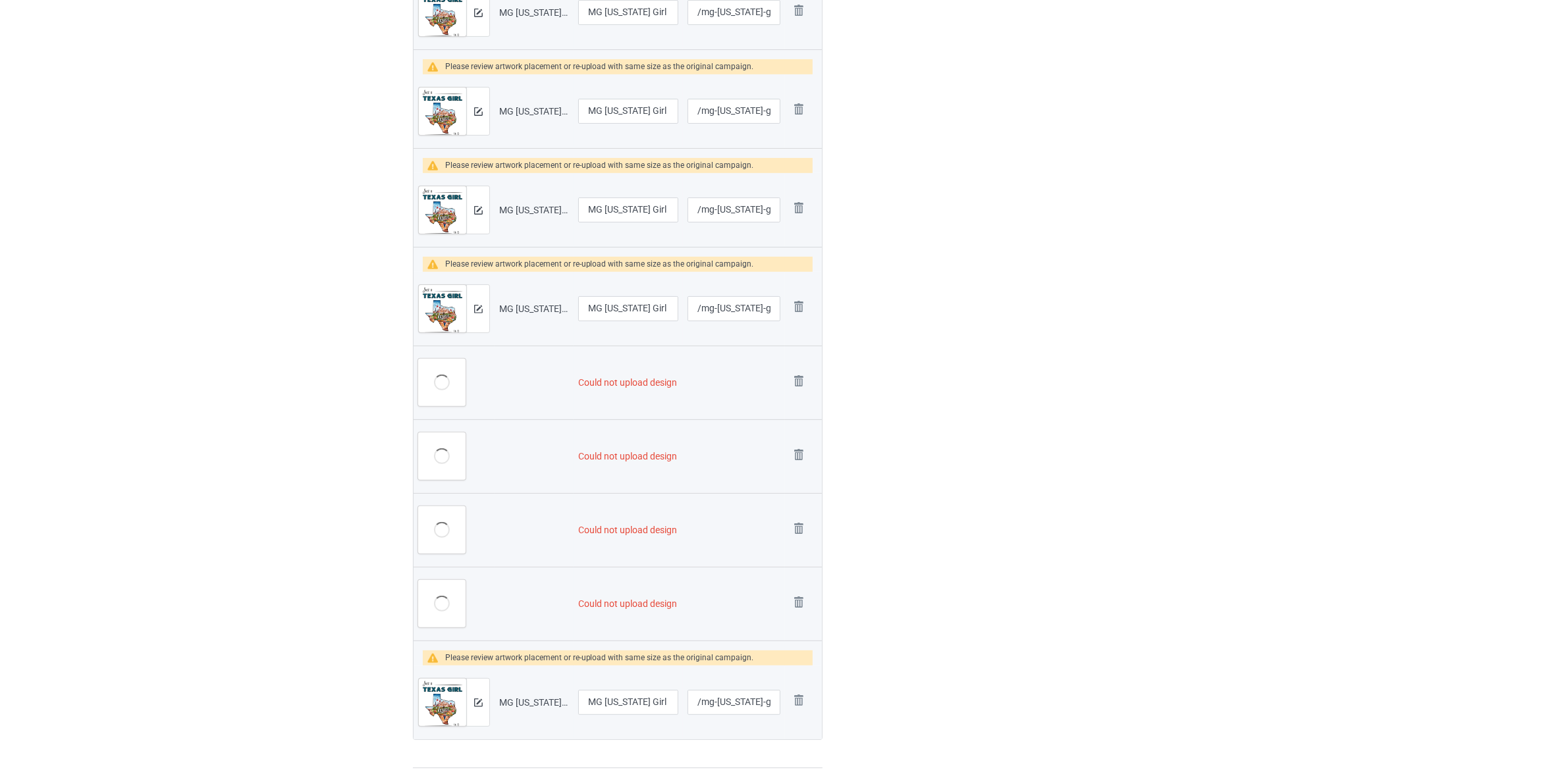
scroll to position [0, 0]
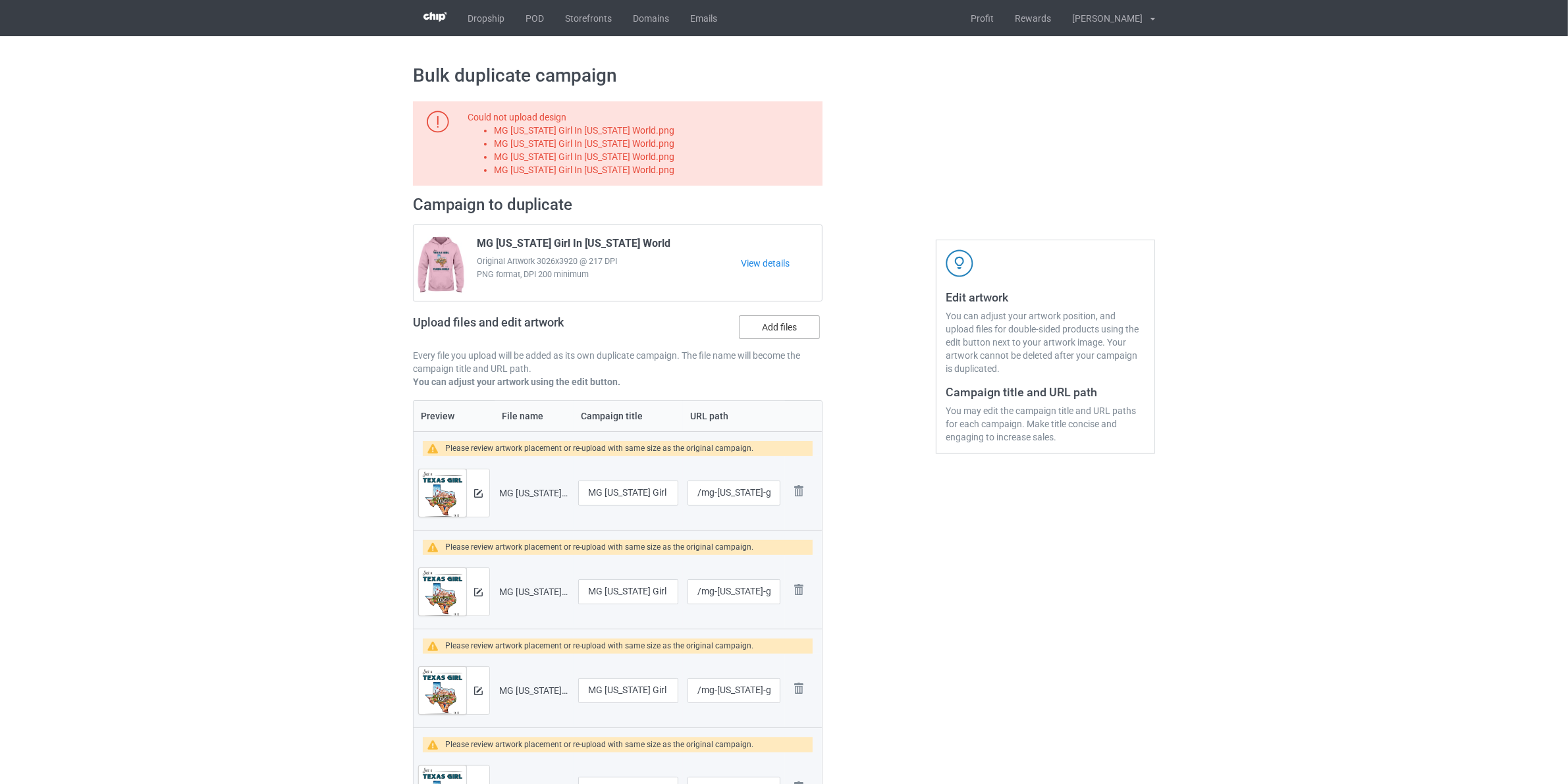
click at [787, 326] on label "Add files" at bounding box center [780, 327] width 81 height 23
click at [0, 0] on input "Add files" at bounding box center [0, 0] width 0 height 0
click at [775, 327] on label "Add files" at bounding box center [780, 327] width 81 height 23
click at [0, 0] on input "Add files" at bounding box center [0, 0] width 0 height 0
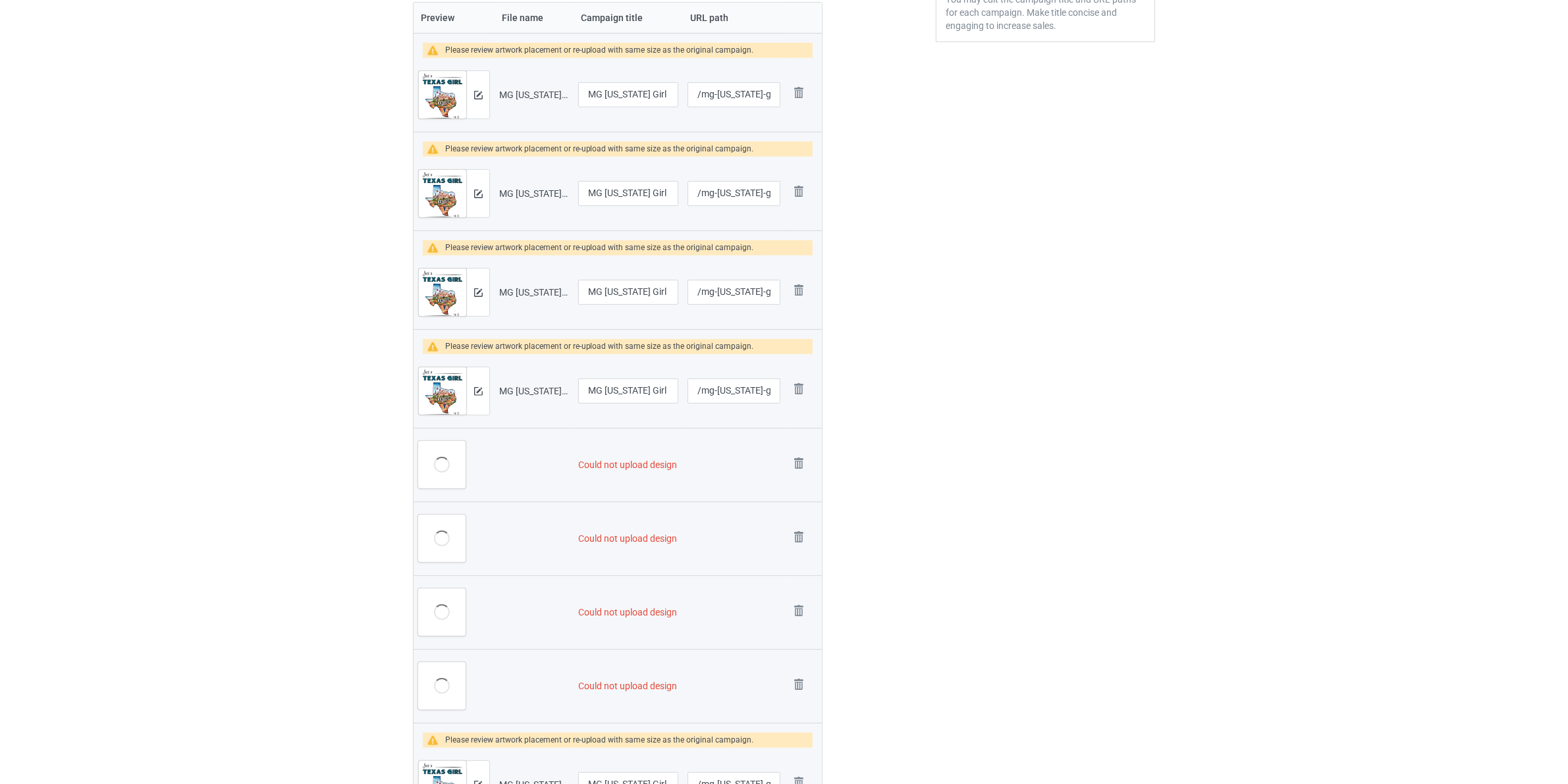
scroll to position [425, 0]
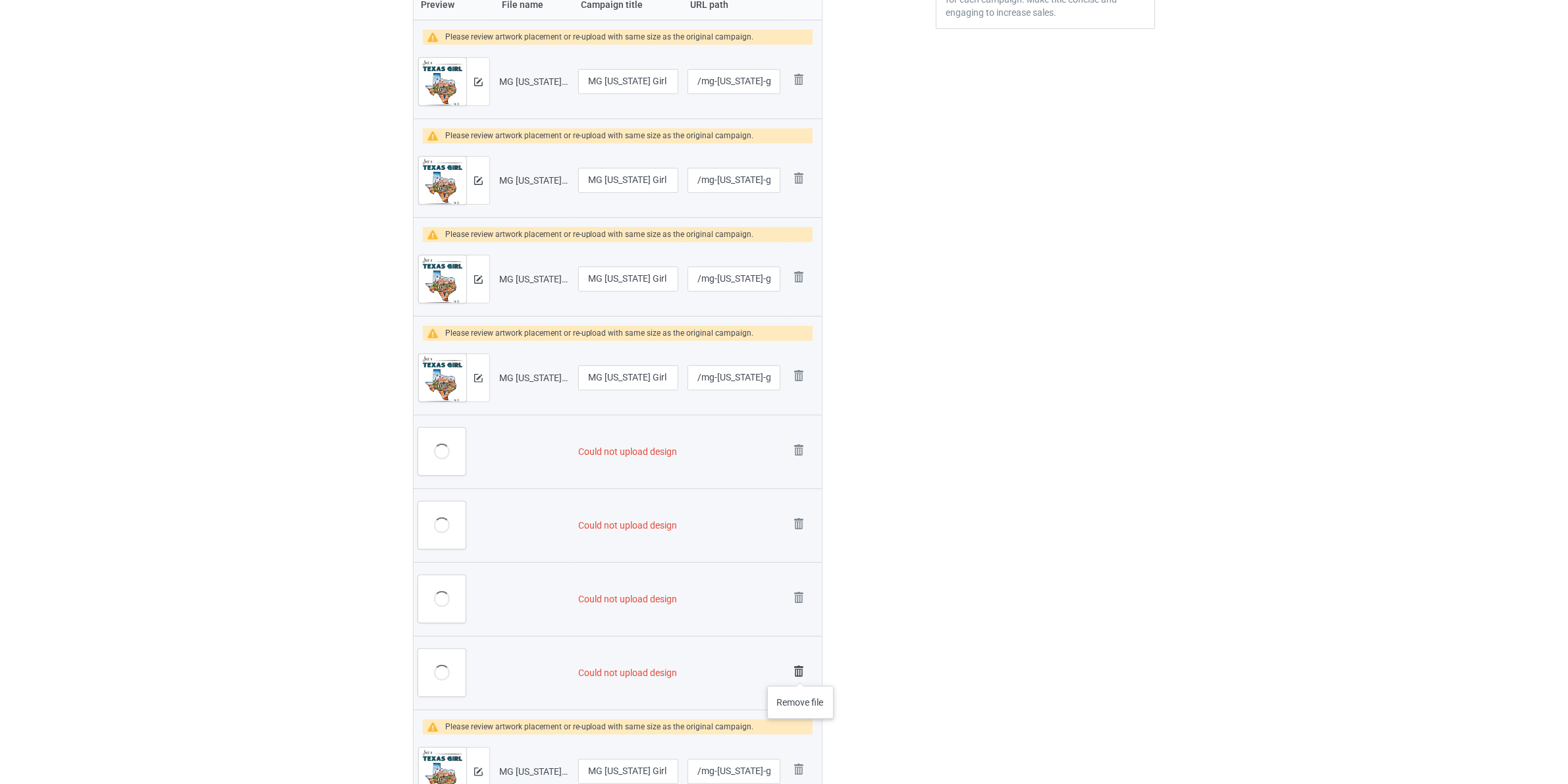
click at [801, 673] on img at bounding box center [798, 671] width 19 height 19
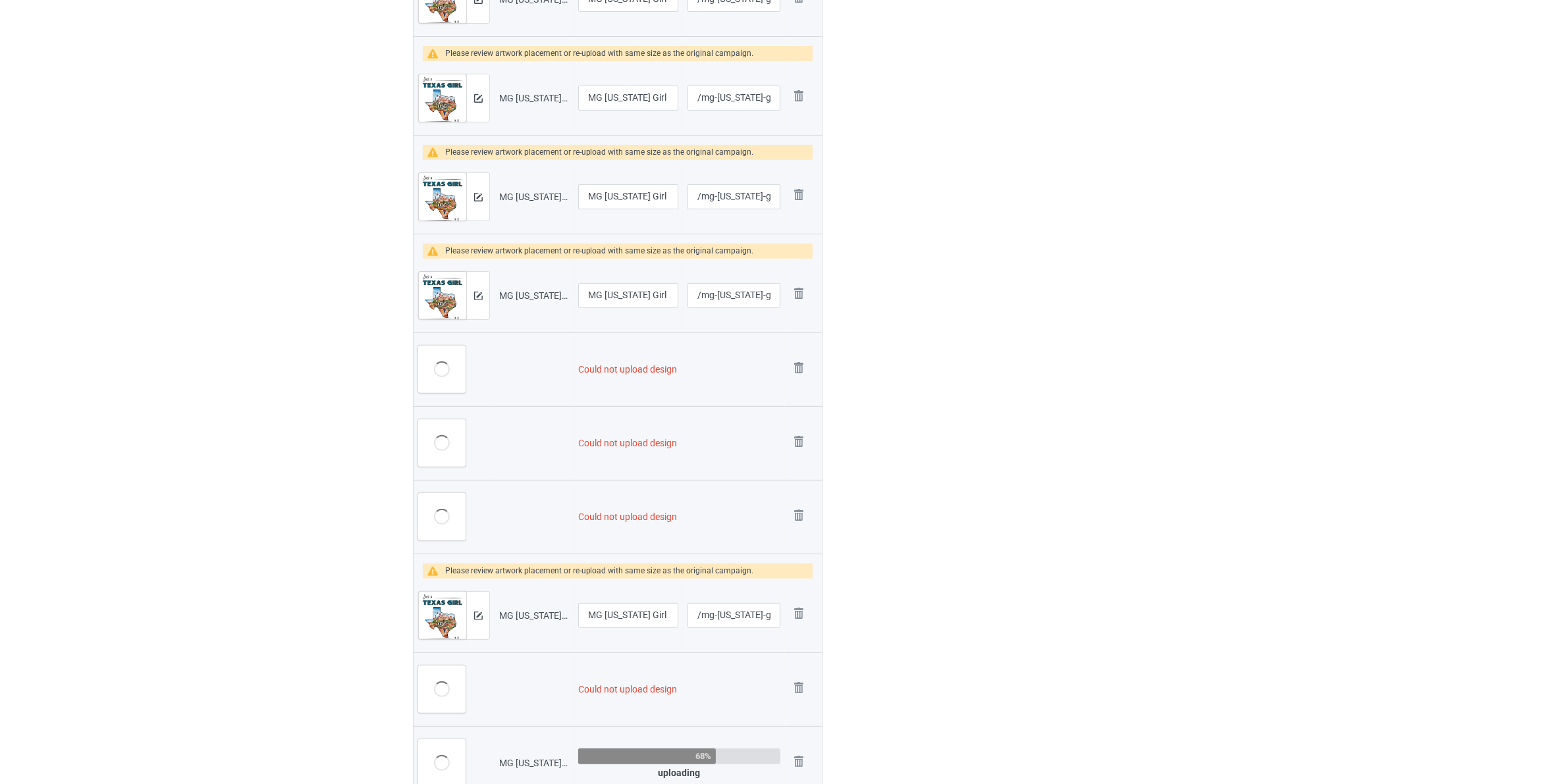
scroll to position [905, 0]
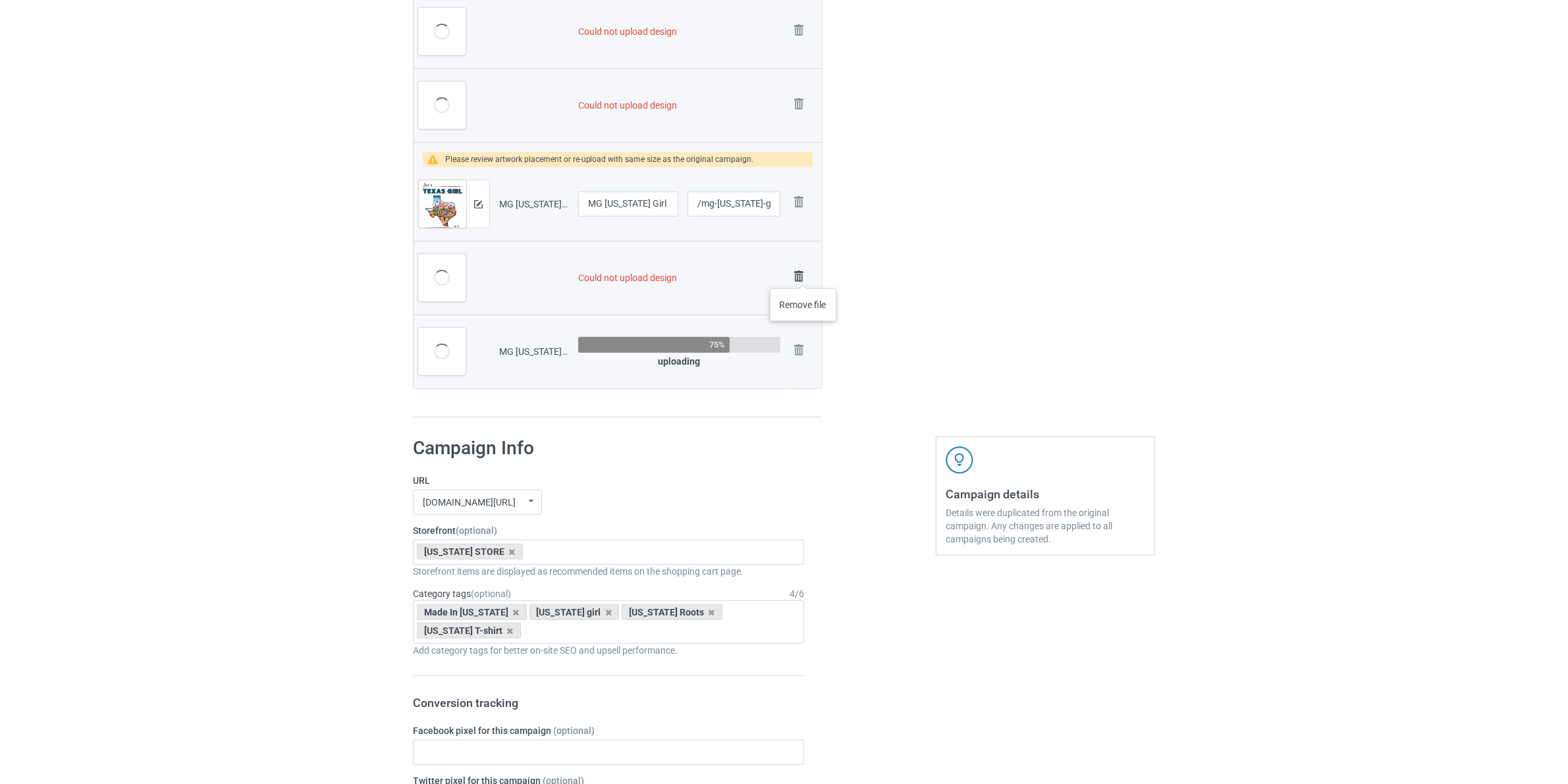
click at [804, 275] on img at bounding box center [798, 276] width 19 height 19
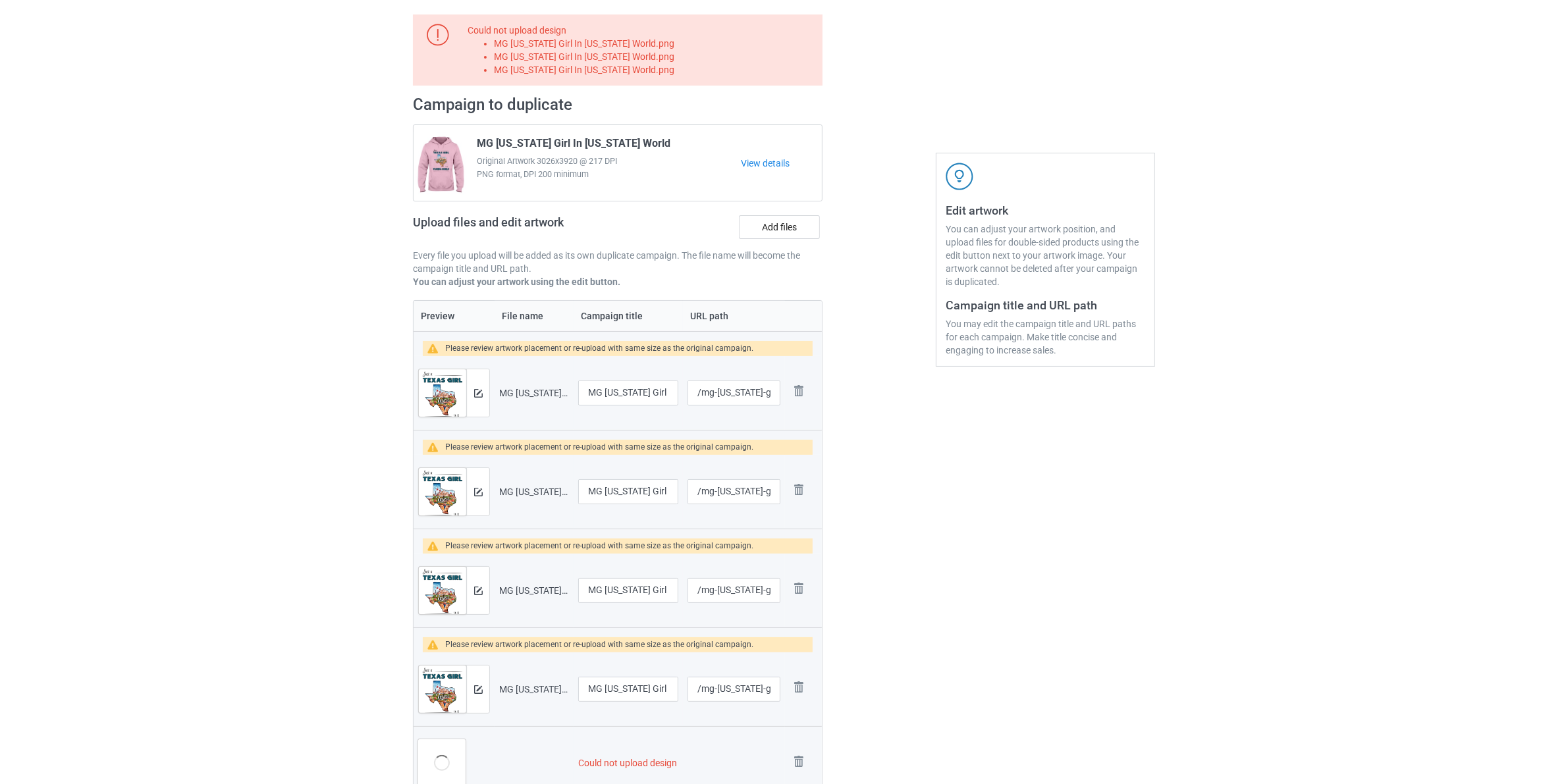
scroll to position [0, 0]
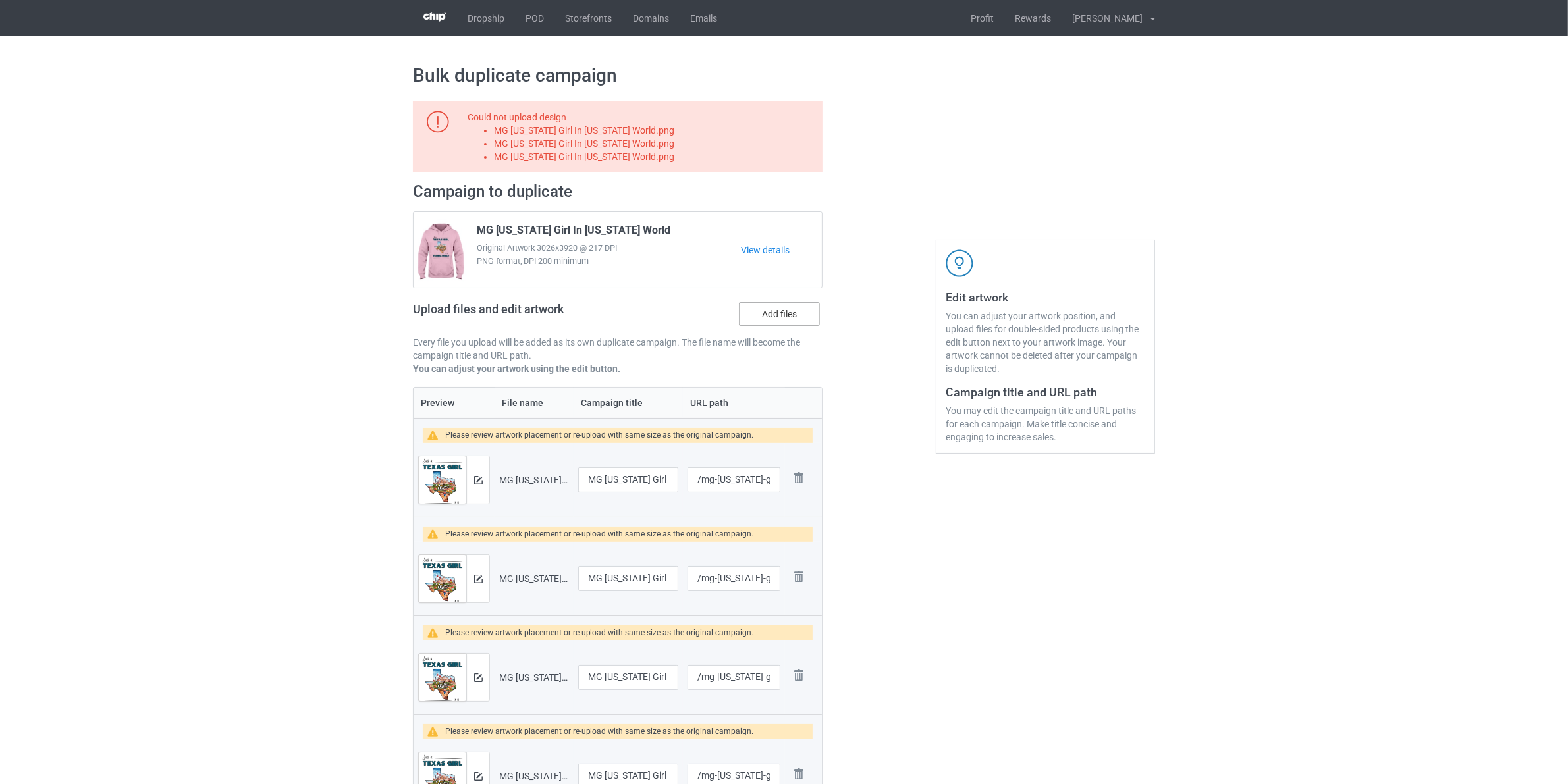
click at [781, 311] on label "Add files" at bounding box center [780, 314] width 81 height 23
click at [0, 0] on input "Add files" at bounding box center [0, 0] width 0 height 0
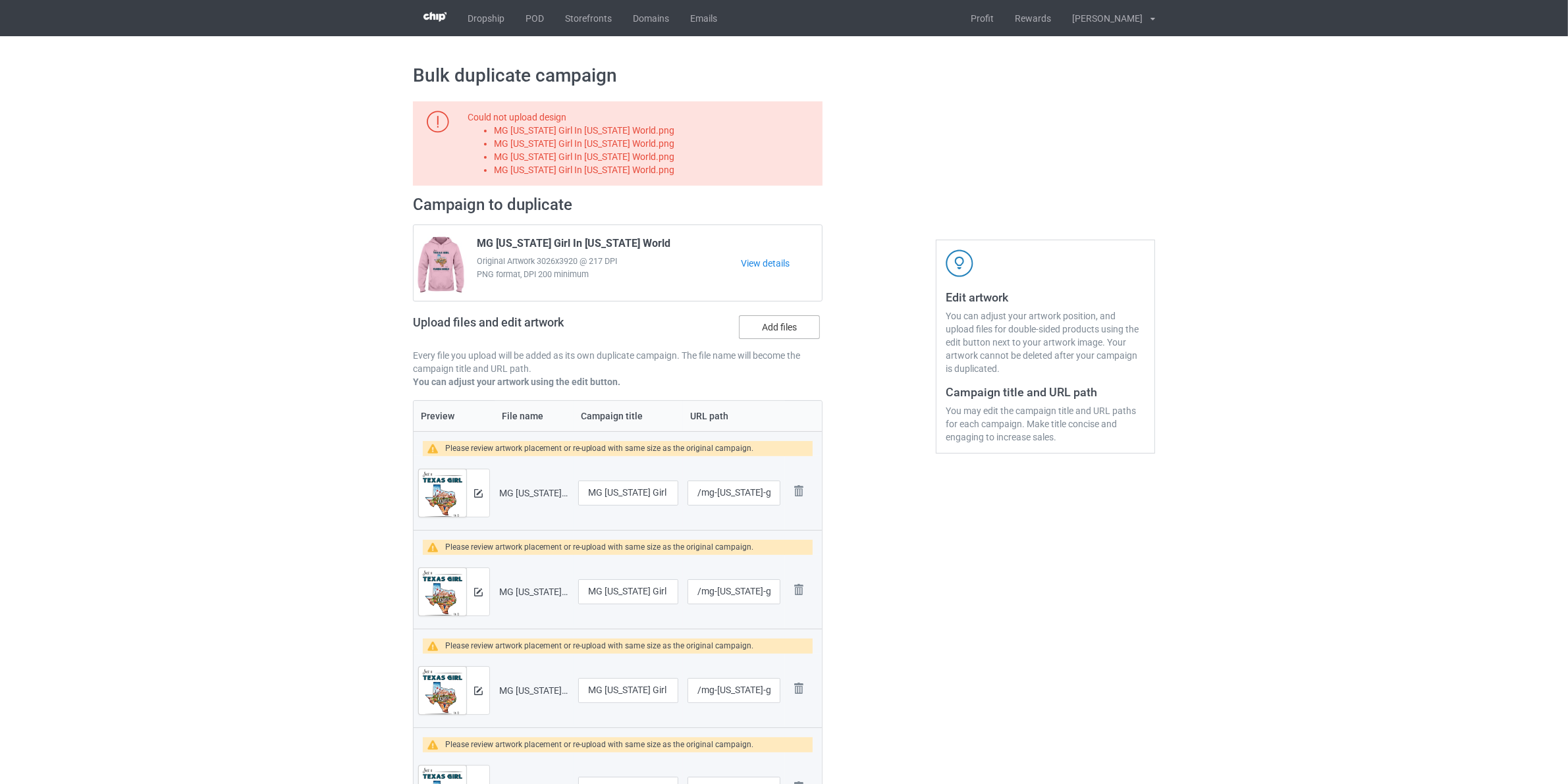
click at [784, 326] on label "Add files" at bounding box center [780, 327] width 81 height 23
click at [0, 0] on input "Add files" at bounding box center [0, 0] width 0 height 0
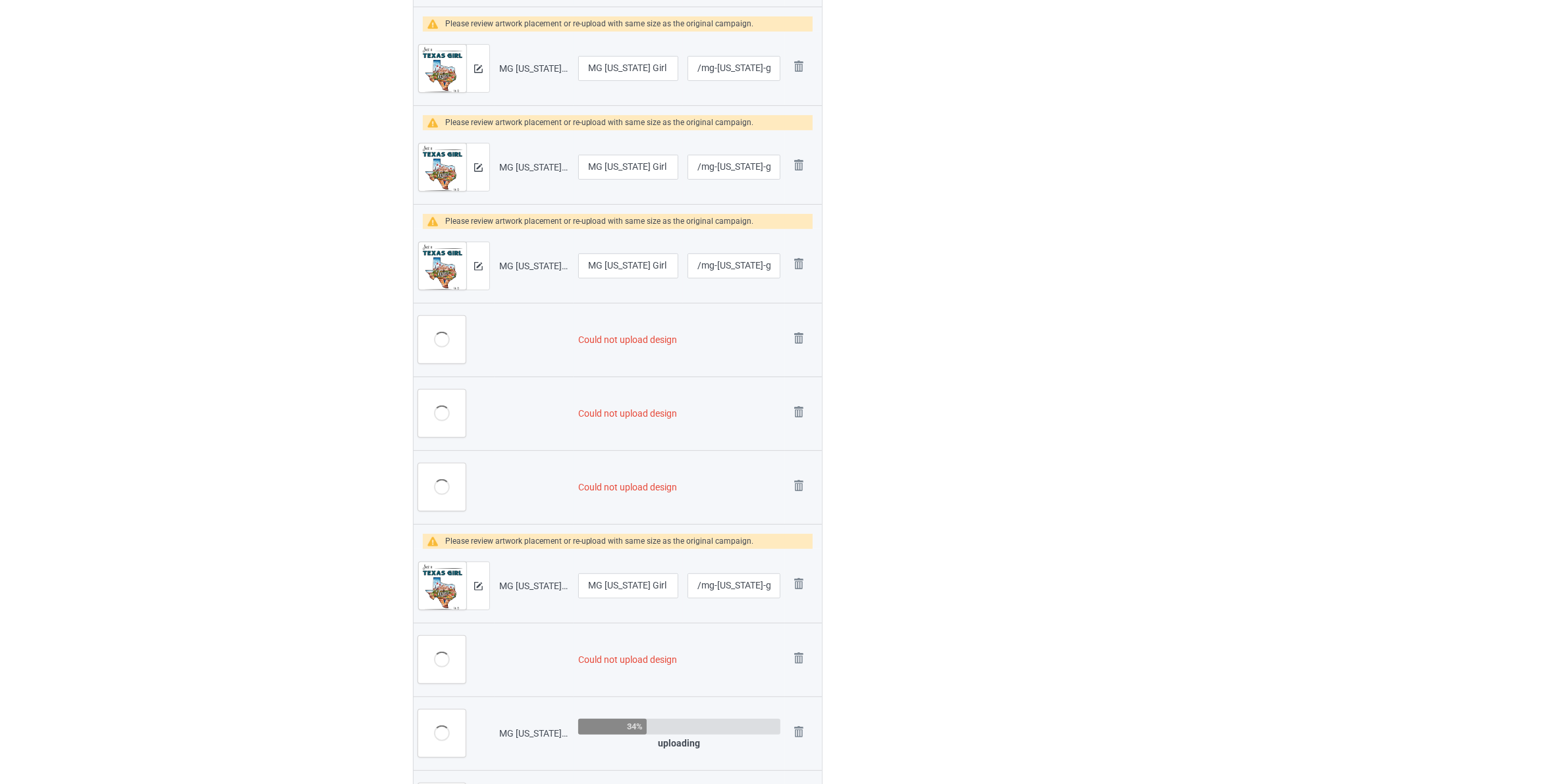
scroll to position [741, 0]
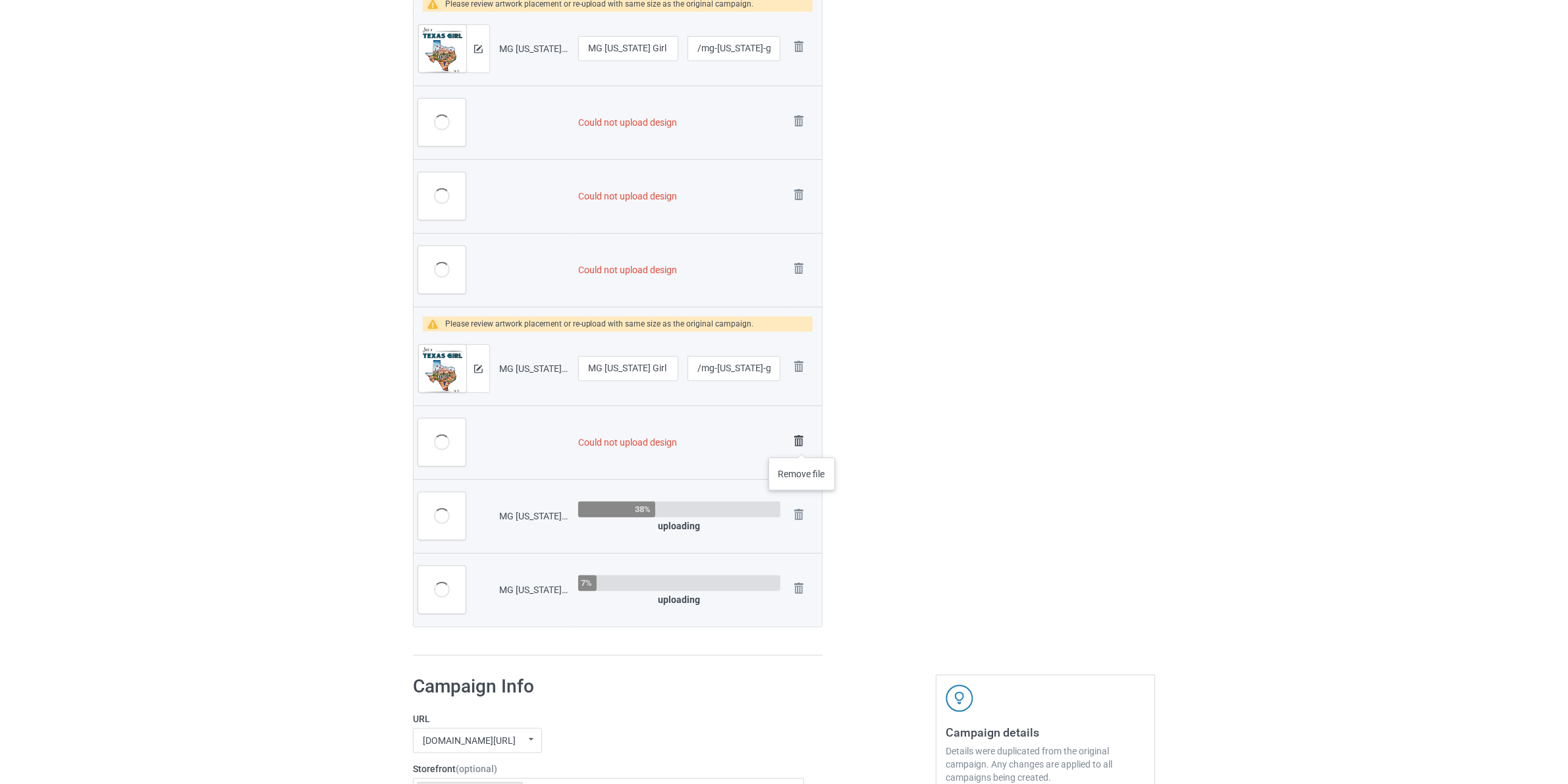
click at [802, 445] on img at bounding box center [798, 440] width 19 height 19
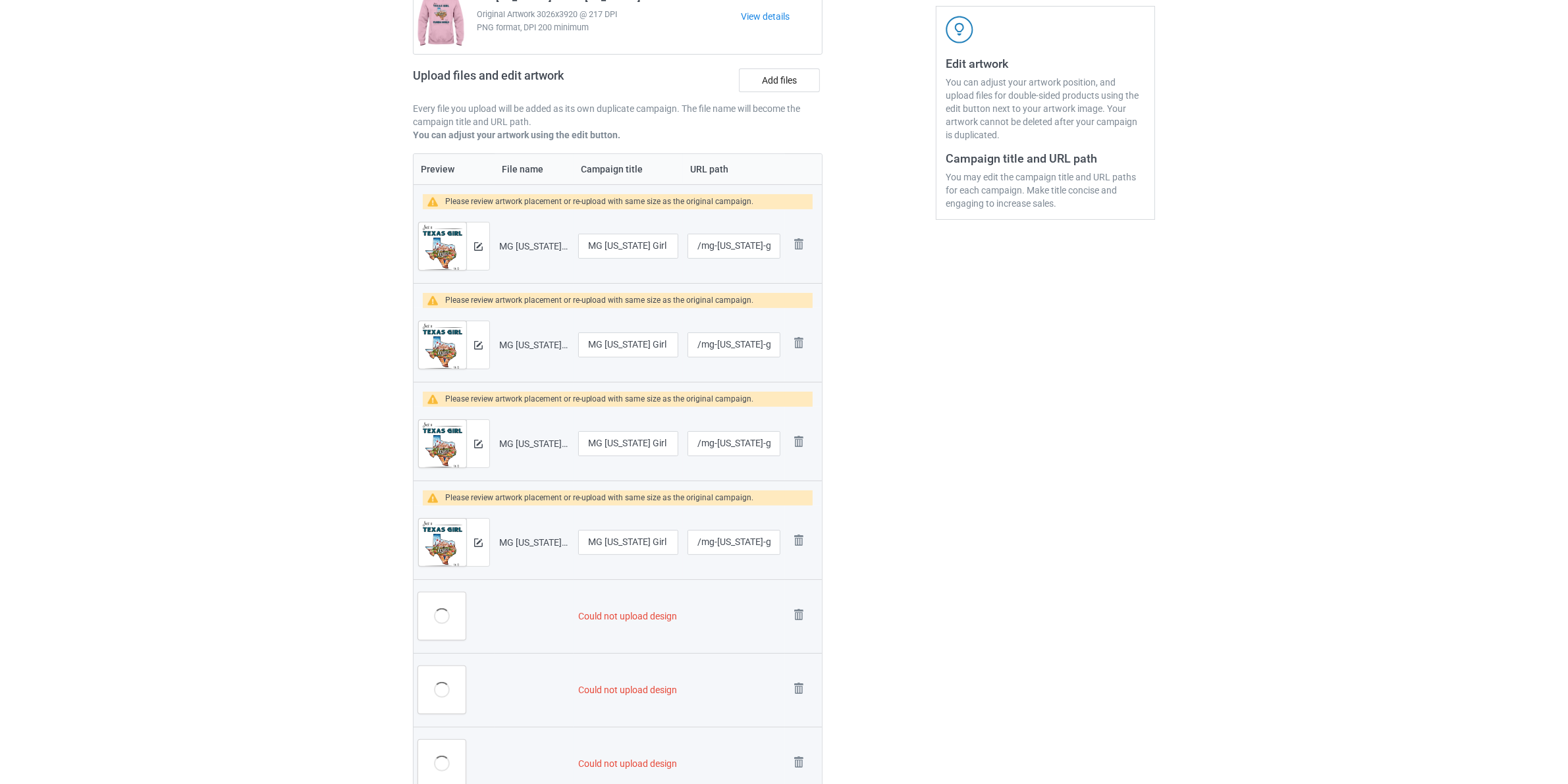
scroll to position [0, 0]
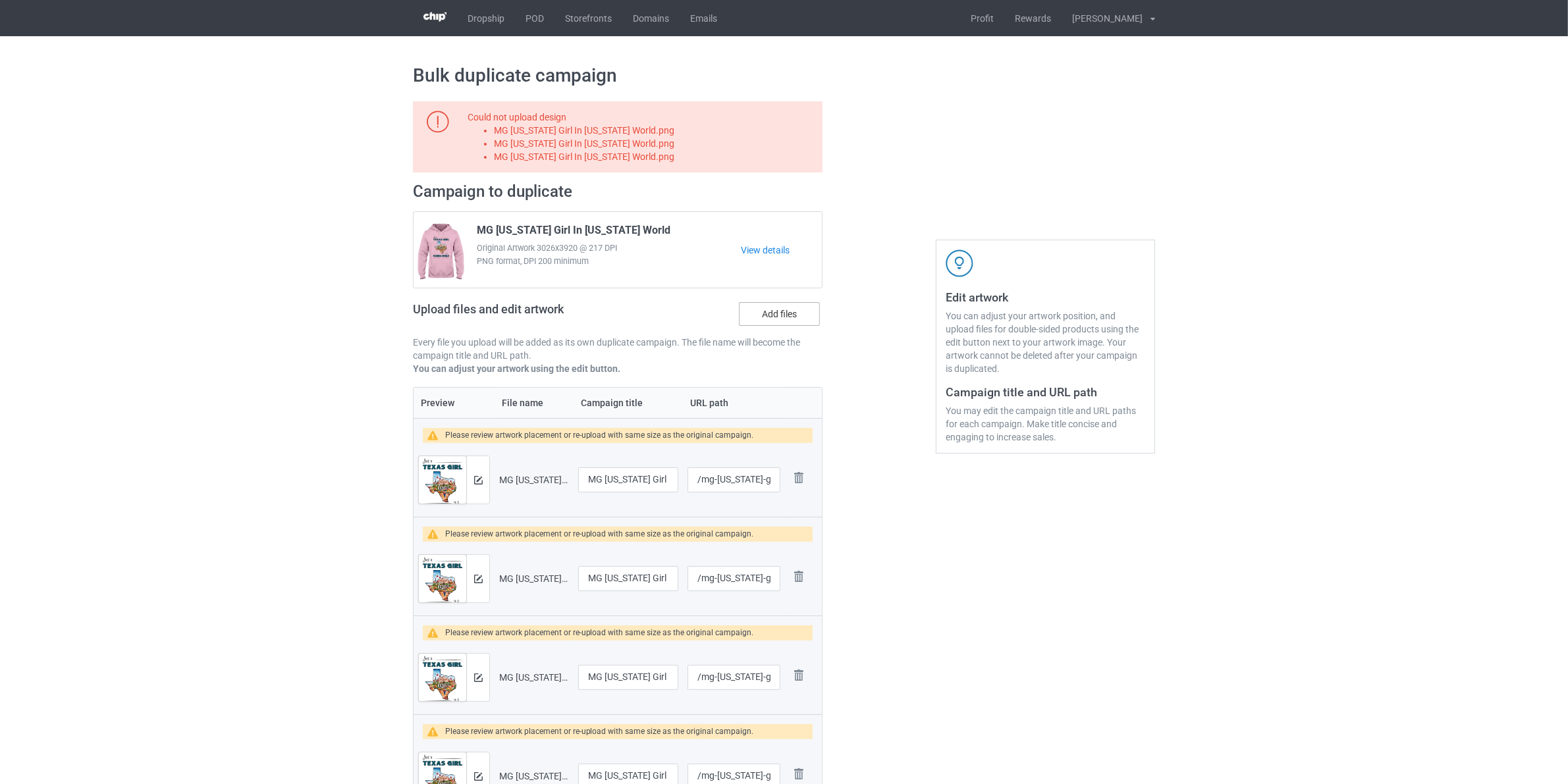
click at [767, 304] on label "Add files" at bounding box center [780, 314] width 81 height 23
click at [0, 0] on input "Add files" at bounding box center [0, 0] width 0 height 0
click at [797, 306] on label "Add files" at bounding box center [780, 314] width 81 height 23
click at [0, 0] on input "Add files" at bounding box center [0, 0] width 0 height 0
click at [791, 313] on label "Add files" at bounding box center [780, 314] width 81 height 23
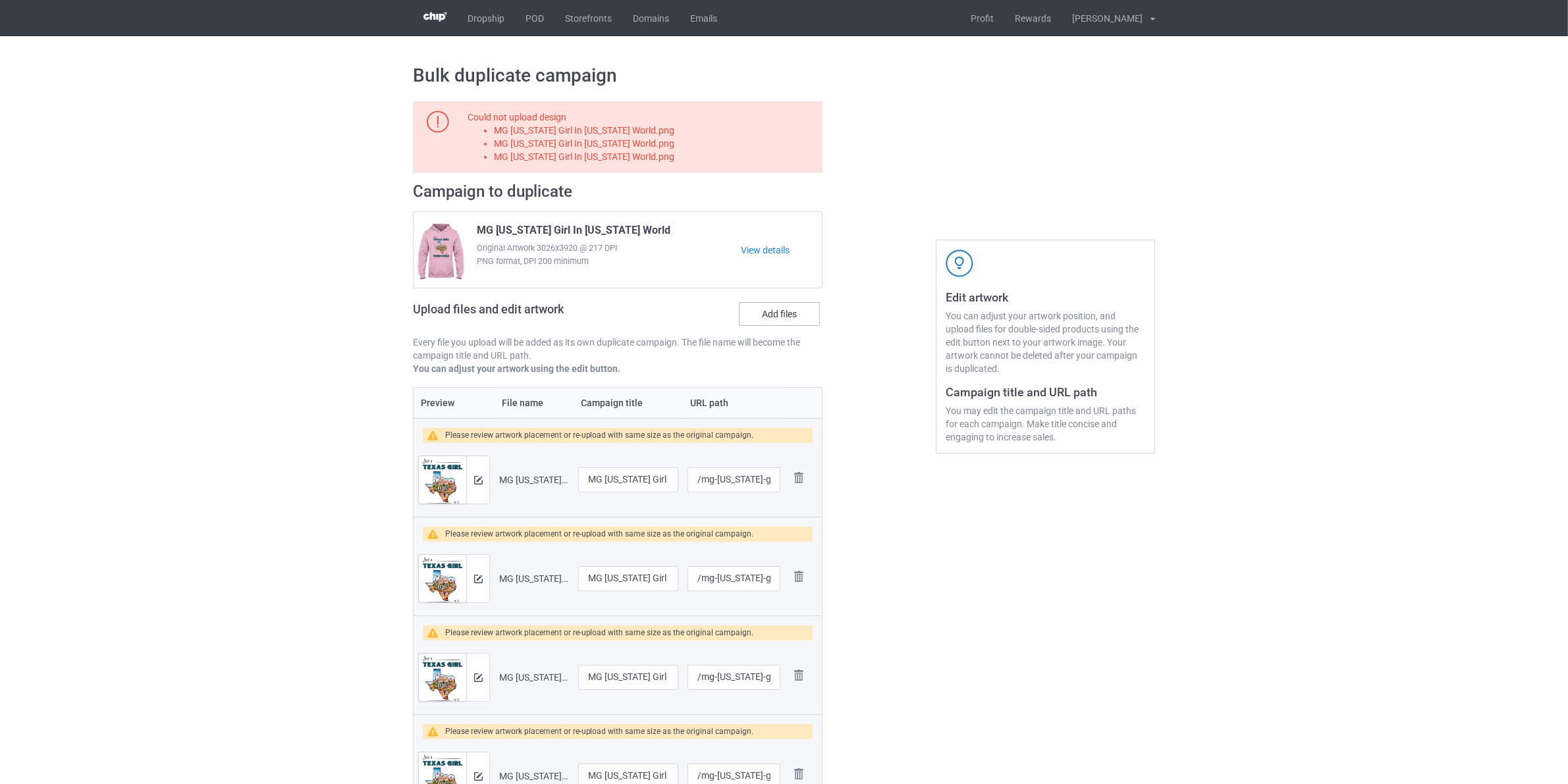
click at [0, 0] on input "Add files" at bounding box center [0, 0] width 0 height 0
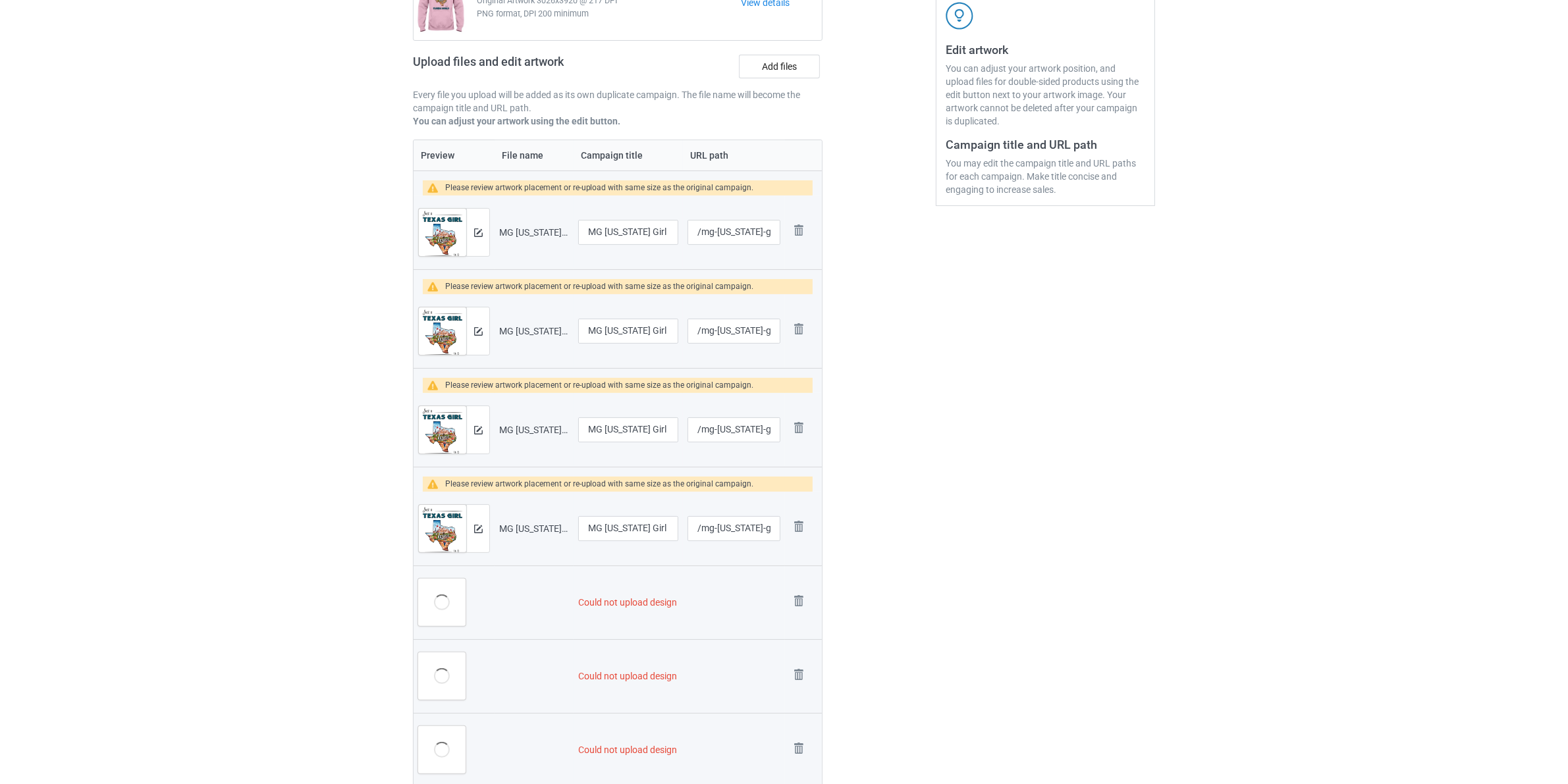
scroll to position [493, 0]
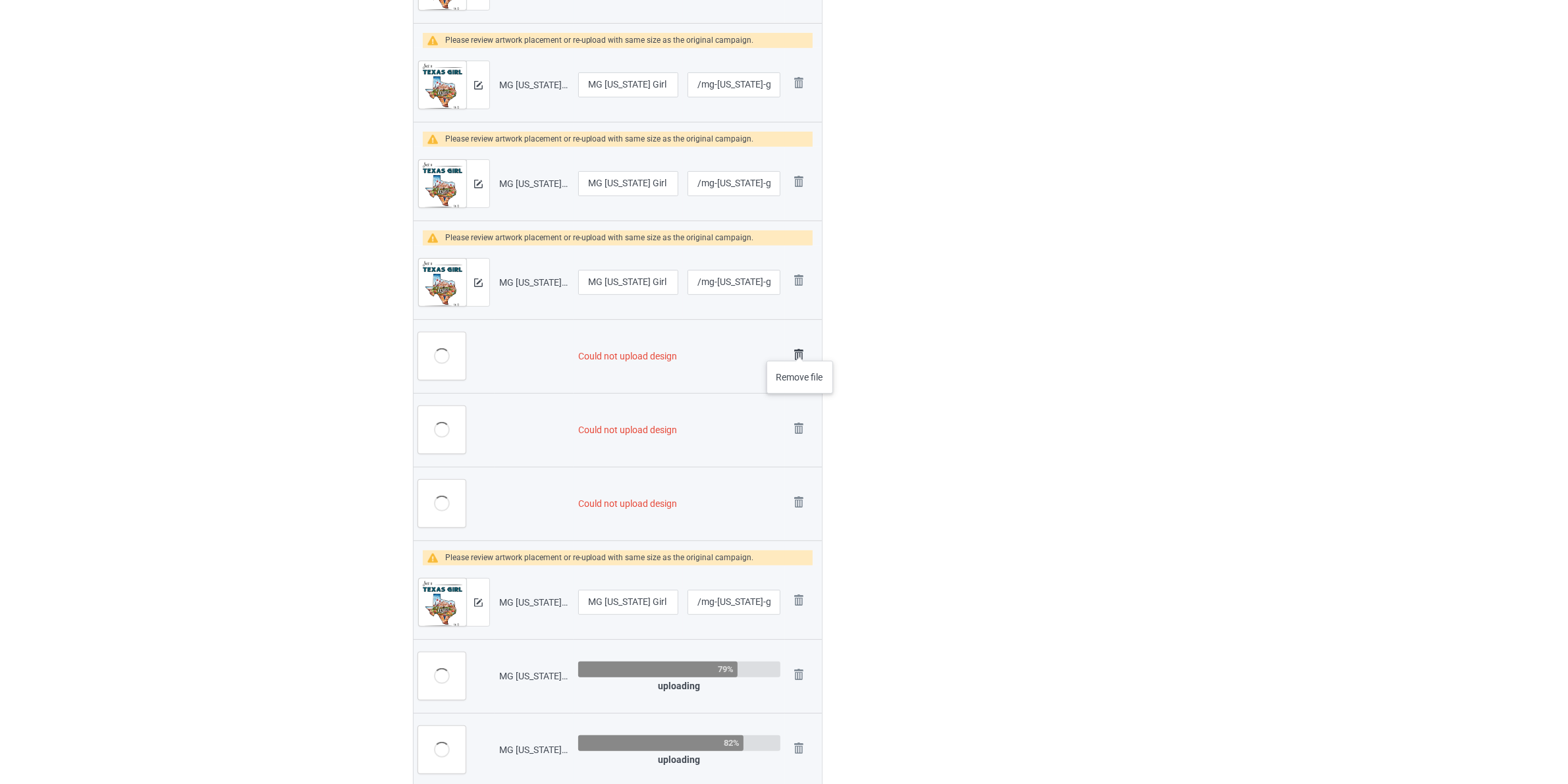
click at [800, 348] on img at bounding box center [798, 355] width 19 height 19
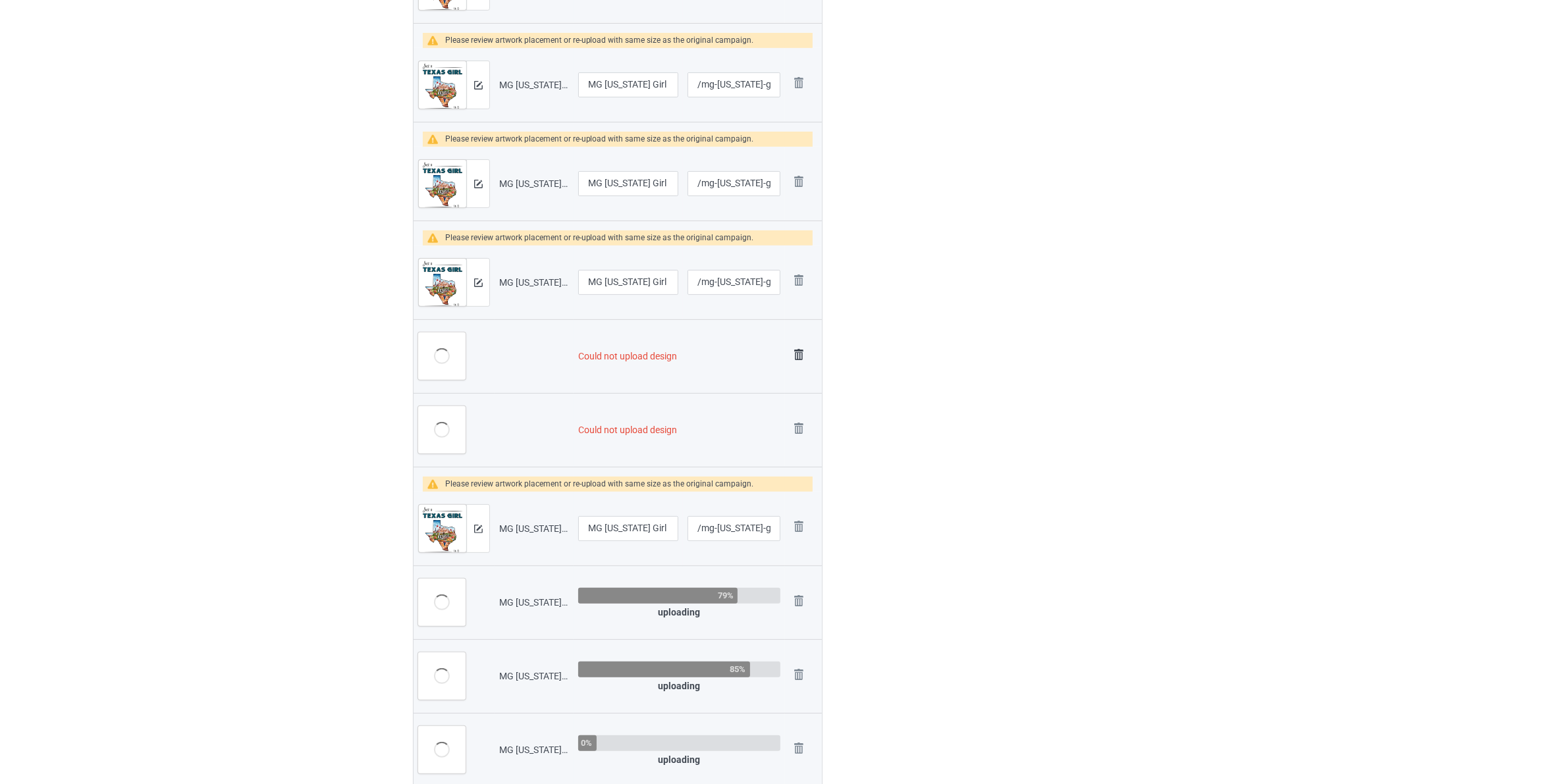
click at [800, 352] on img at bounding box center [798, 355] width 19 height 19
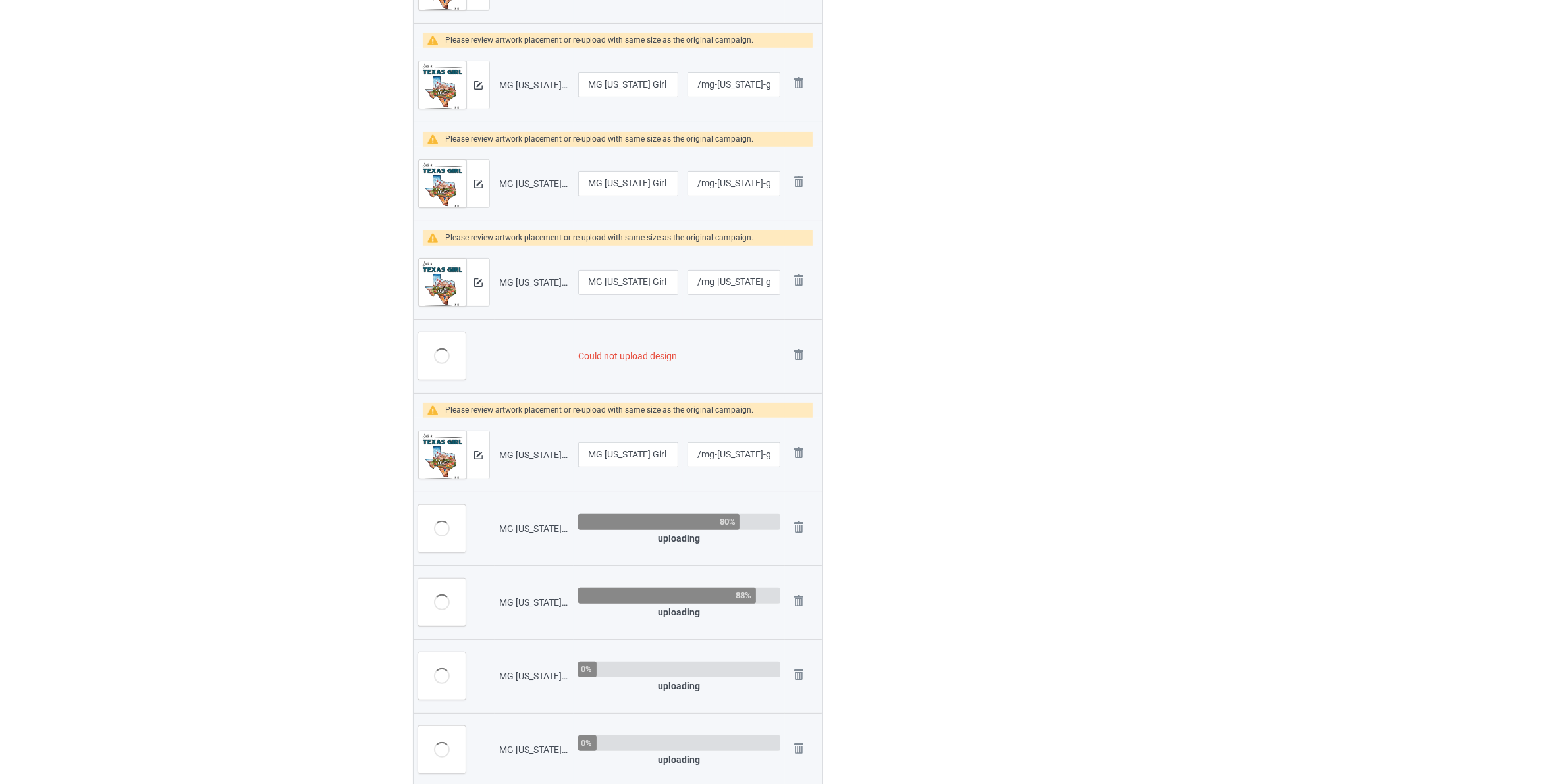
click at [0, 0] on img at bounding box center [0, 0] width 0 height 0
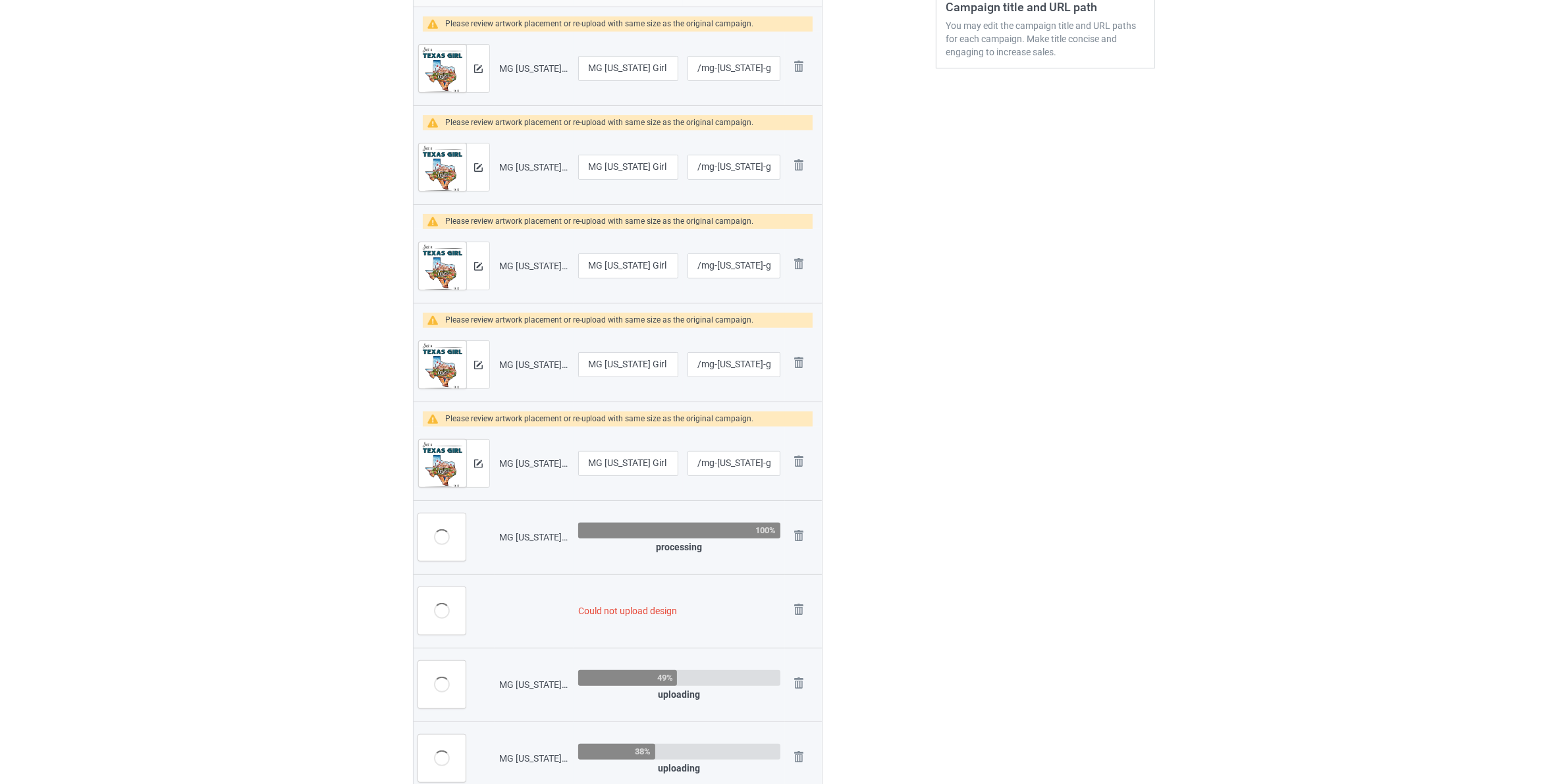
scroll to position [0, 0]
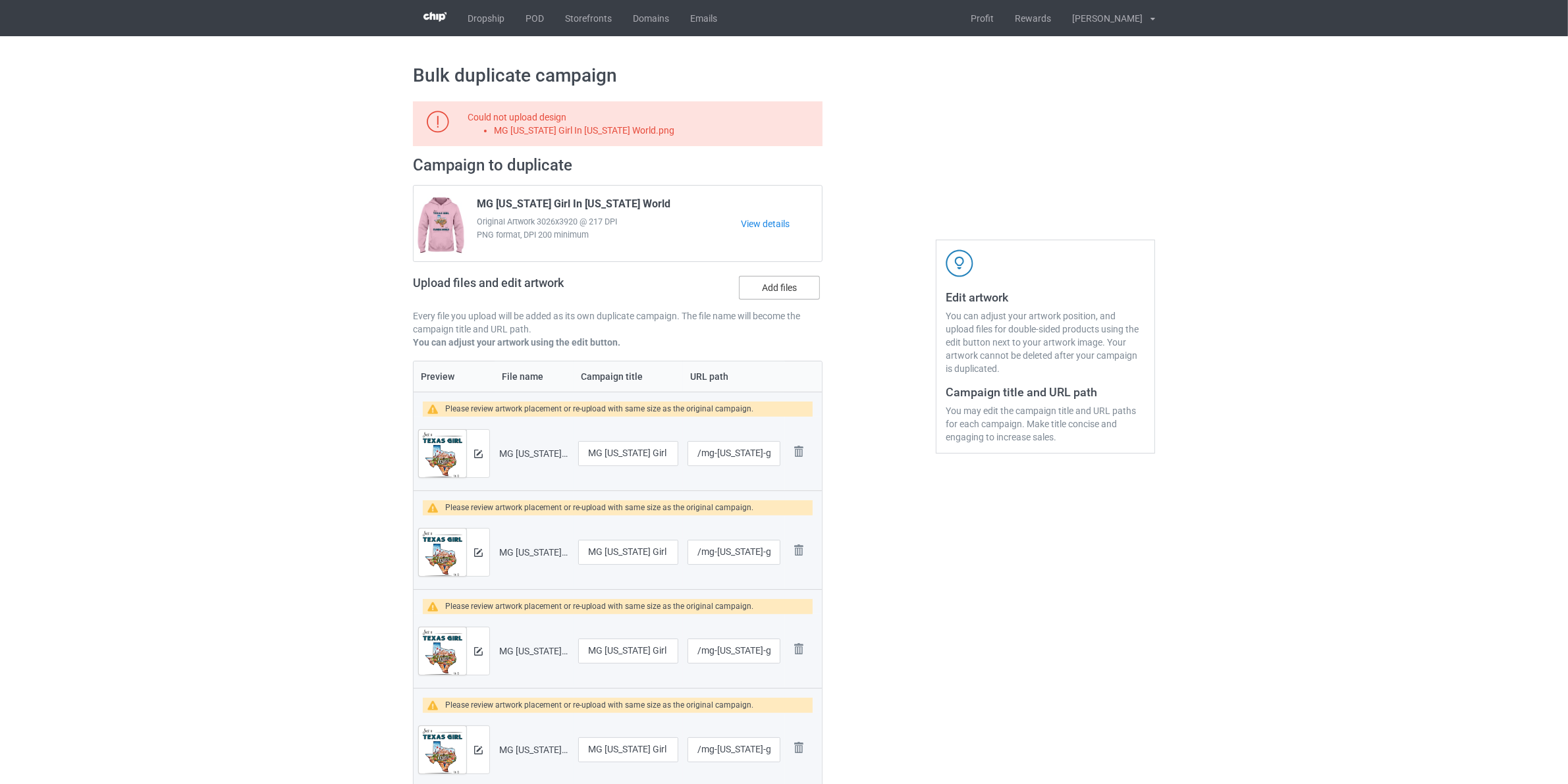
click at [788, 288] on label "Add files" at bounding box center [780, 287] width 81 height 23
click at [0, 0] on input "Add files" at bounding box center [0, 0] width 0 height 0
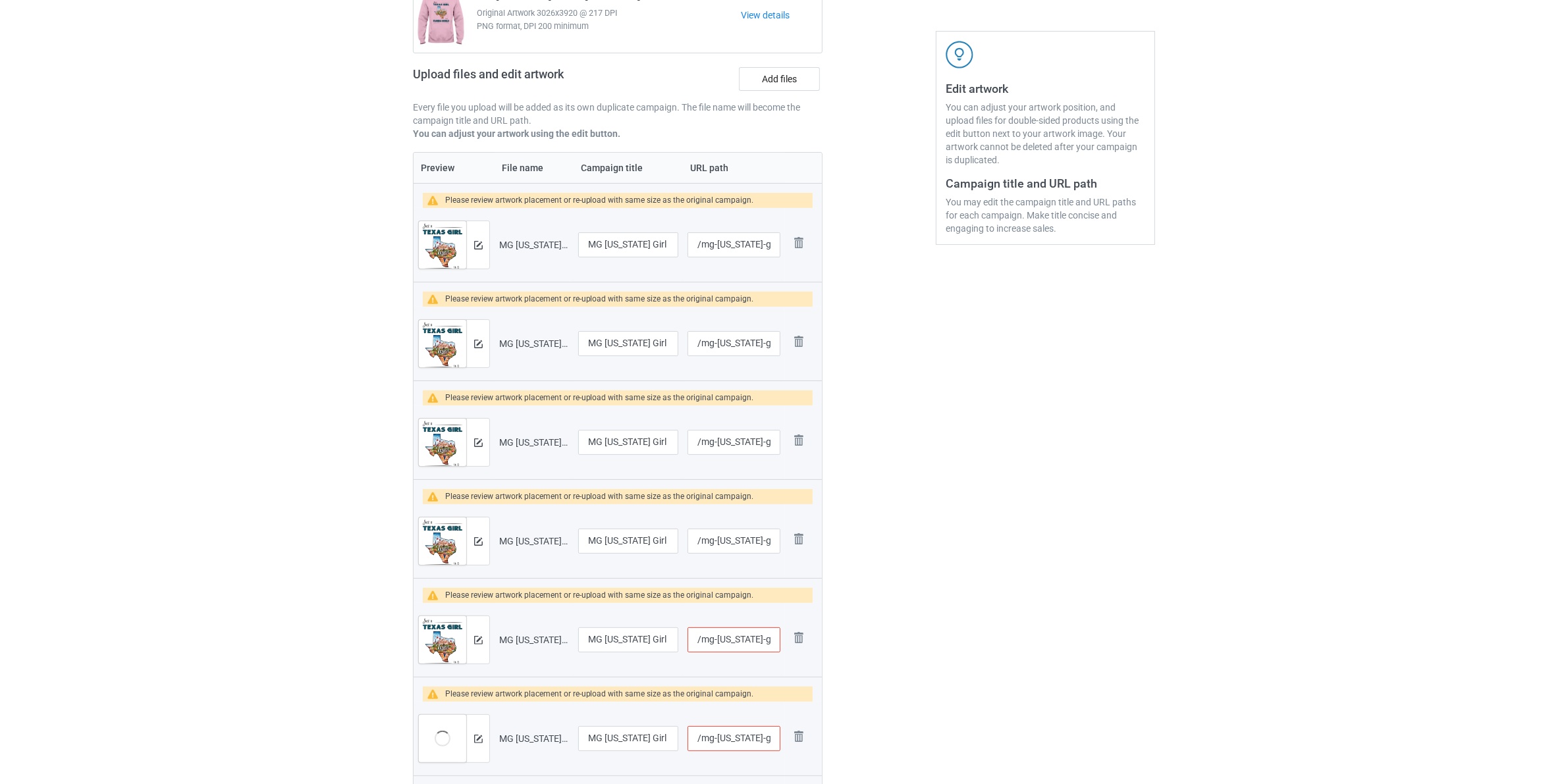
scroll to position [412, 0]
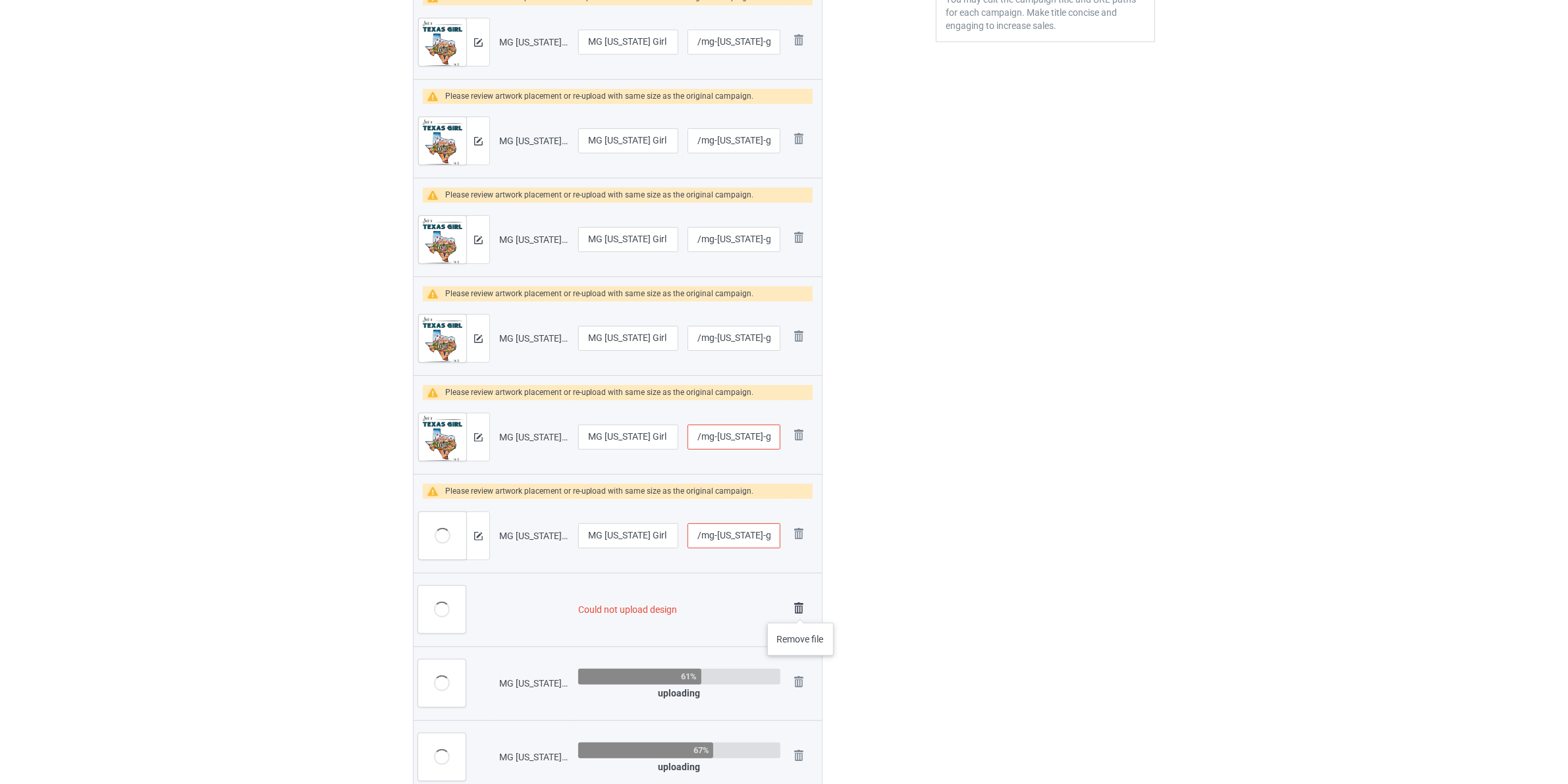
click at [801, 609] on img at bounding box center [798, 608] width 19 height 19
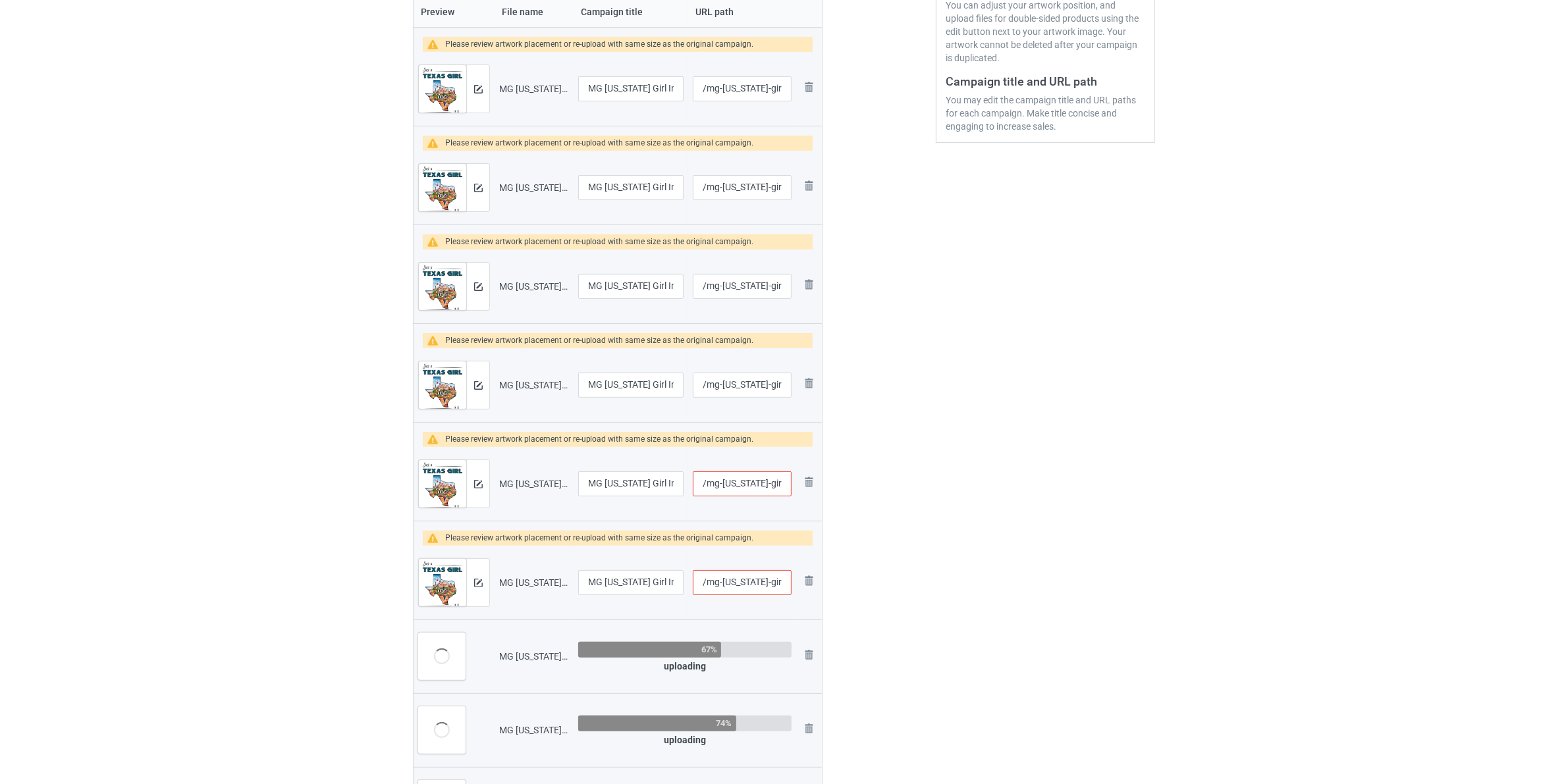
scroll to position [493, 0]
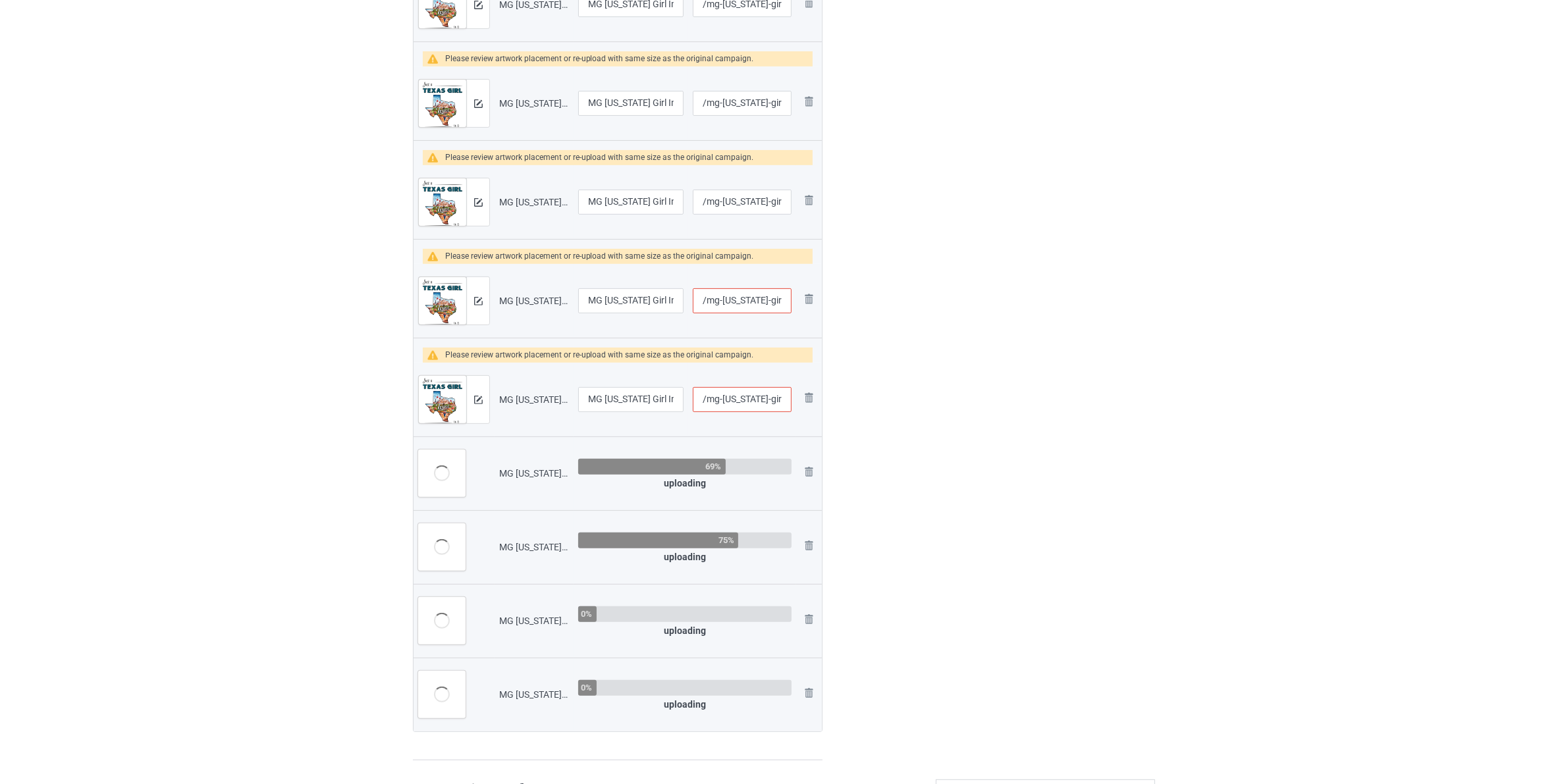
click at [748, 396] on input "/mg-texas-girl-in-north-carolina-world" at bounding box center [742, 399] width 99 height 25
click at [759, 398] on input "/mg-texas-girl-in-north-carolina-world" at bounding box center [742, 399] width 99 height 25
click at [744, 302] on input "/mg-texas-girl-in-north-carolina-world" at bounding box center [733, 301] width 93 height 25
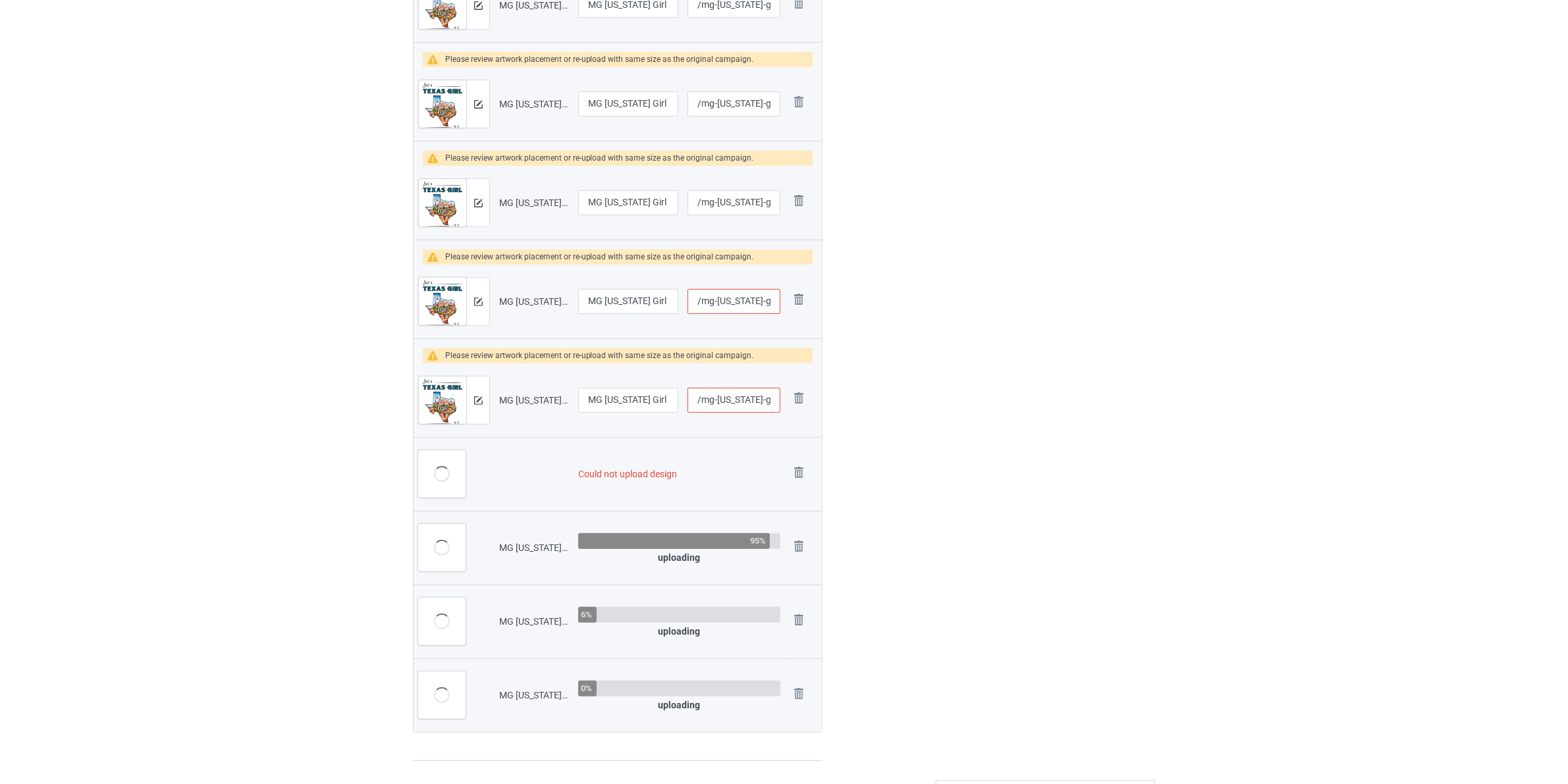
scroll to position [0, 80]
click at [804, 297] on img at bounding box center [798, 299] width 19 height 19
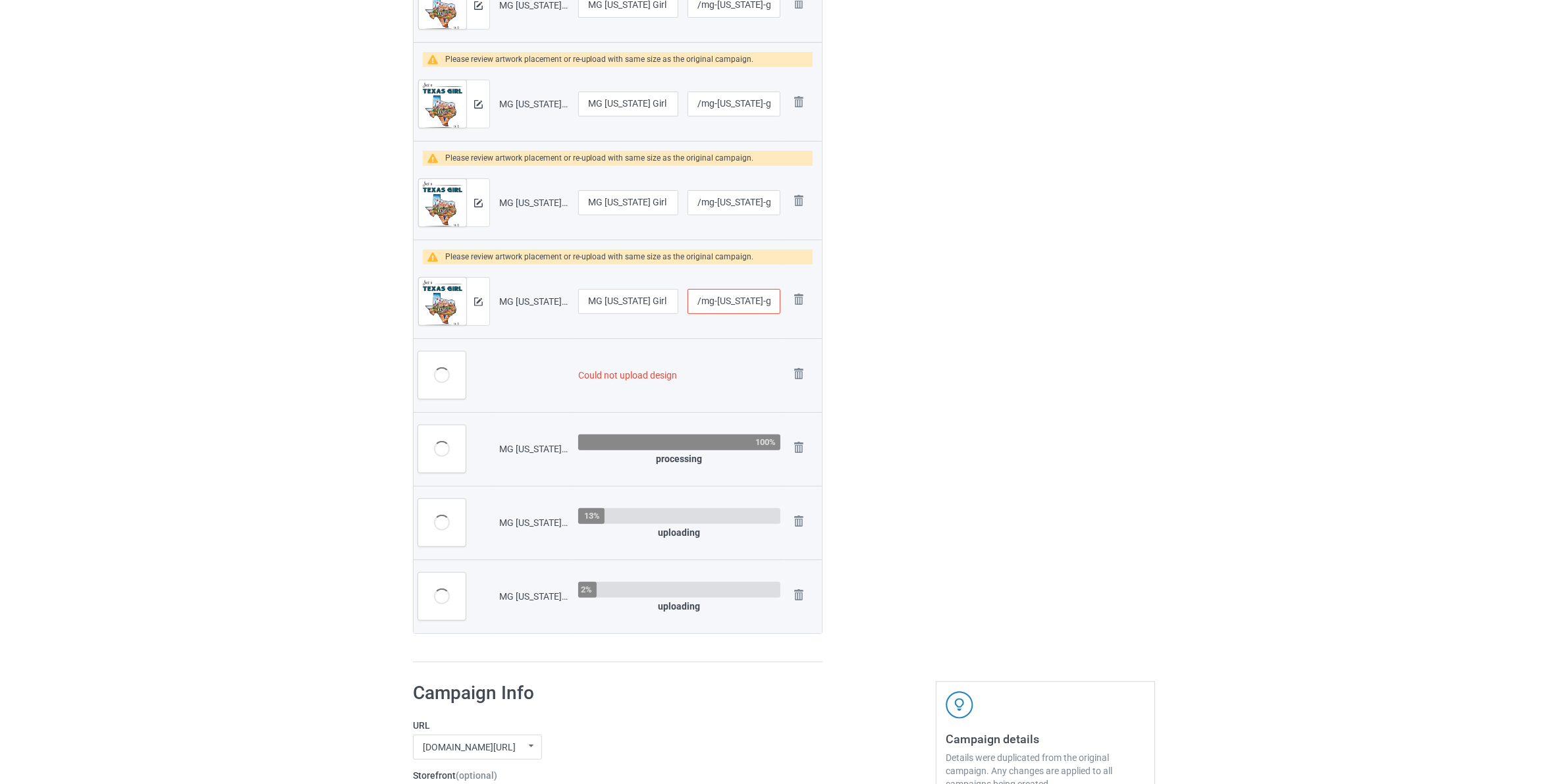
click at [745, 304] on input "/mg-texas-girl-in-north-carolina-world" at bounding box center [733, 301] width 93 height 25
click at [747, 301] on input "/mg-texas-girl-in-north-carolina-world" at bounding box center [733, 301] width 93 height 25
type input "/mg-texas-girl-in-north-carolina-world"
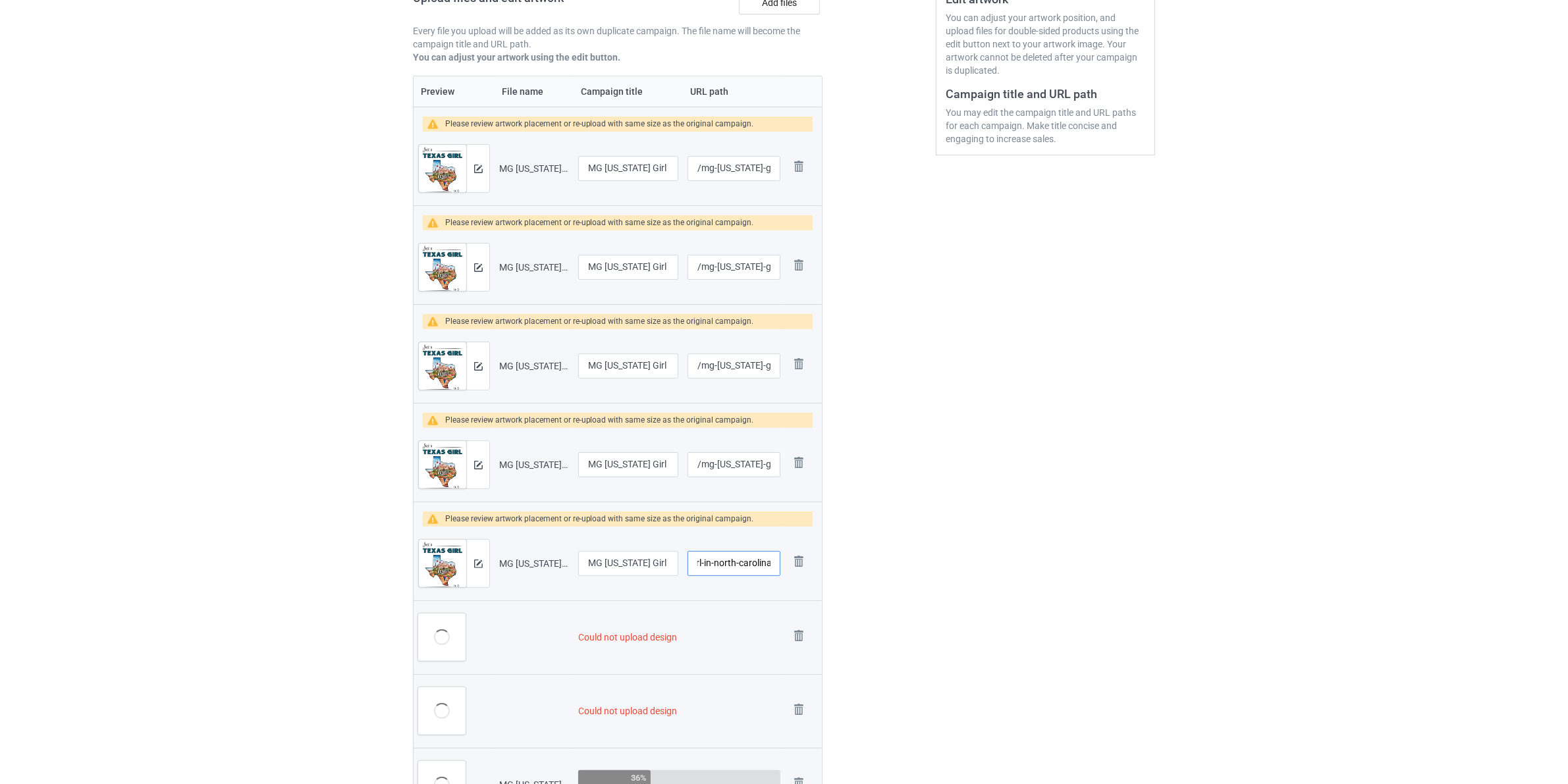
scroll to position [560, 0]
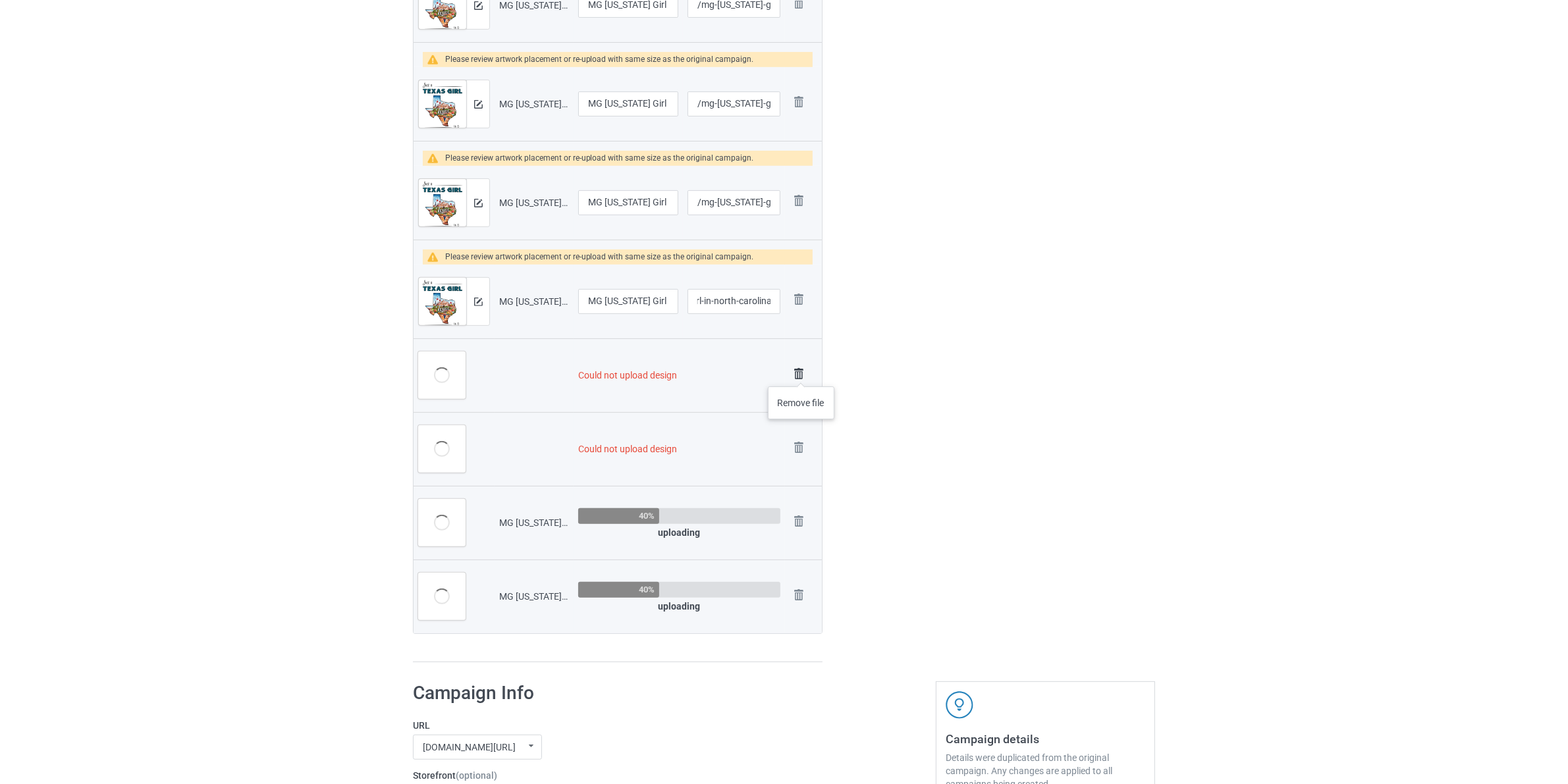
click at [802, 373] on img at bounding box center [798, 374] width 19 height 19
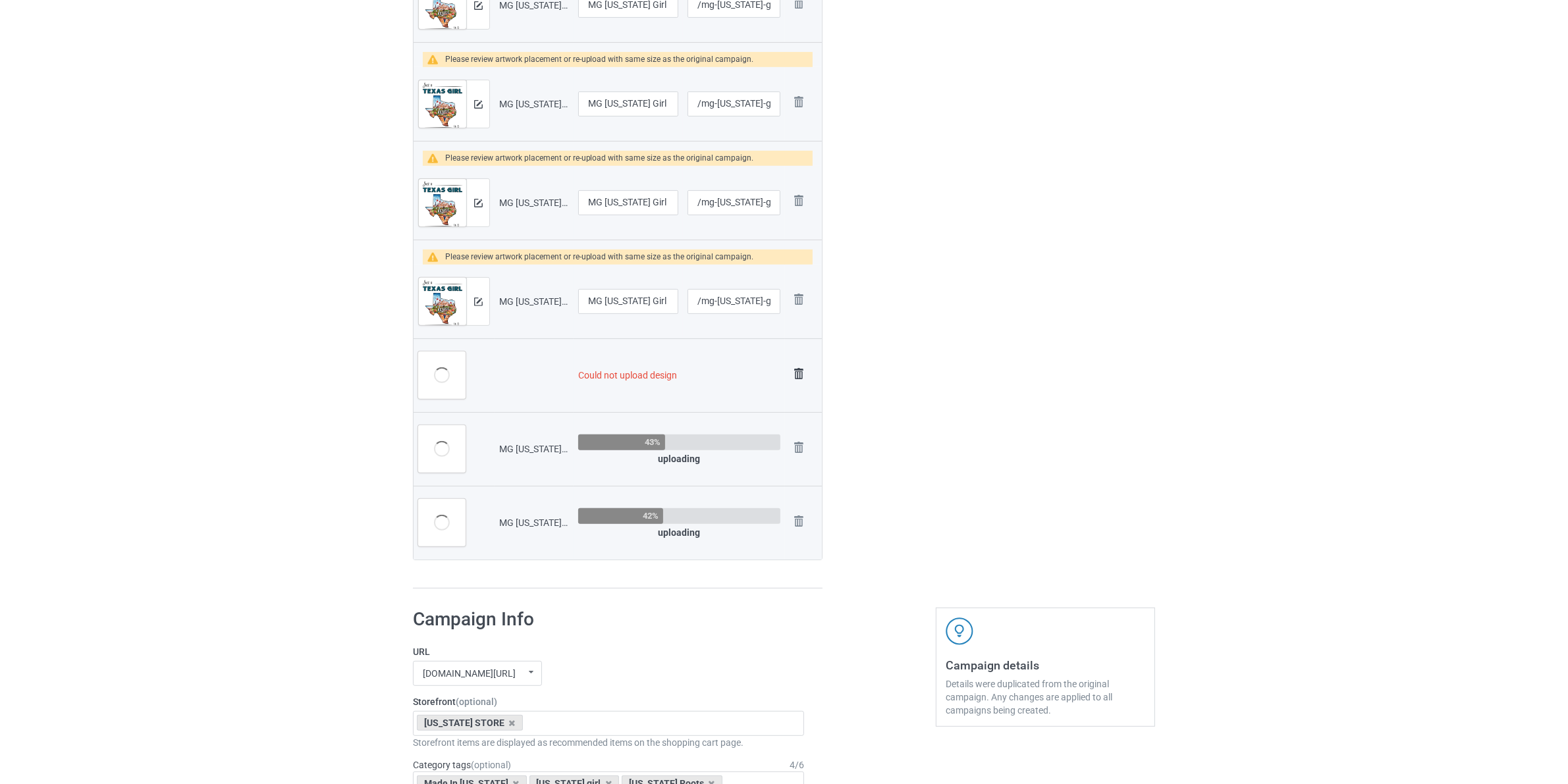
click at [802, 374] on img at bounding box center [798, 374] width 19 height 19
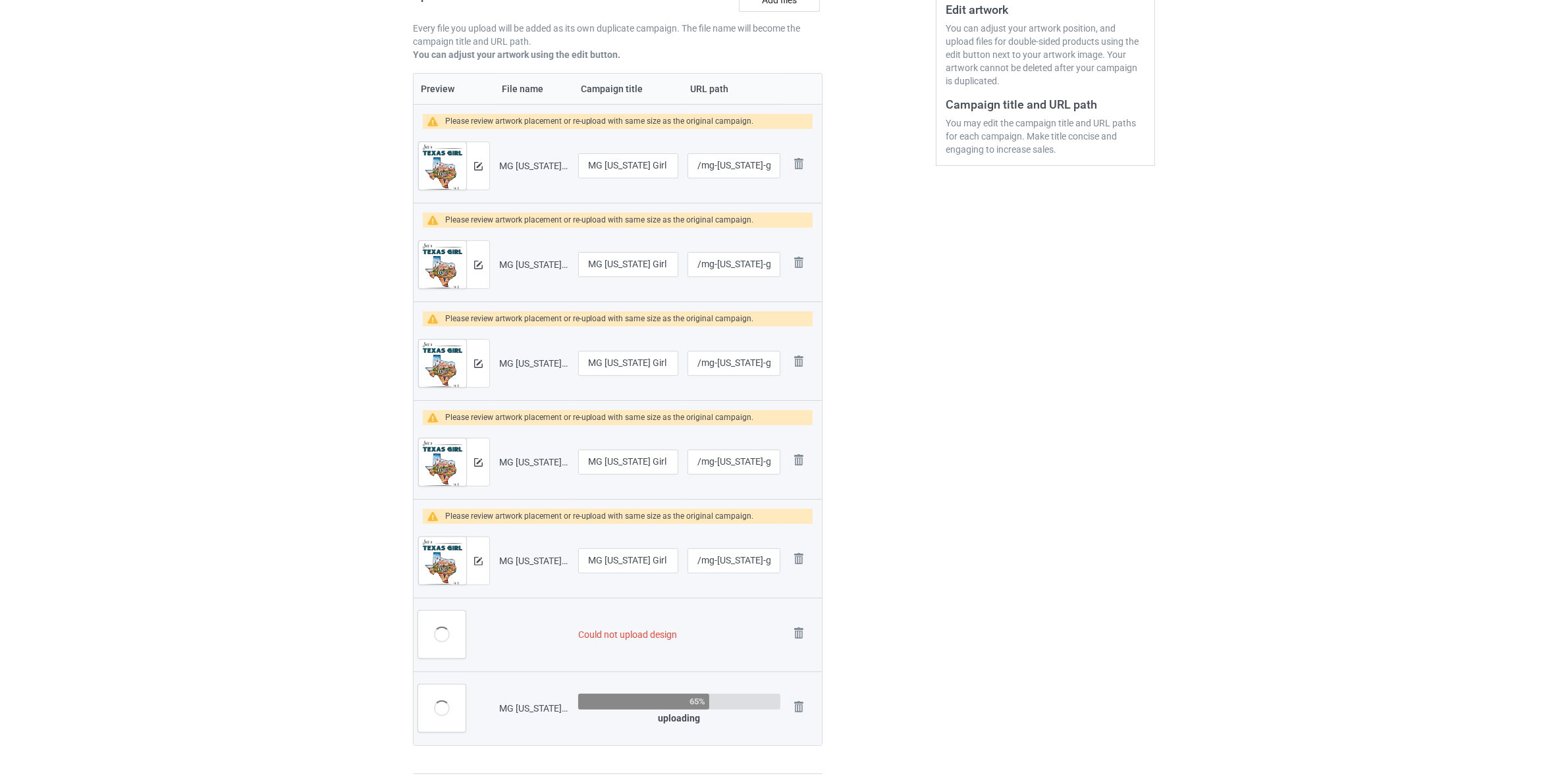
scroll to position [576, 0]
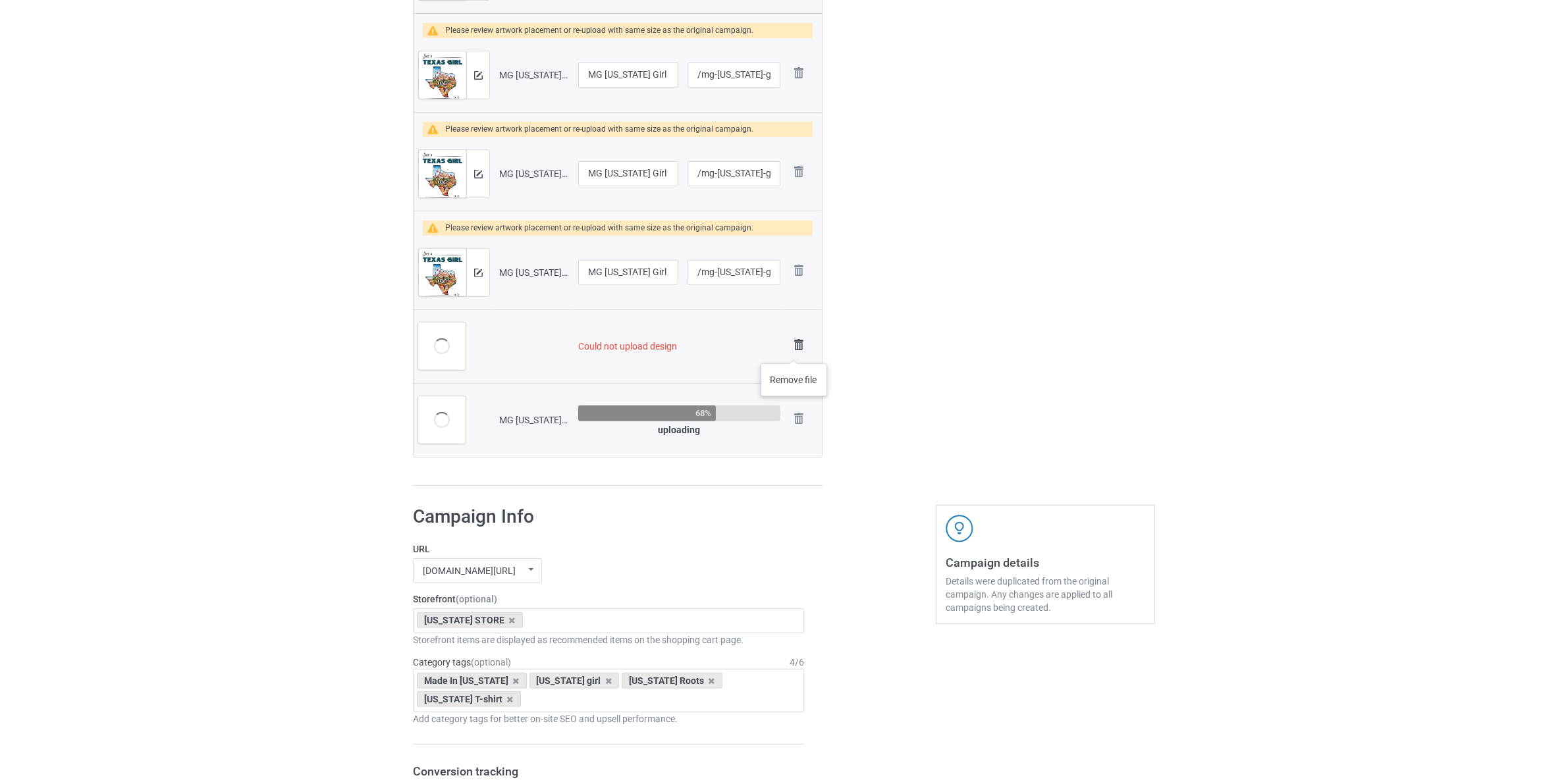
click at [794, 350] on img at bounding box center [798, 344] width 19 height 19
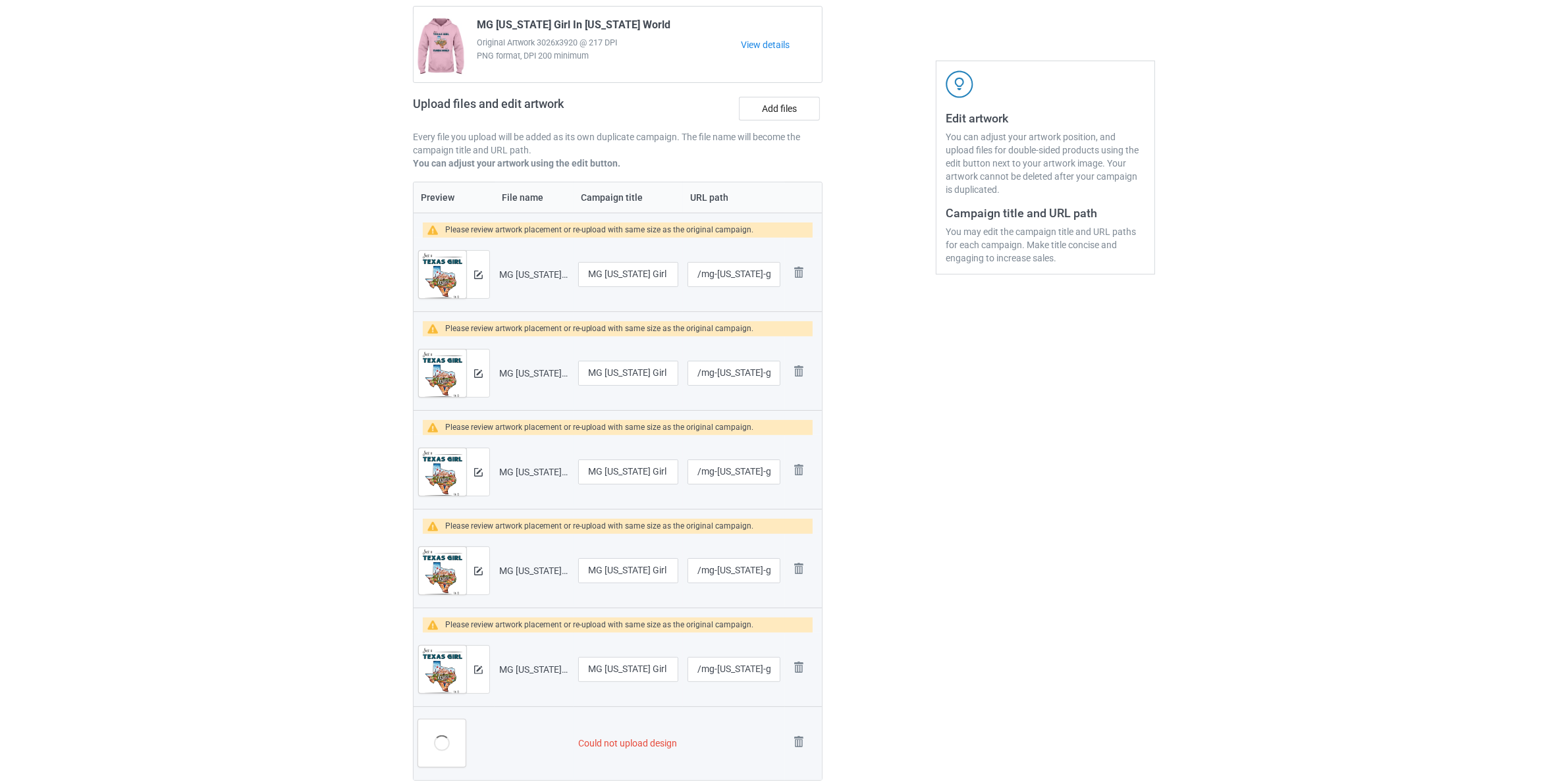
scroll to position [0, 0]
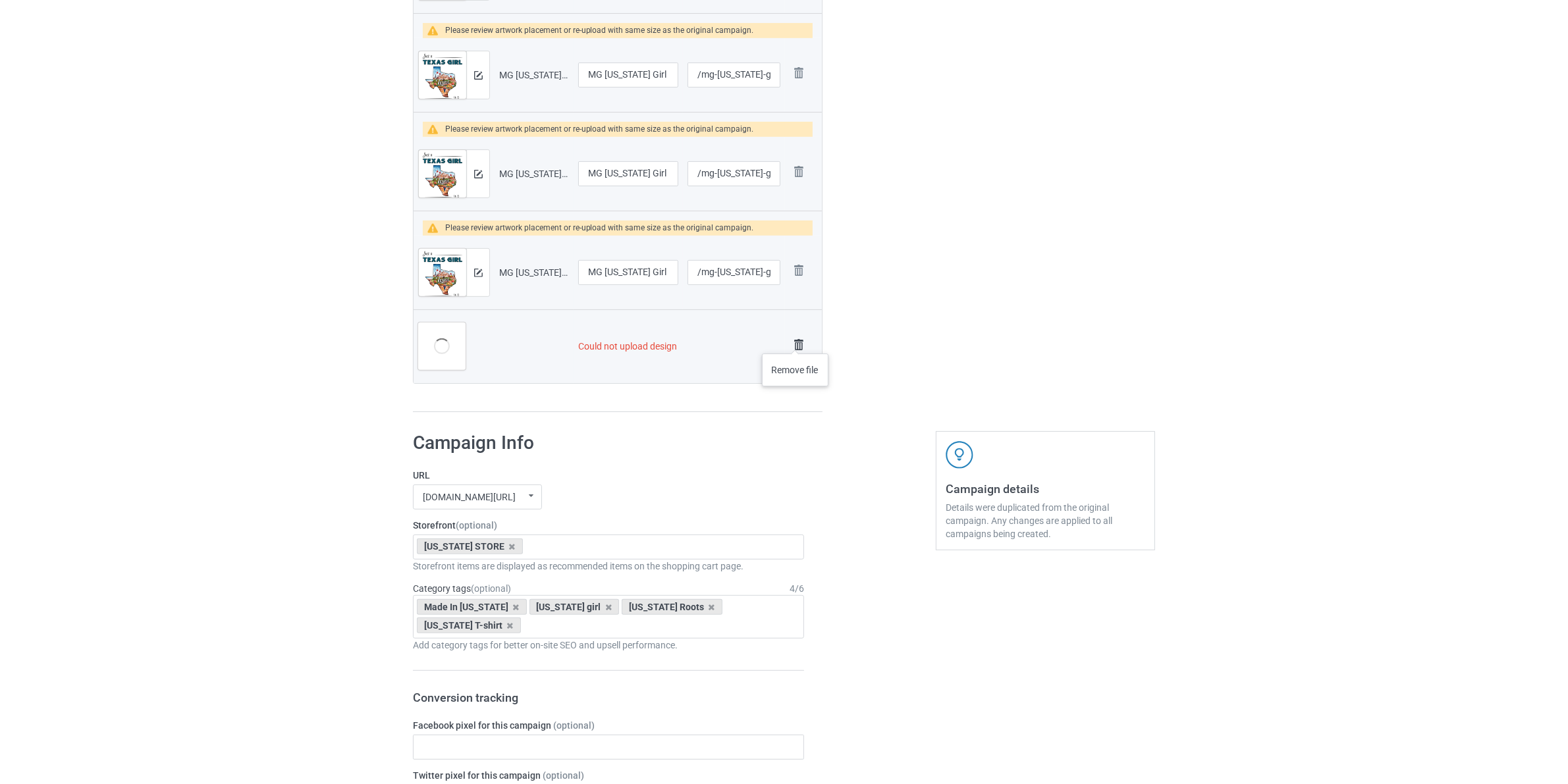
click at [795, 340] on img at bounding box center [798, 344] width 19 height 19
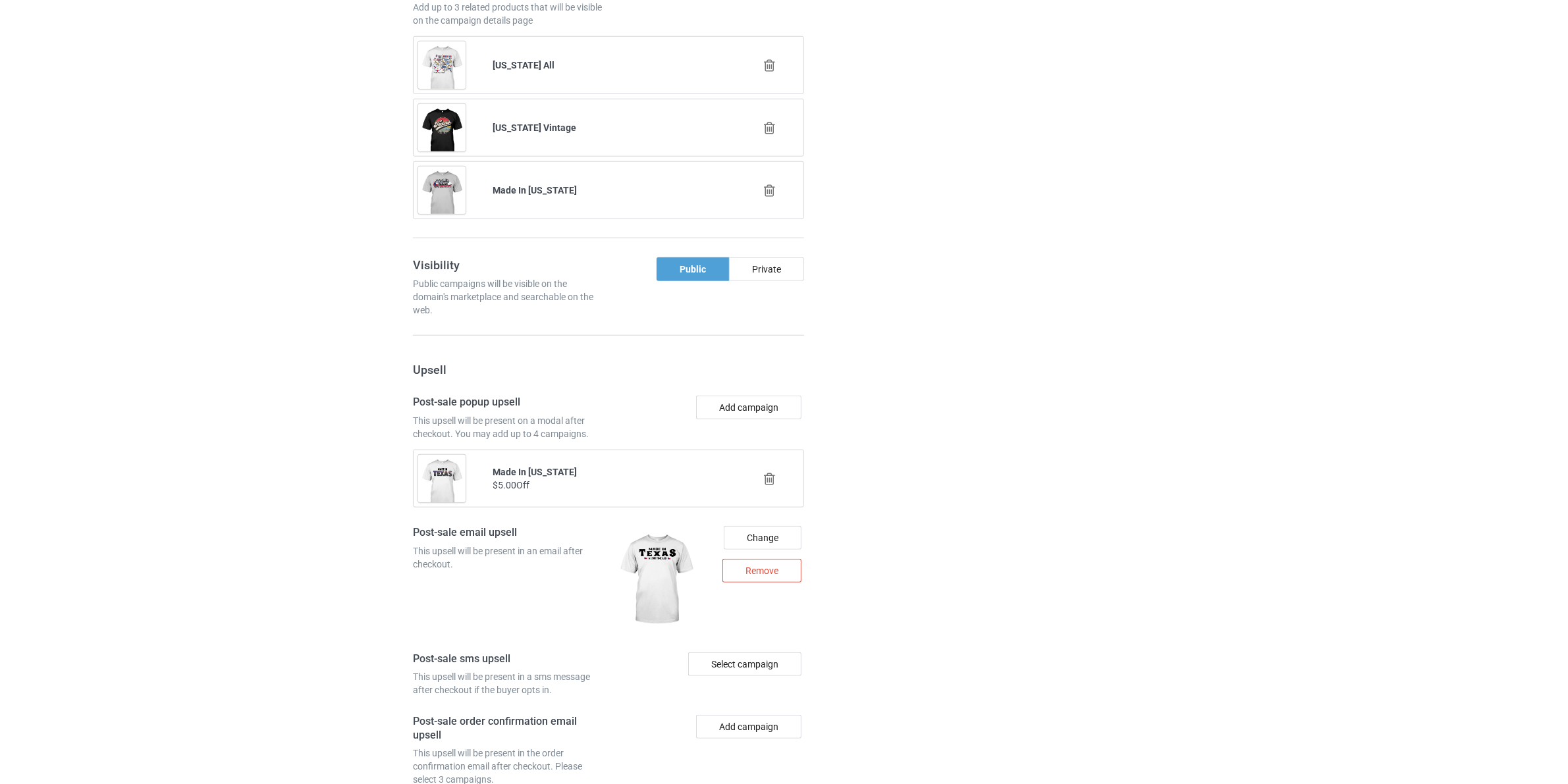
scroll to position [1641, 0]
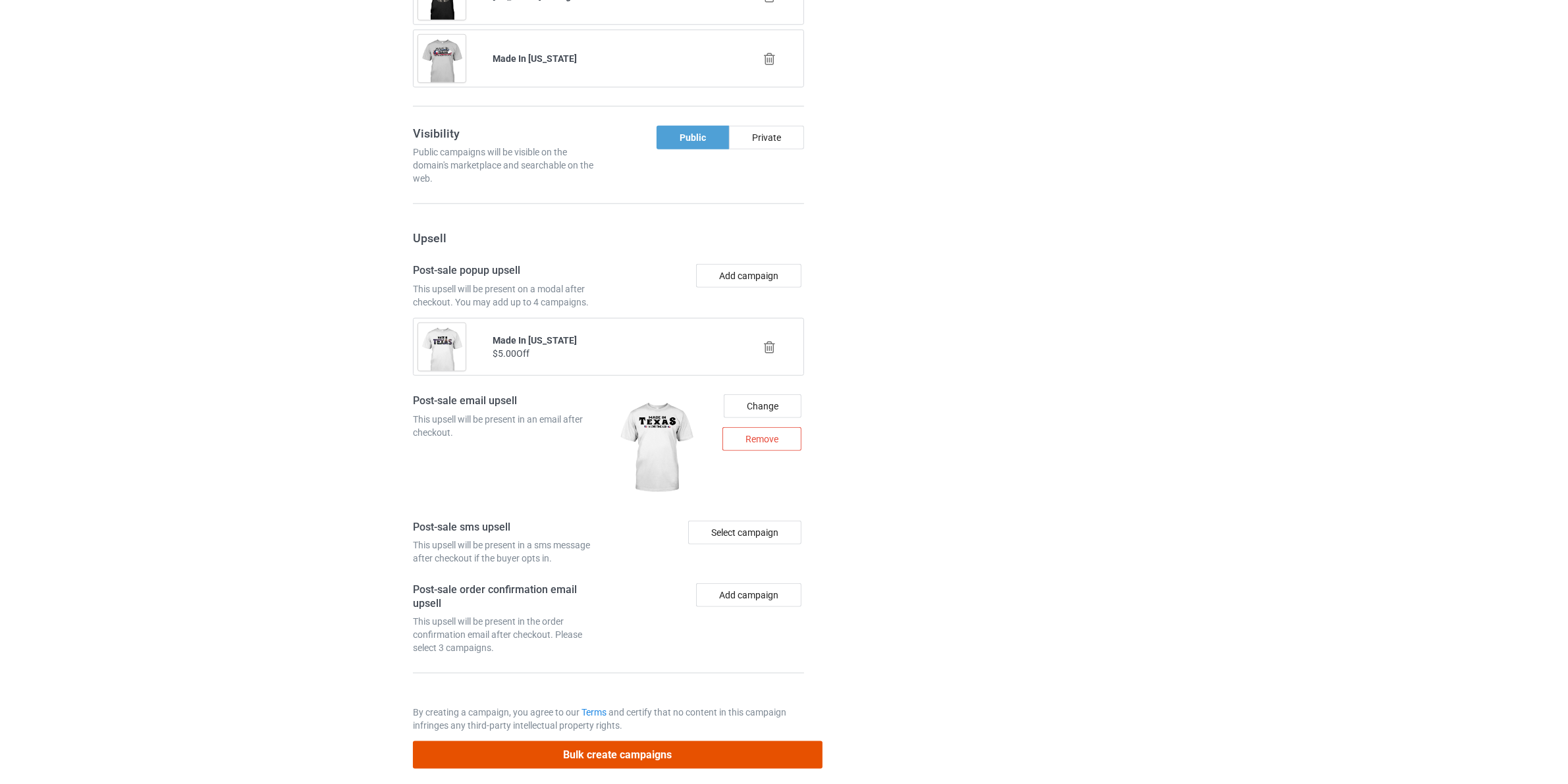
click at [736, 742] on button "Bulk create campaigns" at bounding box center [618, 754] width 410 height 27
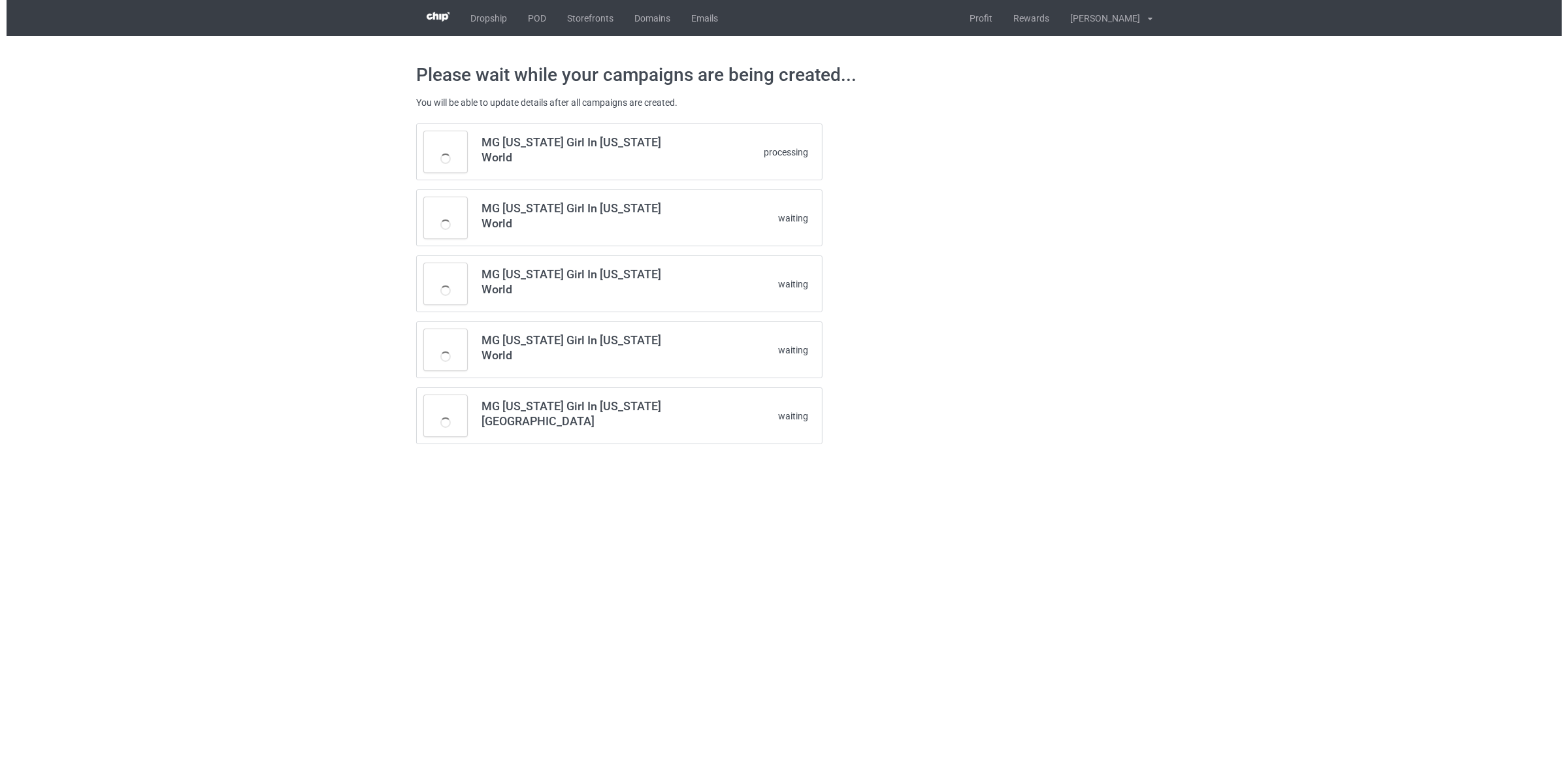
scroll to position [0, 0]
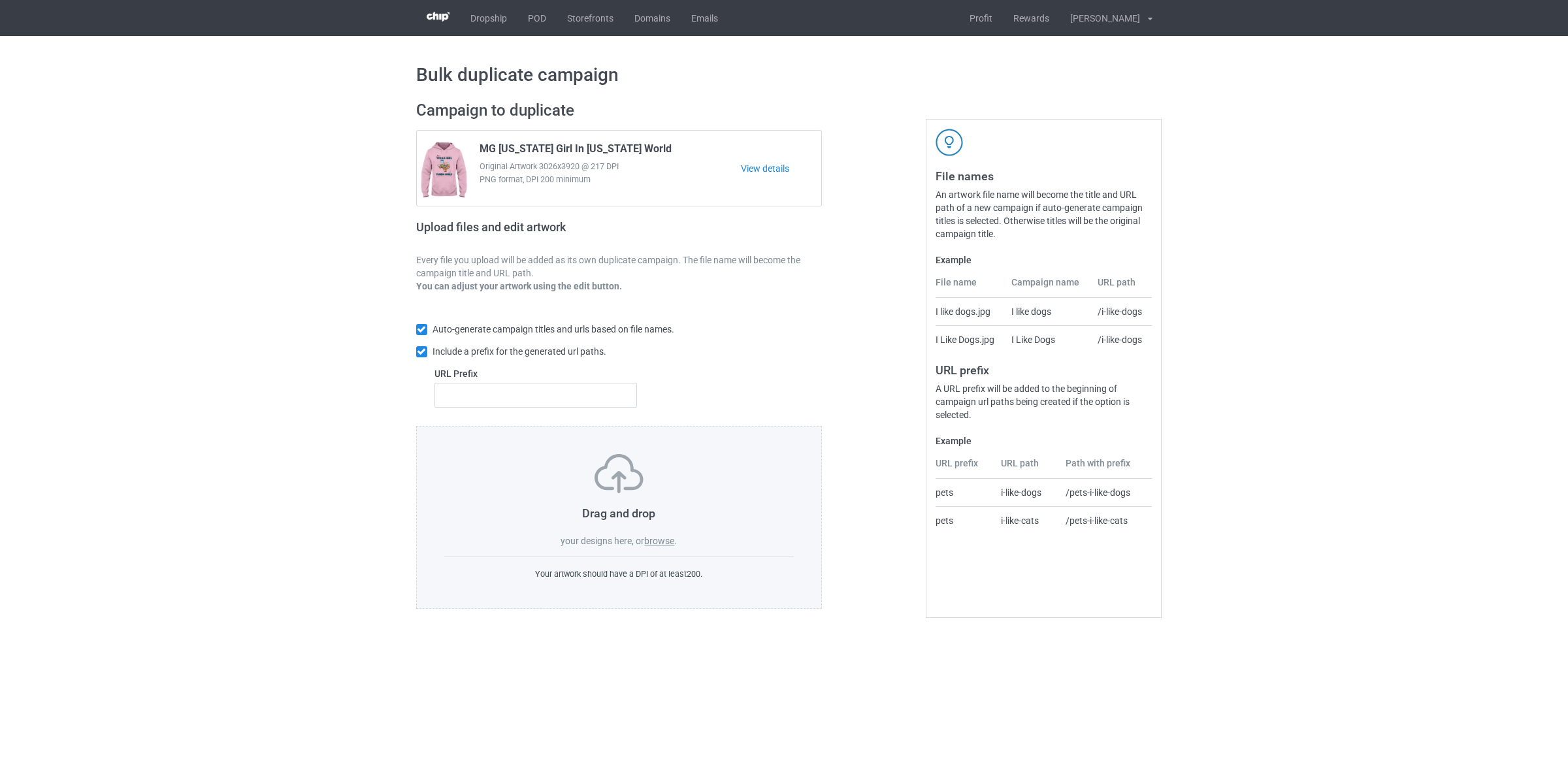
click at [655, 545] on label "browse" at bounding box center [659, 540] width 30 height 10
click at [0, 0] on input "browse" at bounding box center [0, 0] width 0 height 0
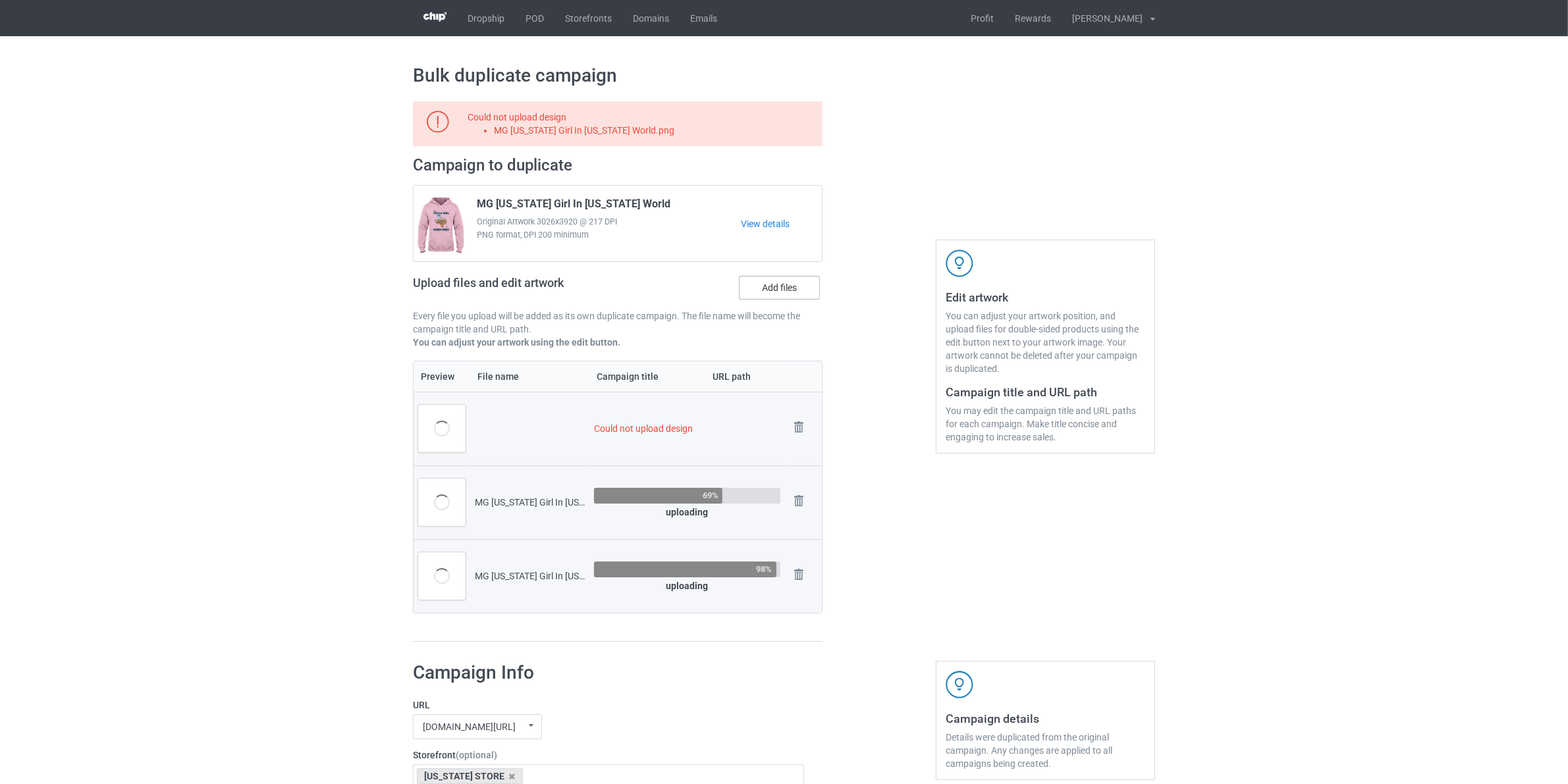
click at [784, 288] on label "Add files" at bounding box center [780, 287] width 81 height 23
click at [0, 0] on input "Add files" at bounding box center [0, 0] width 0 height 0
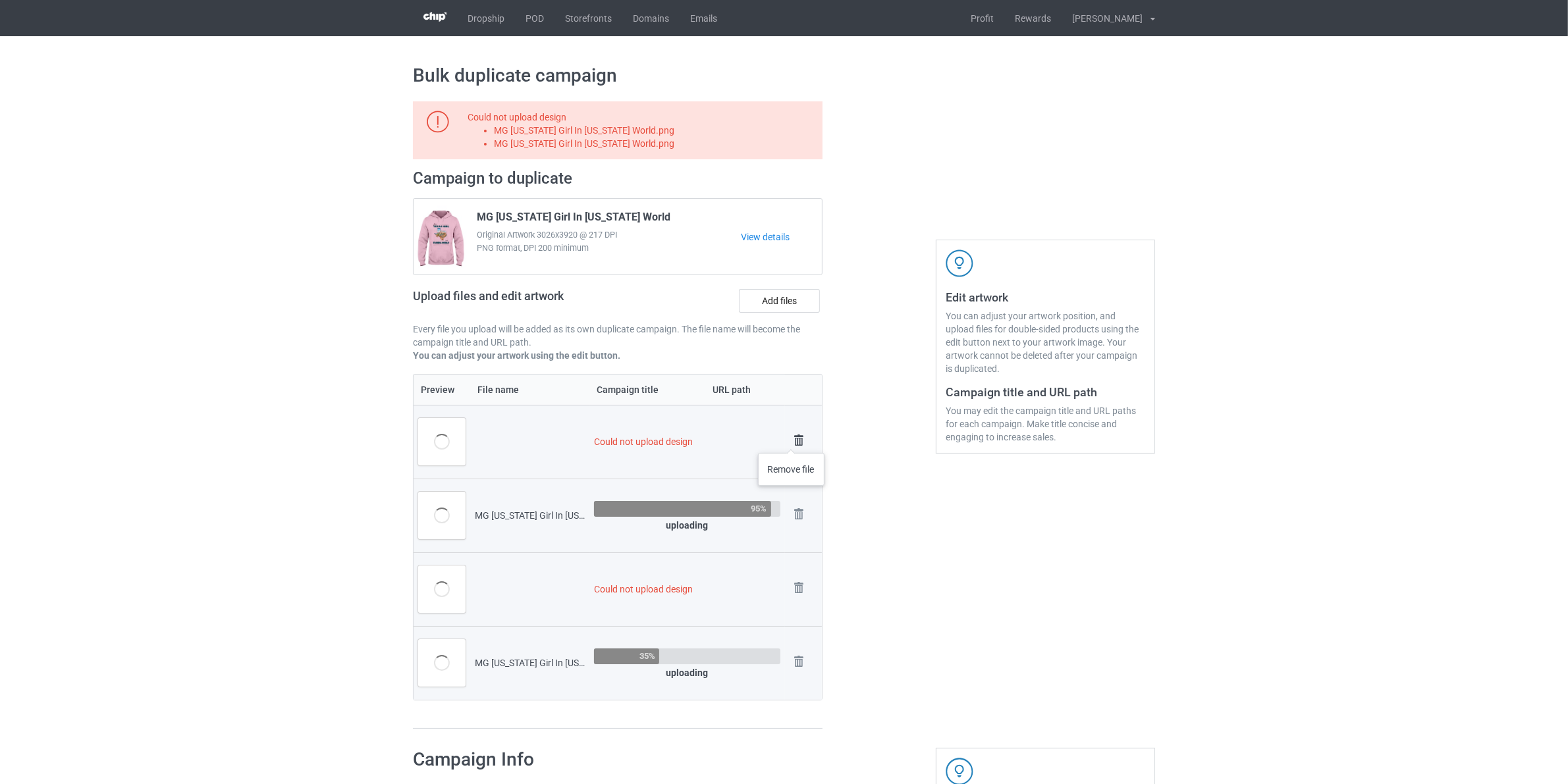
click at [791, 440] on img at bounding box center [798, 440] width 19 height 19
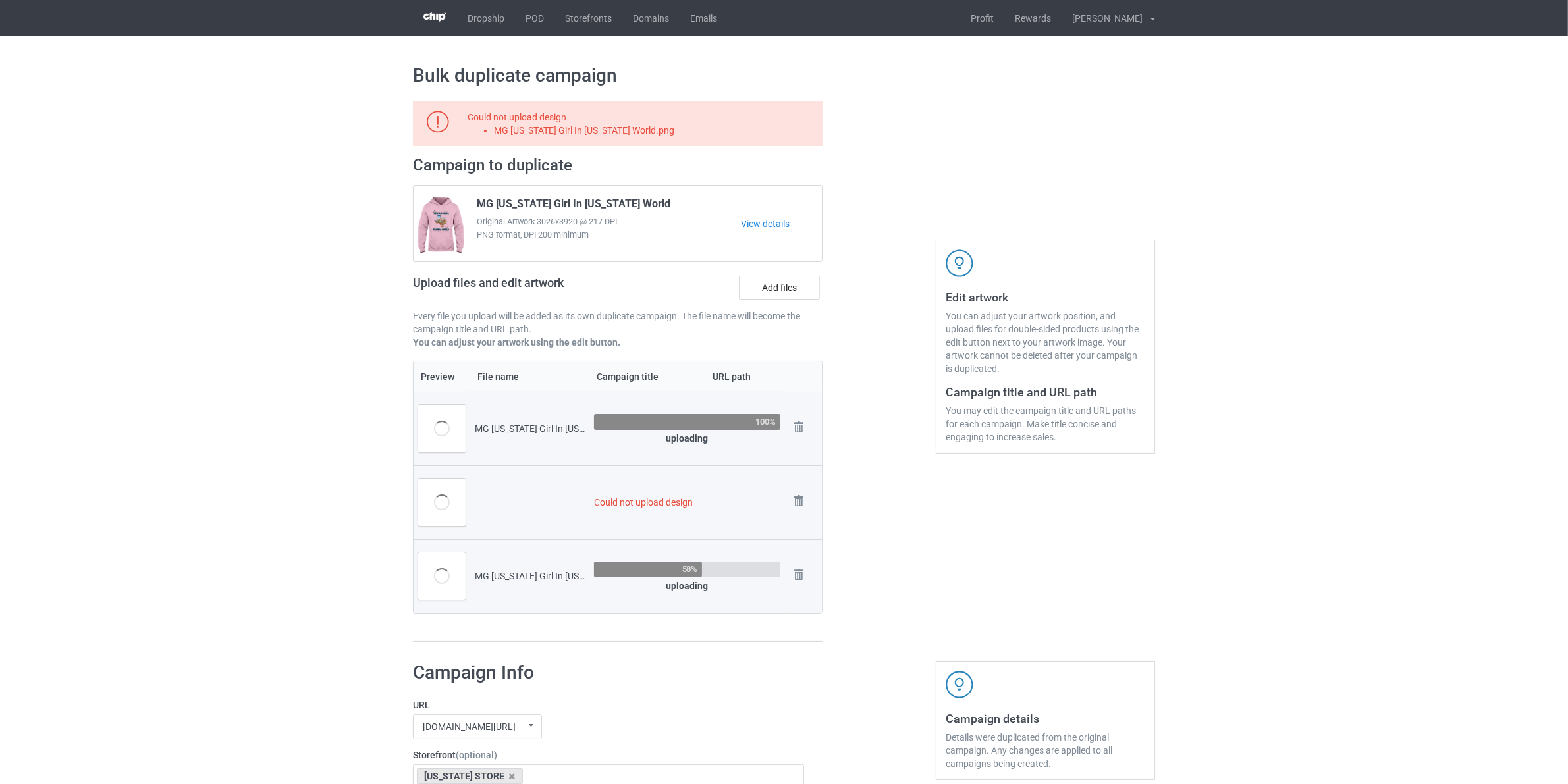
click at [774, 271] on div "Campaign to duplicate MG [US_STATE] Girl In [US_STATE] World Original Artwork 3…" at bounding box center [618, 258] width 410 height 205
click at [780, 277] on label "Add files" at bounding box center [780, 287] width 81 height 23
click at [0, 0] on input "Add files" at bounding box center [0, 0] width 0 height 0
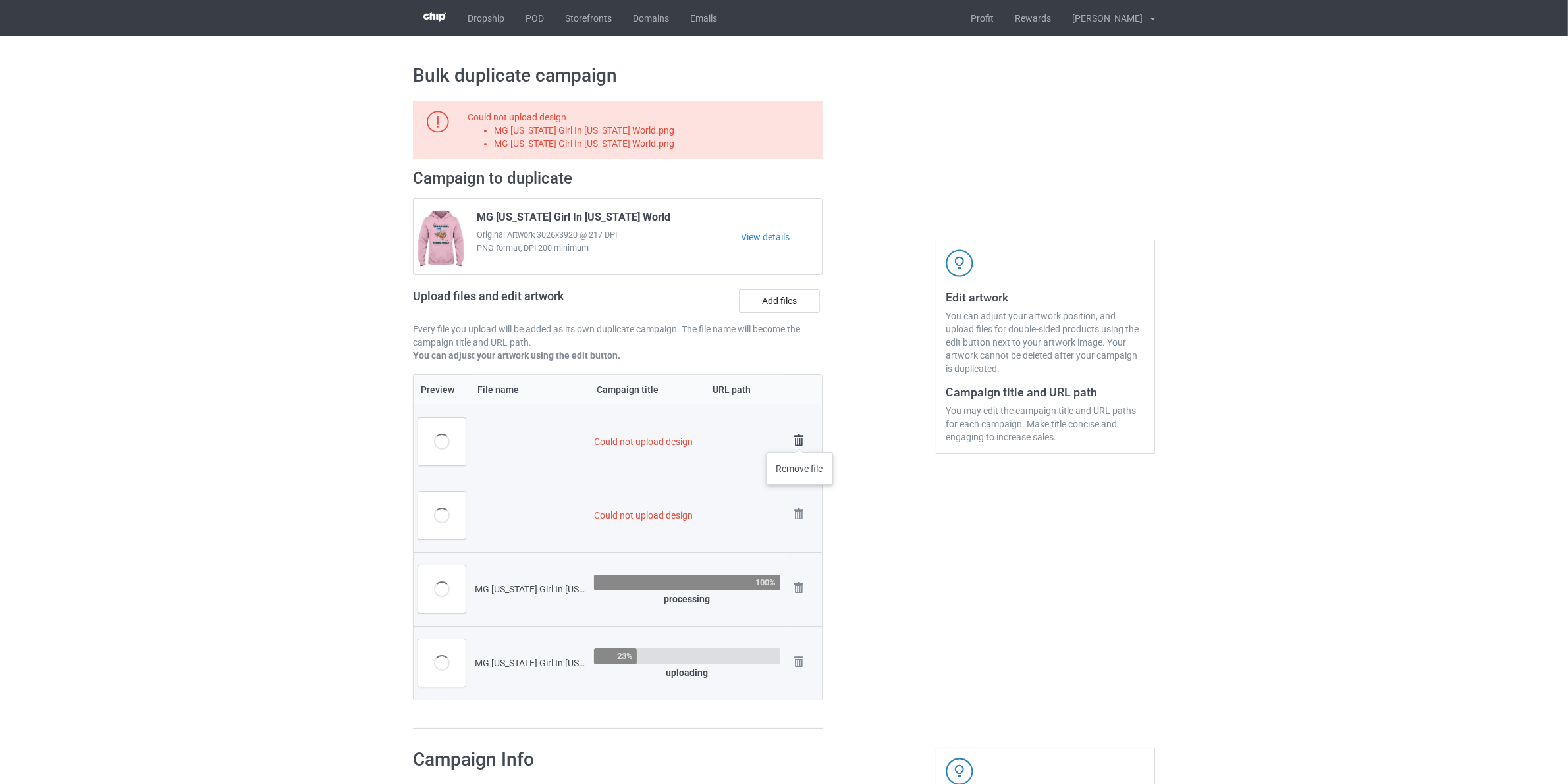
click at [800, 439] on img at bounding box center [798, 440] width 19 height 19
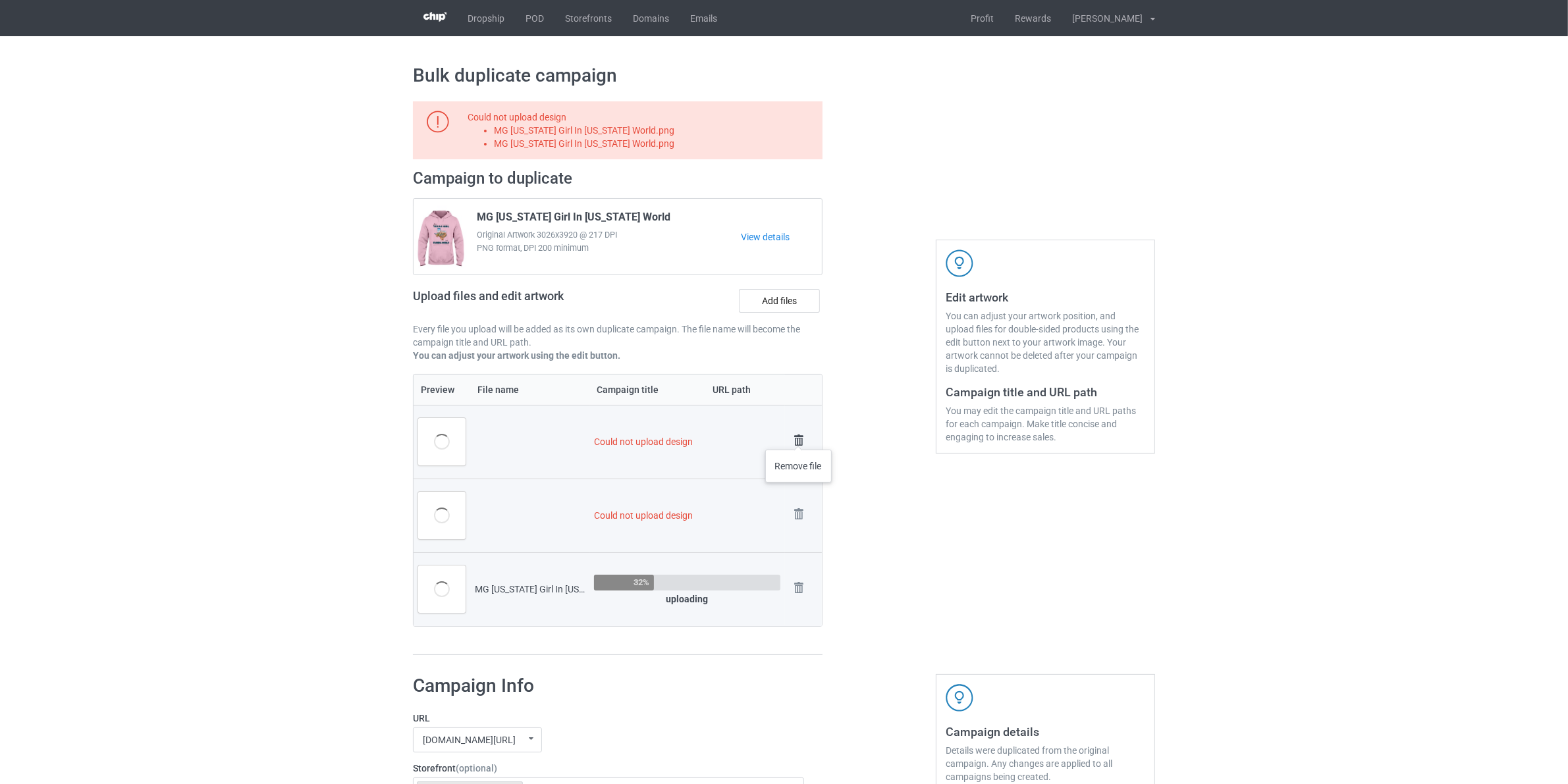
click at [799, 436] on img at bounding box center [798, 440] width 19 height 19
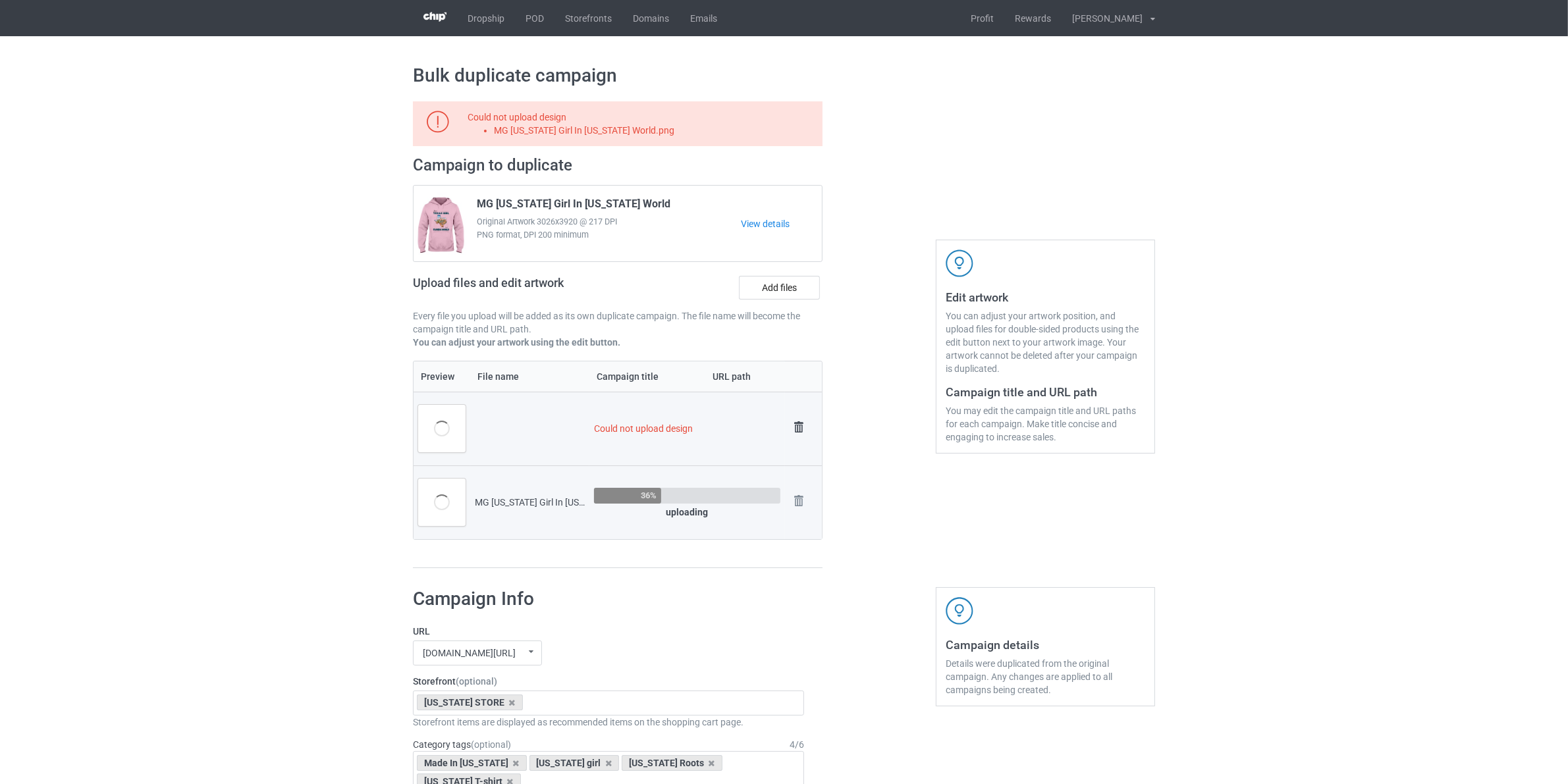
click at [799, 431] on img at bounding box center [798, 427] width 19 height 19
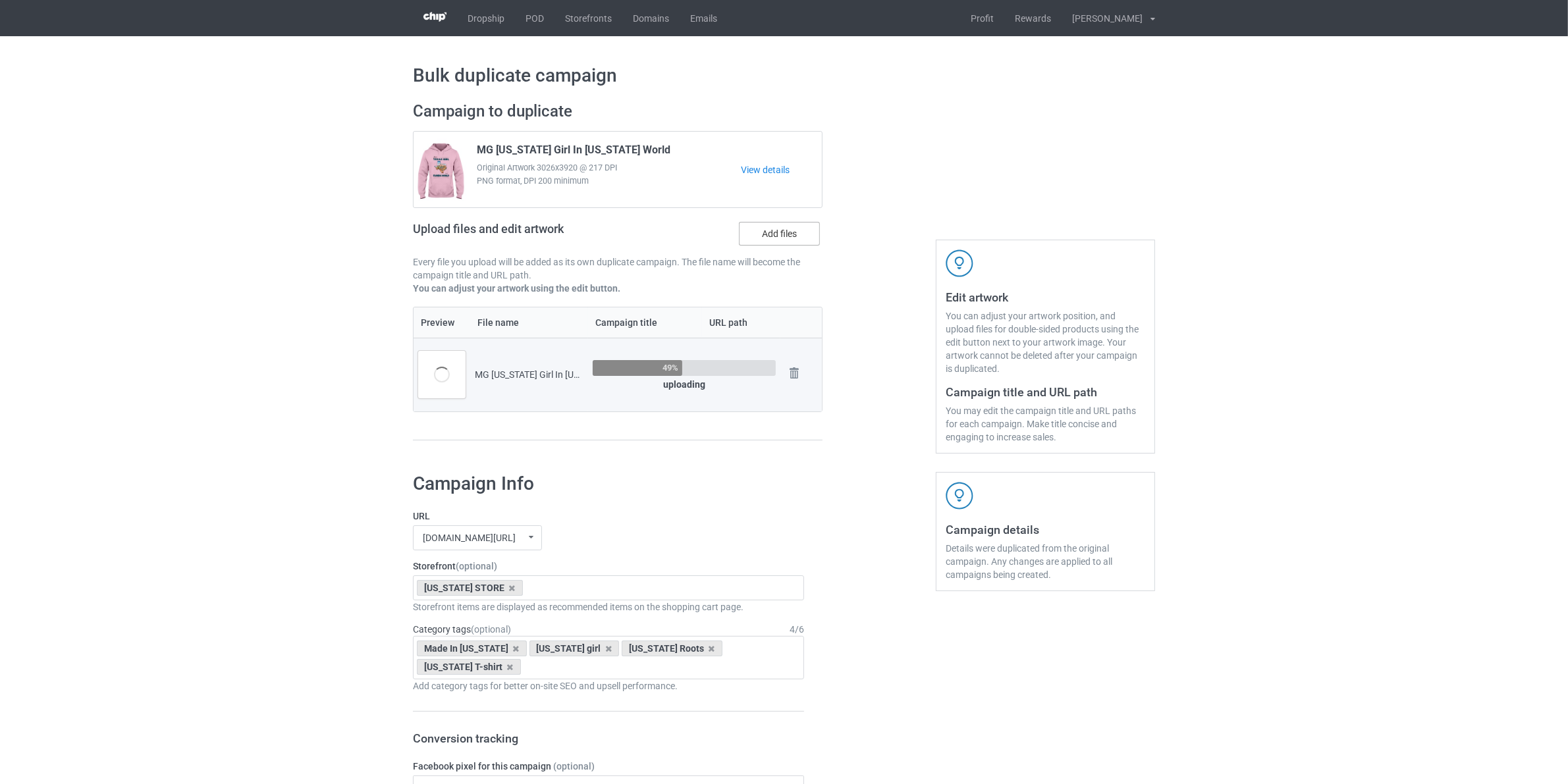
click at [777, 234] on label "Add files" at bounding box center [780, 234] width 81 height 23
click at [0, 0] on input "Add files" at bounding box center [0, 0] width 0 height 0
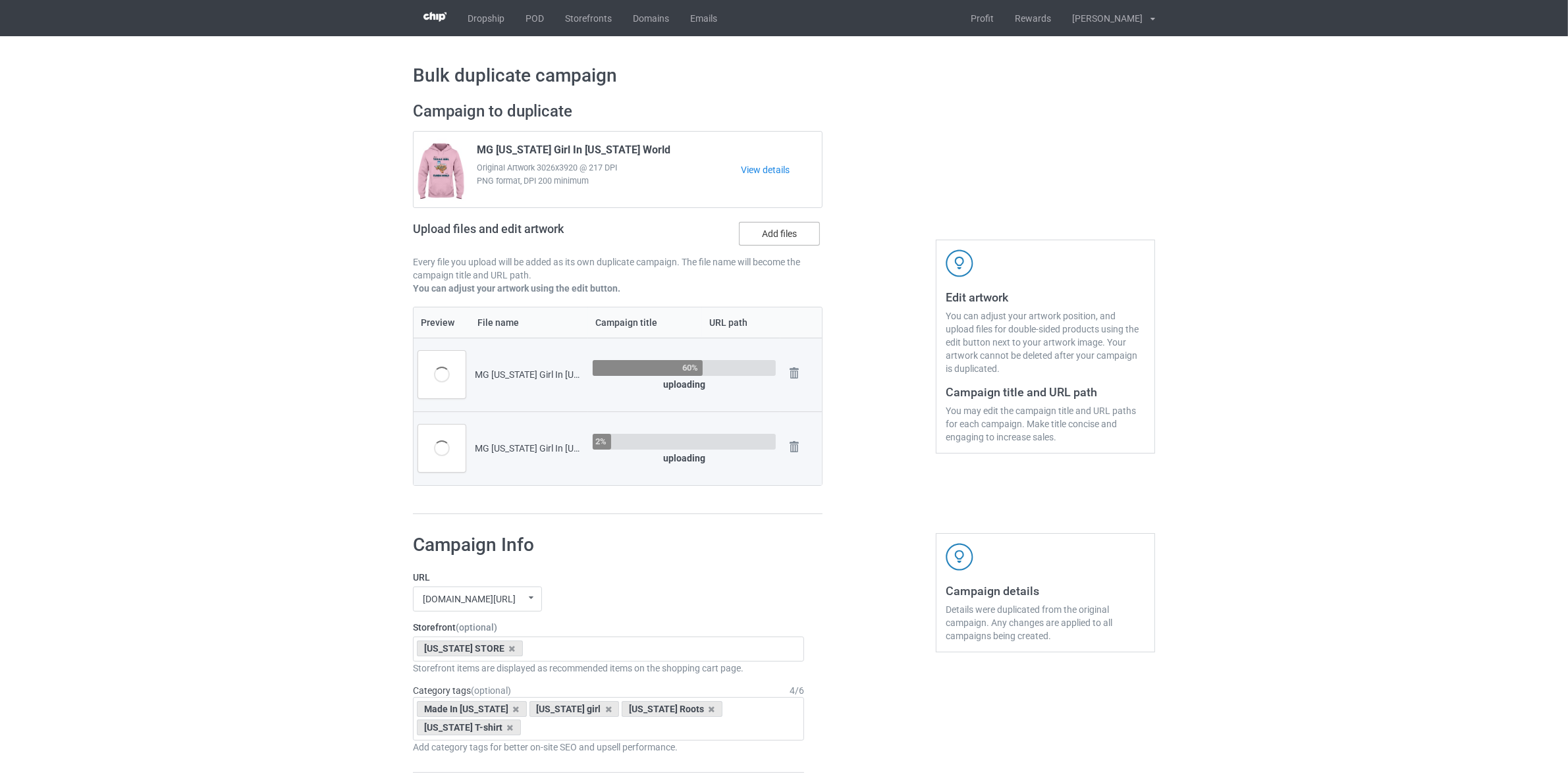
click at [773, 239] on label "Add files" at bounding box center [780, 234] width 81 height 23
click at [0, 0] on input "Add files" at bounding box center [0, 0] width 0 height 0
